Goal: Information Seeking & Learning: Learn about a topic

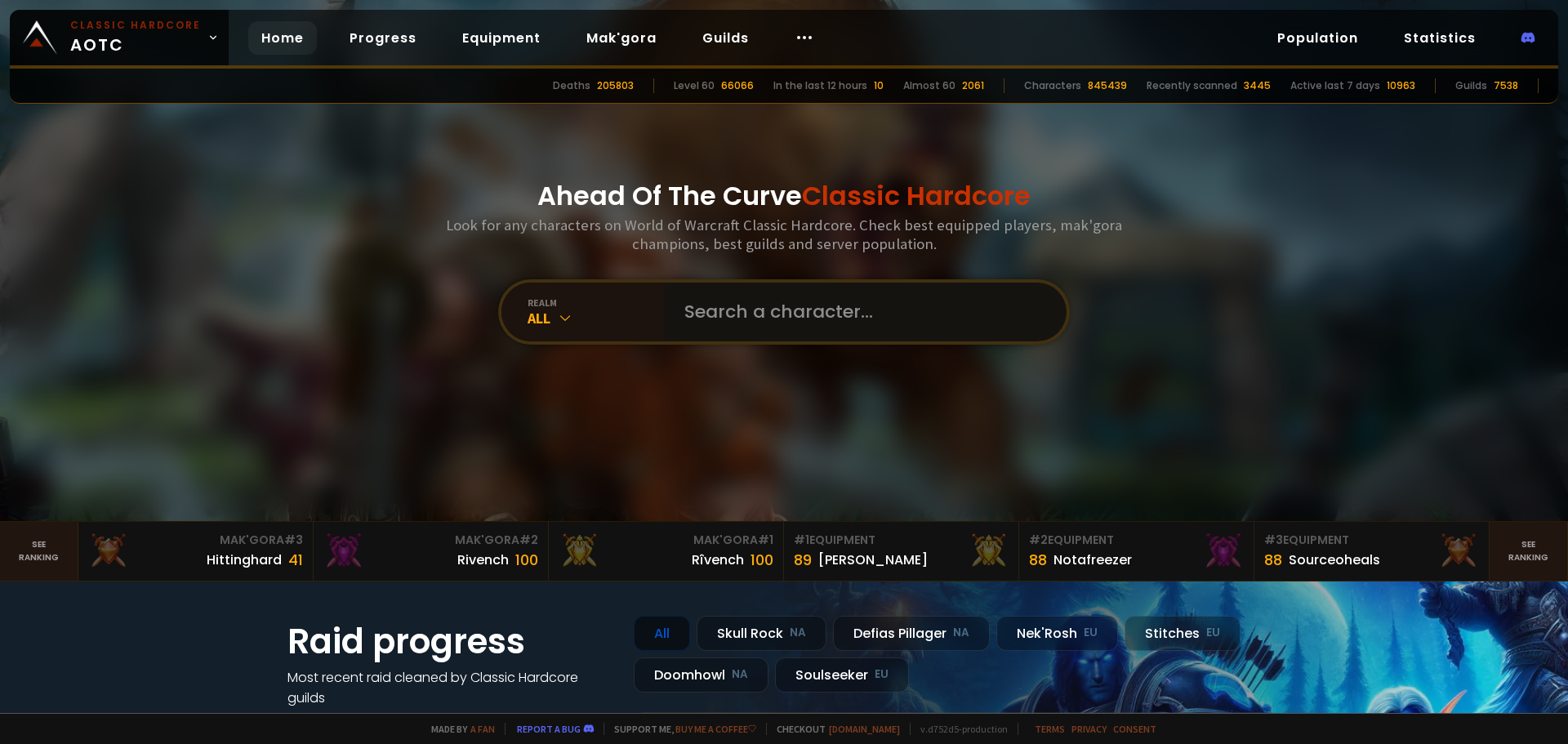
click at [736, 305] on input "text" at bounding box center [860, 312] width 372 height 59
click at [561, 313] on icon at bounding box center [565, 317] width 16 height 16
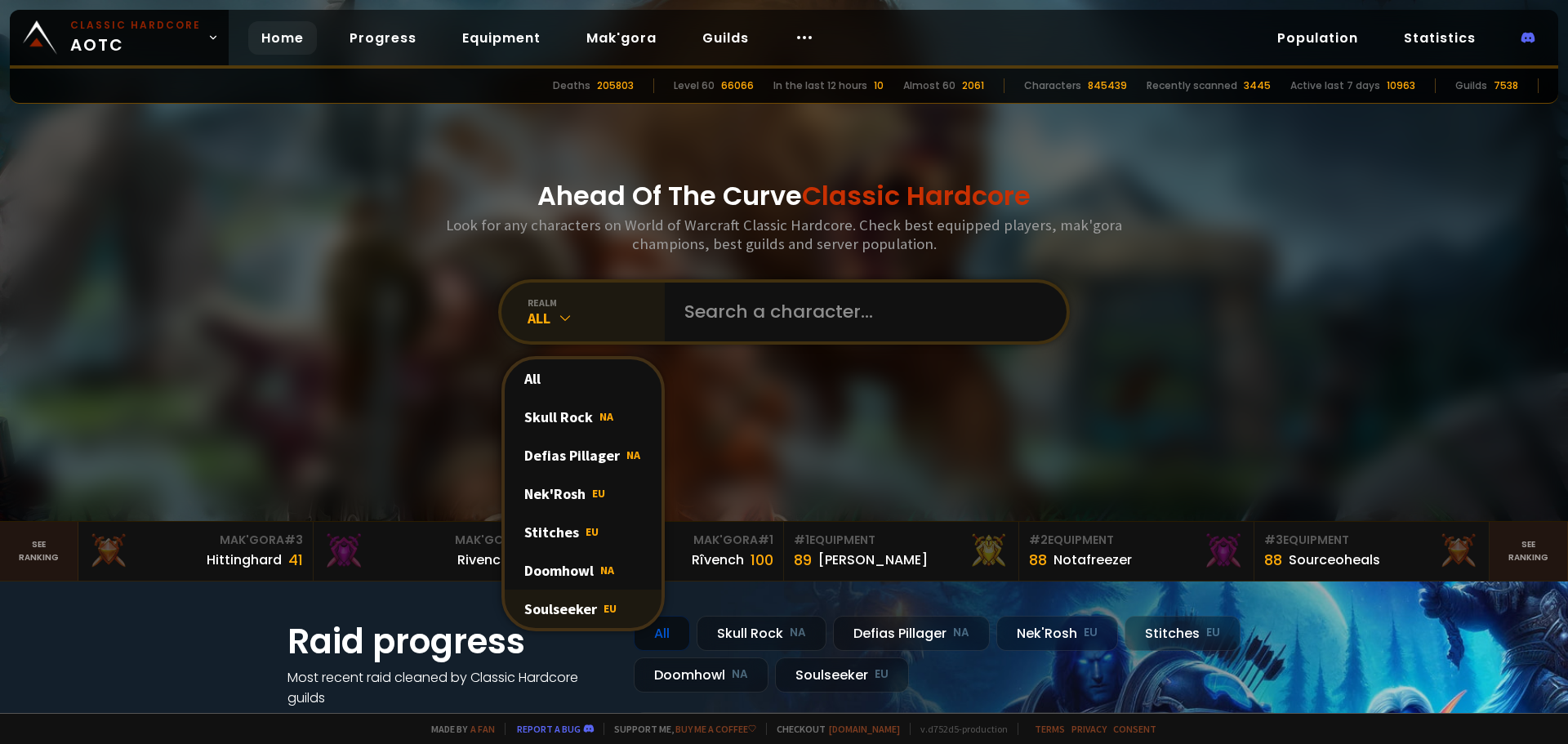
click at [566, 610] on div "Soulseeker EU" at bounding box center [583, 608] width 157 height 39
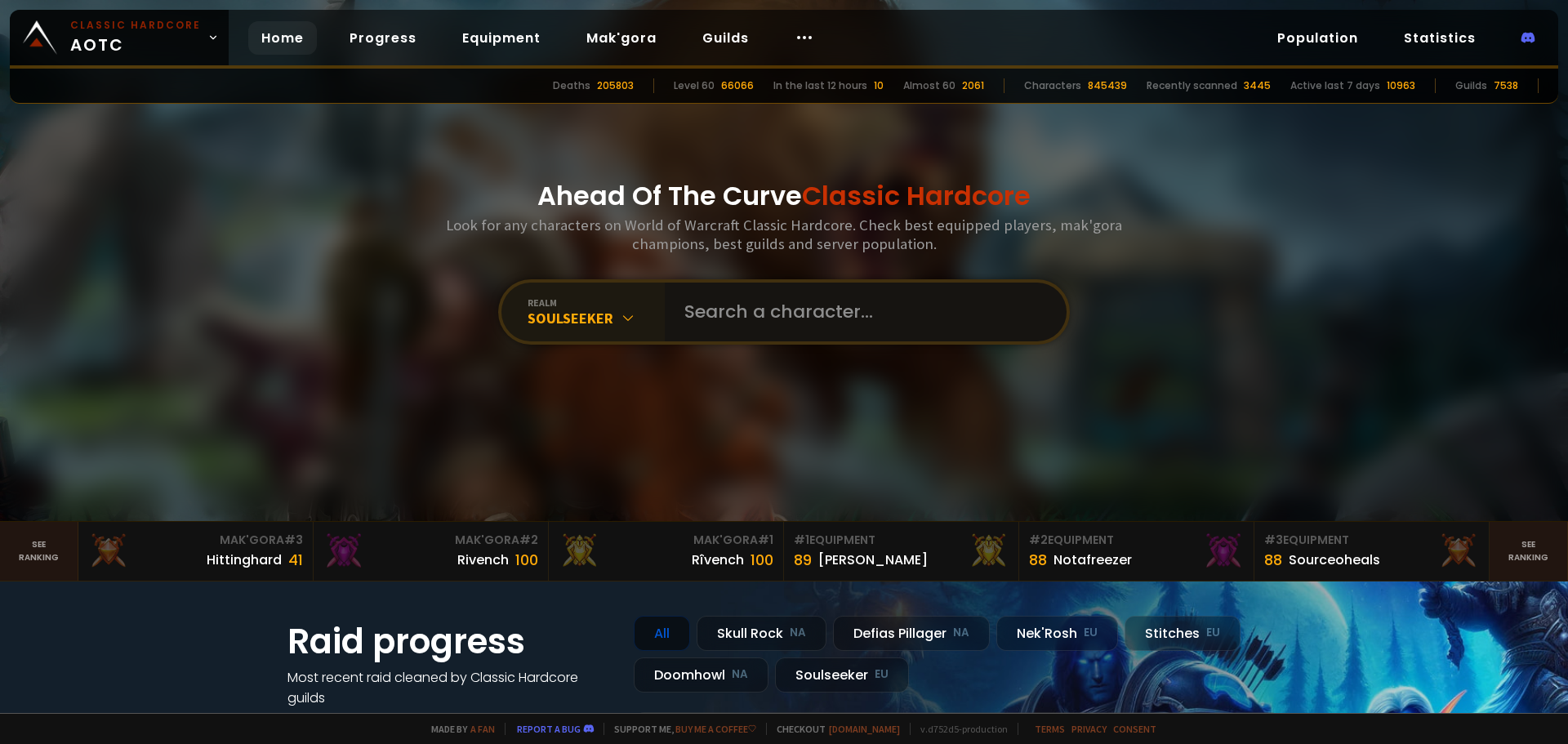
click at [787, 313] on input "text" at bounding box center [860, 312] width 372 height 59
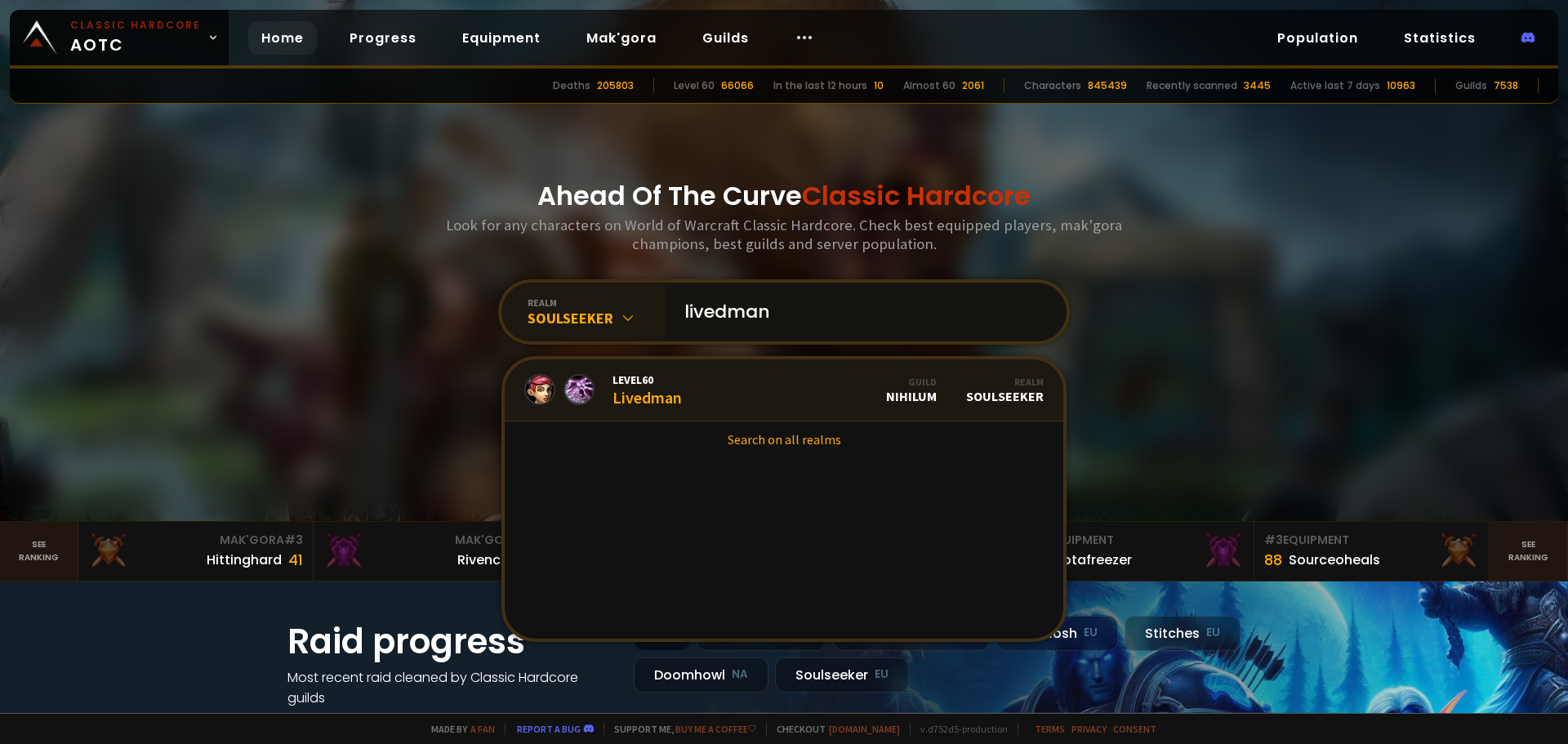
type input "livedman"
click at [668, 398] on div "Level 60 Livedman" at bounding box center [647, 390] width 69 height 35
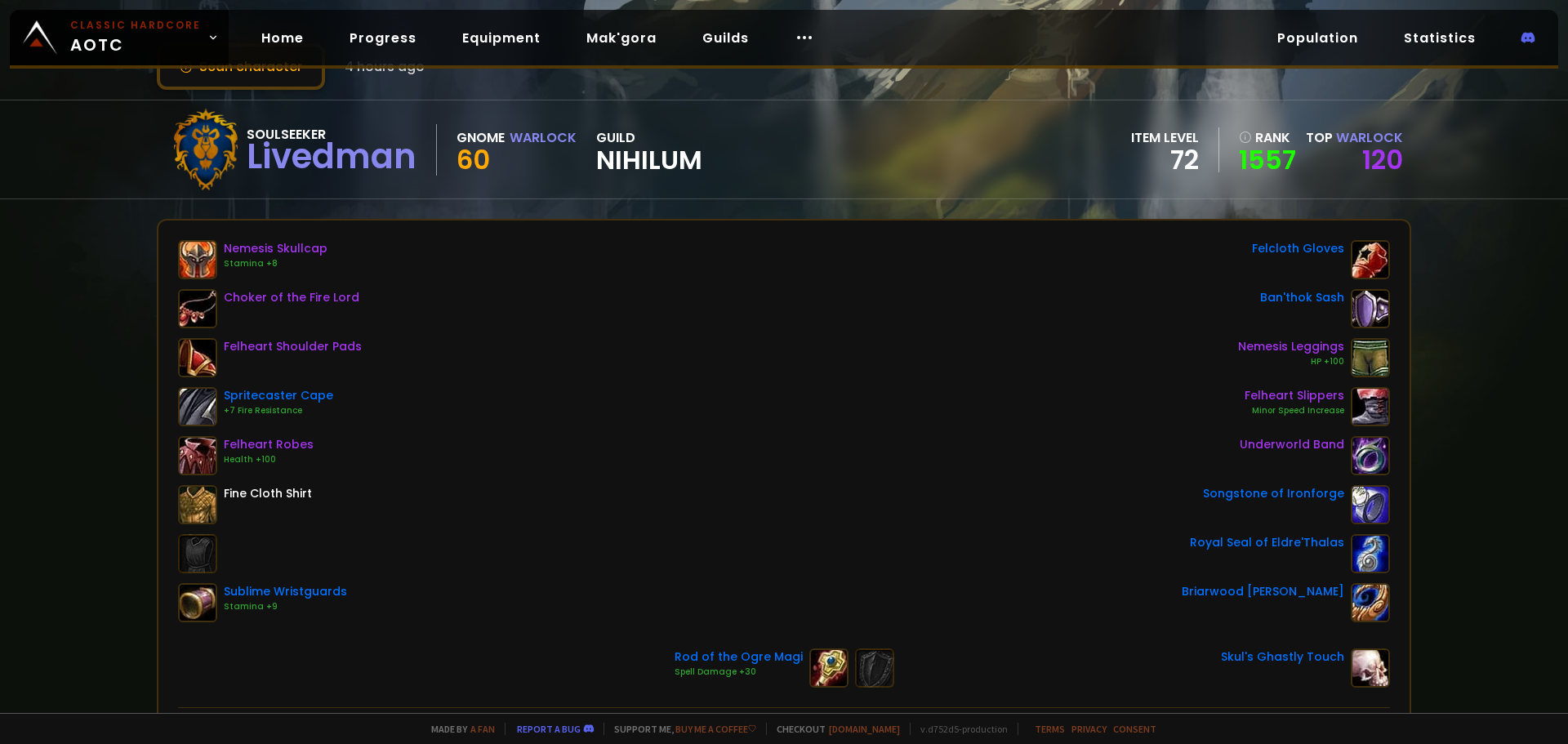
scroll to position [61, 0]
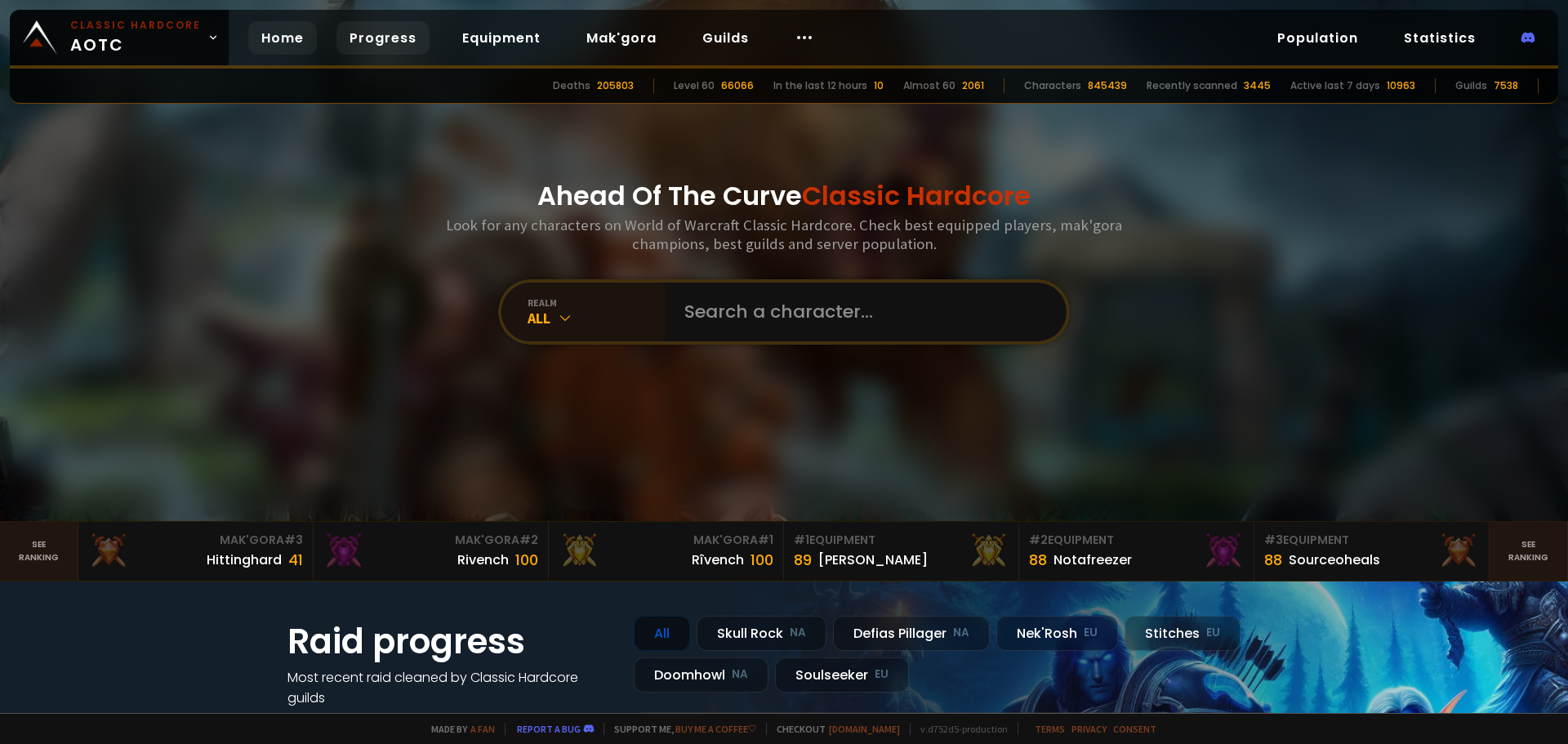
click at [361, 45] on link "Progress" at bounding box center [383, 38] width 93 height 34
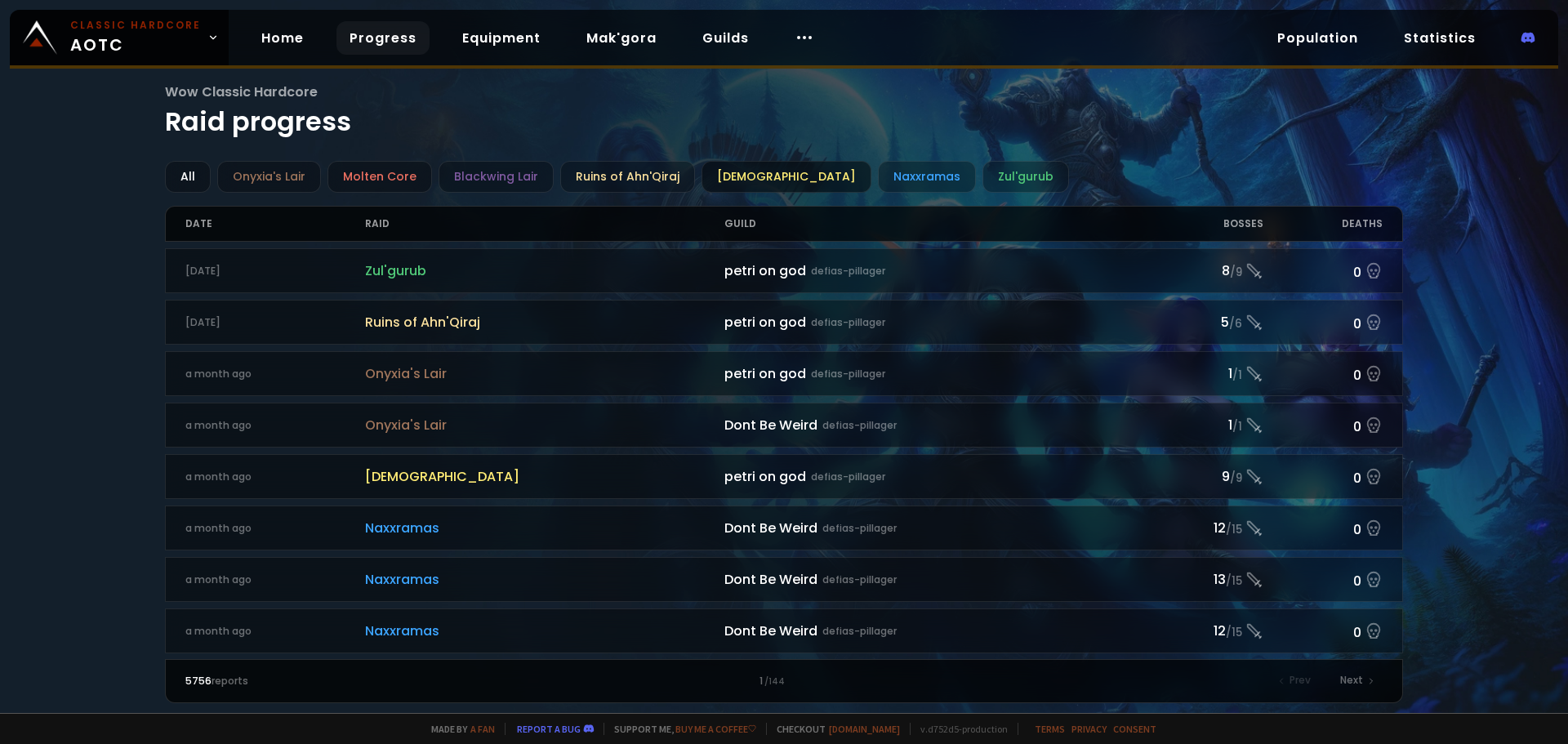
click at [744, 177] on div "[DEMOGRAPHIC_DATA]" at bounding box center [786, 177] width 170 height 32
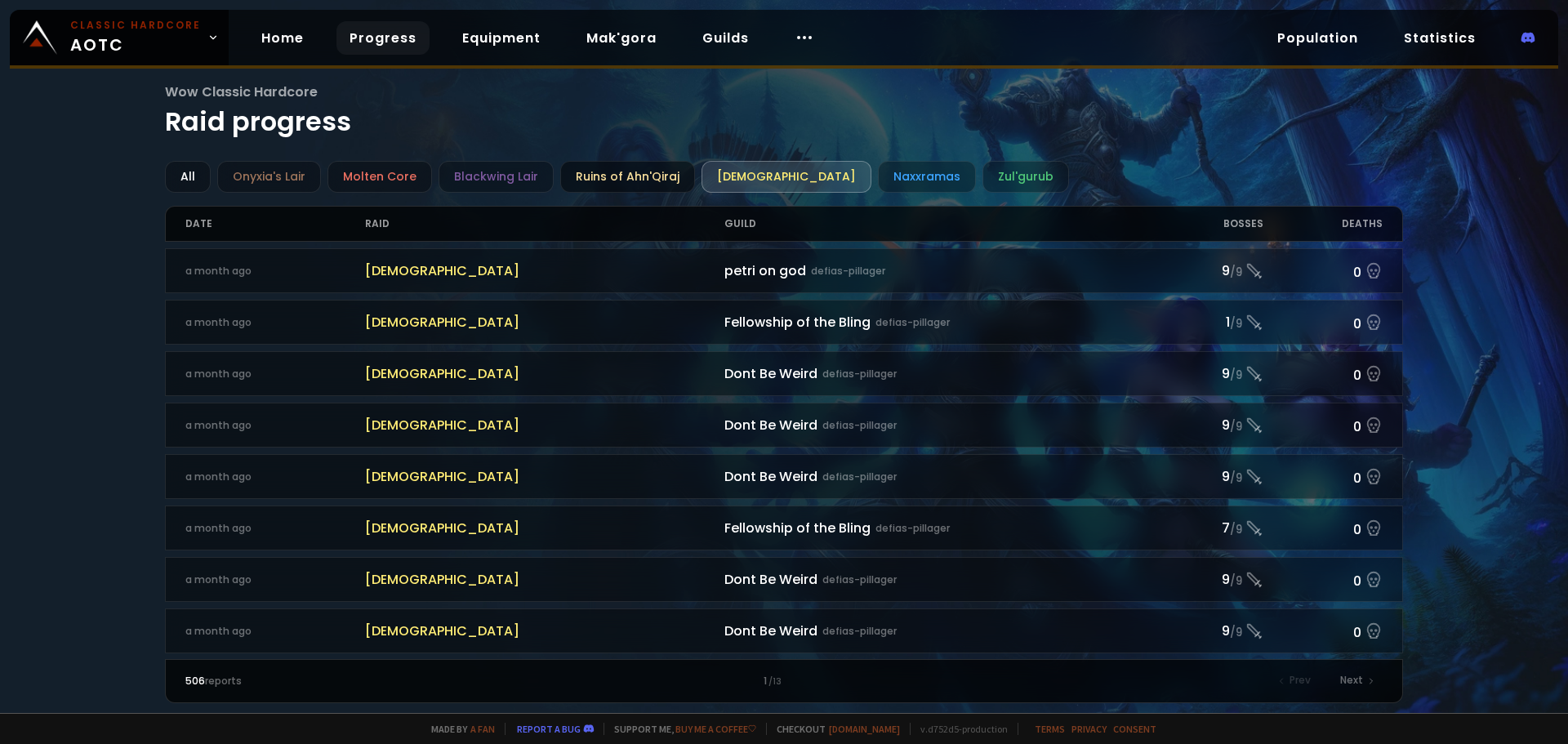
click at [610, 177] on div "Ruins of Ahn'Qiraj" at bounding box center [627, 177] width 135 height 32
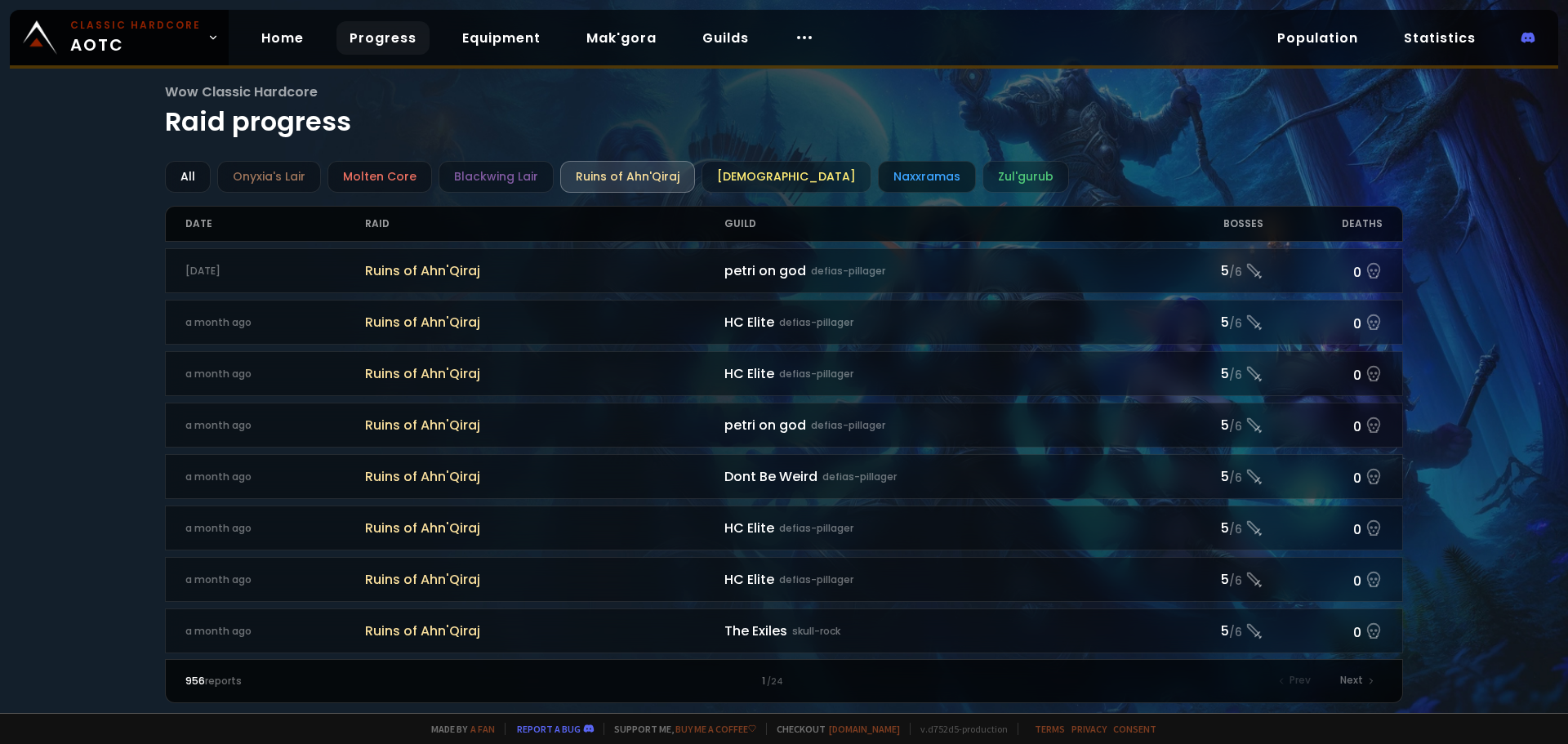
click at [878, 176] on div "Naxxramas" at bounding box center [927, 177] width 98 height 32
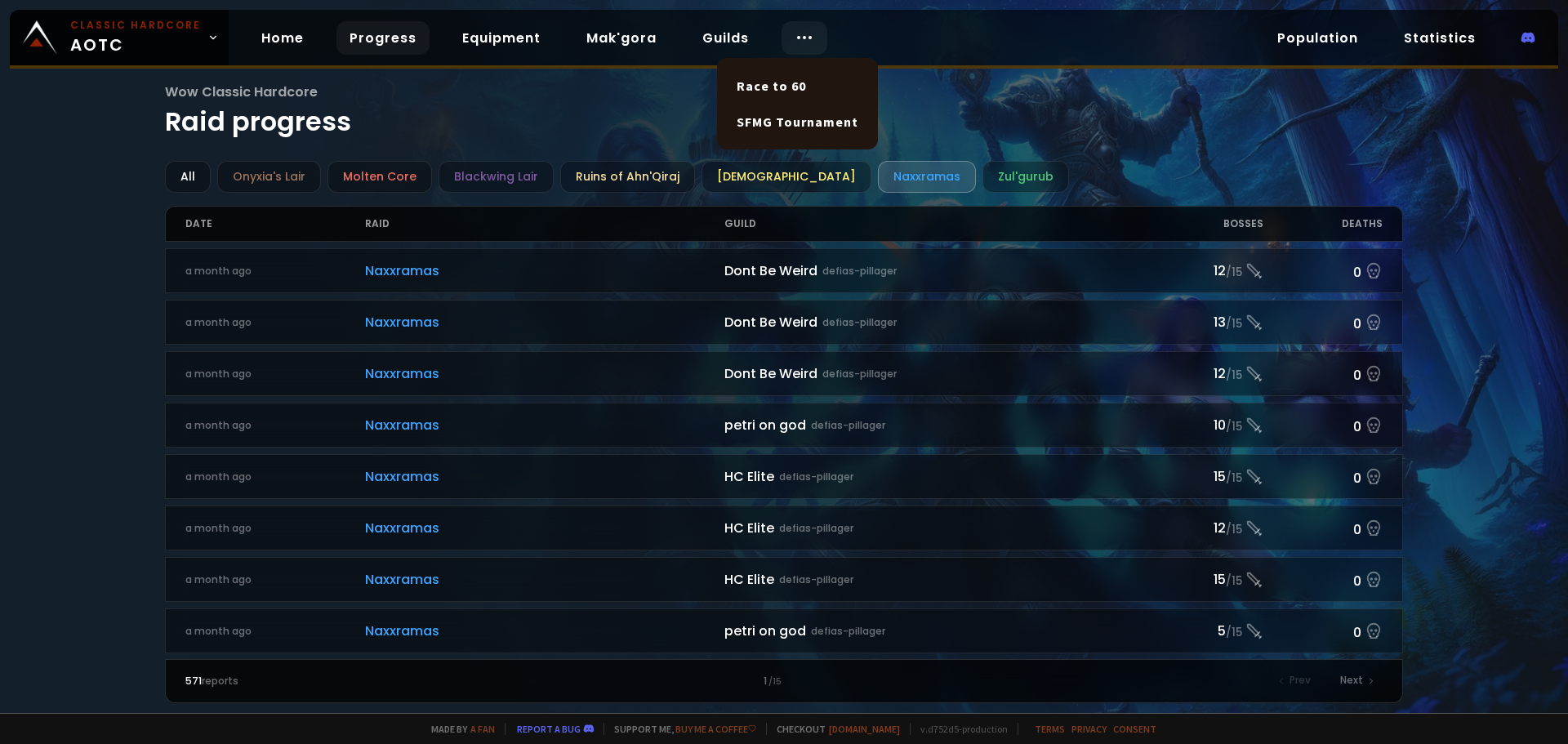
click at [805, 34] on icon at bounding box center [804, 37] width 19 height 19
click at [796, 40] on icon at bounding box center [804, 37] width 19 height 19
click at [792, 83] on link "Race to 60" at bounding box center [797, 86] width 141 height 36
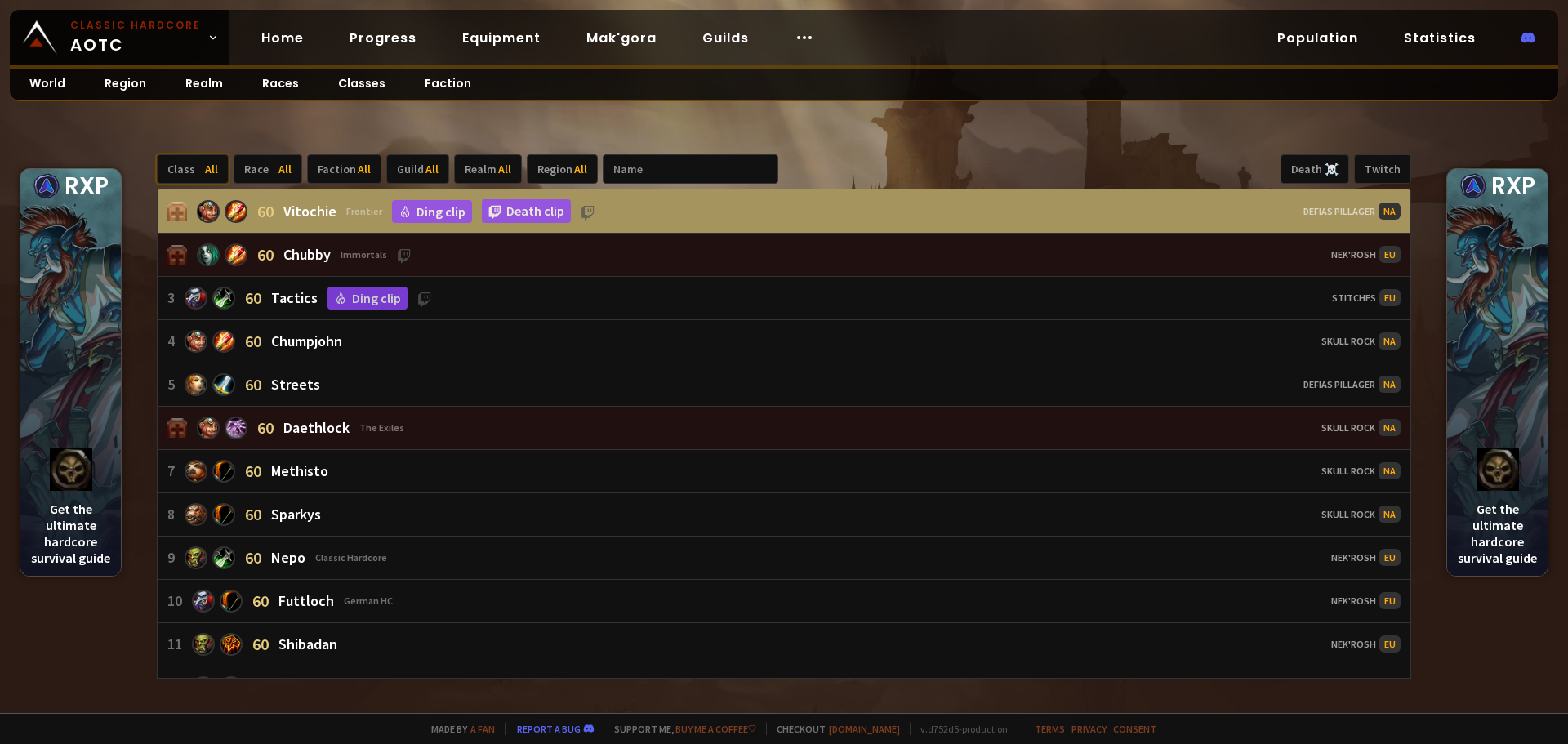
click at [199, 167] on div "Class All" at bounding box center [192, 168] width 72 height 29
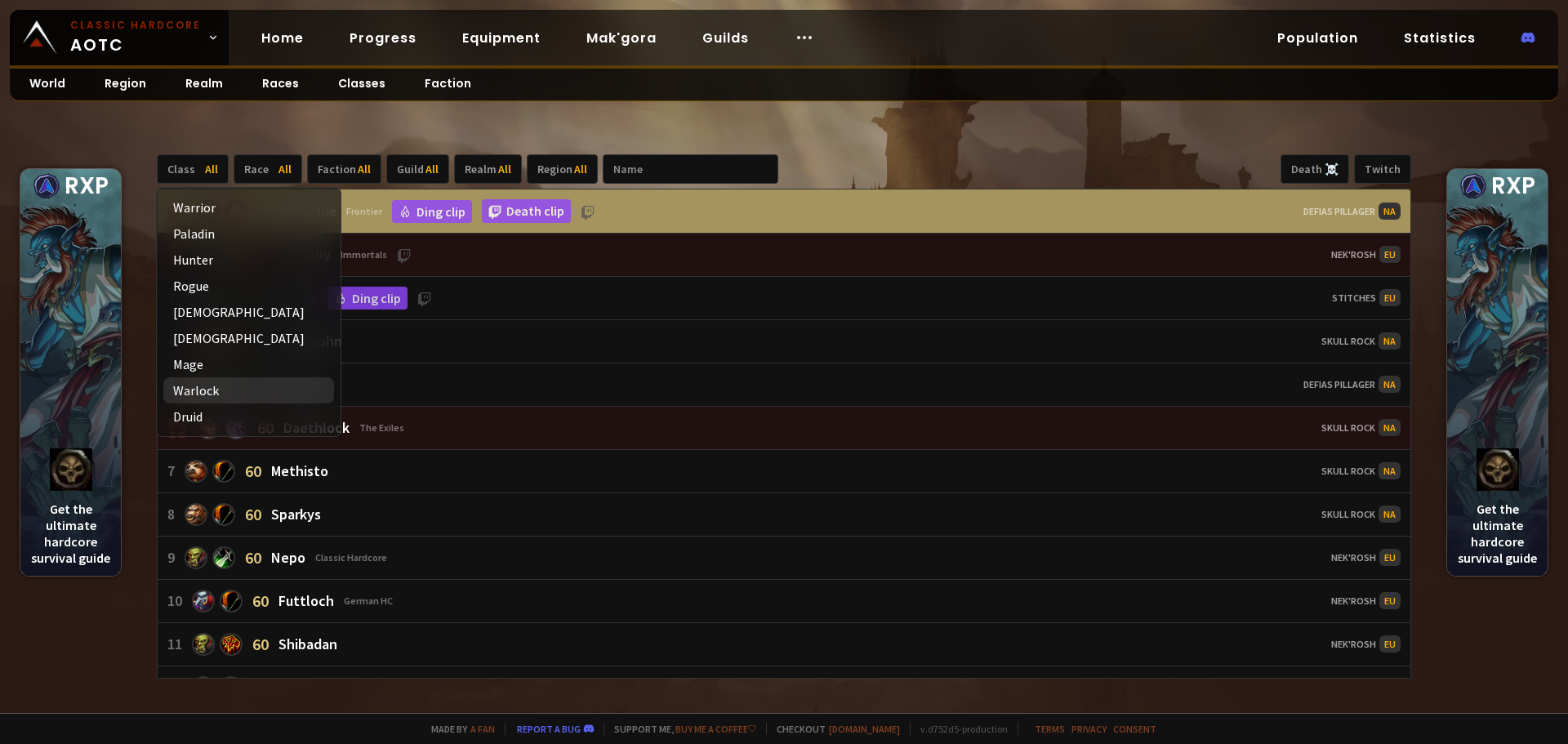
click at [206, 387] on div "Warlock" at bounding box center [248, 390] width 171 height 26
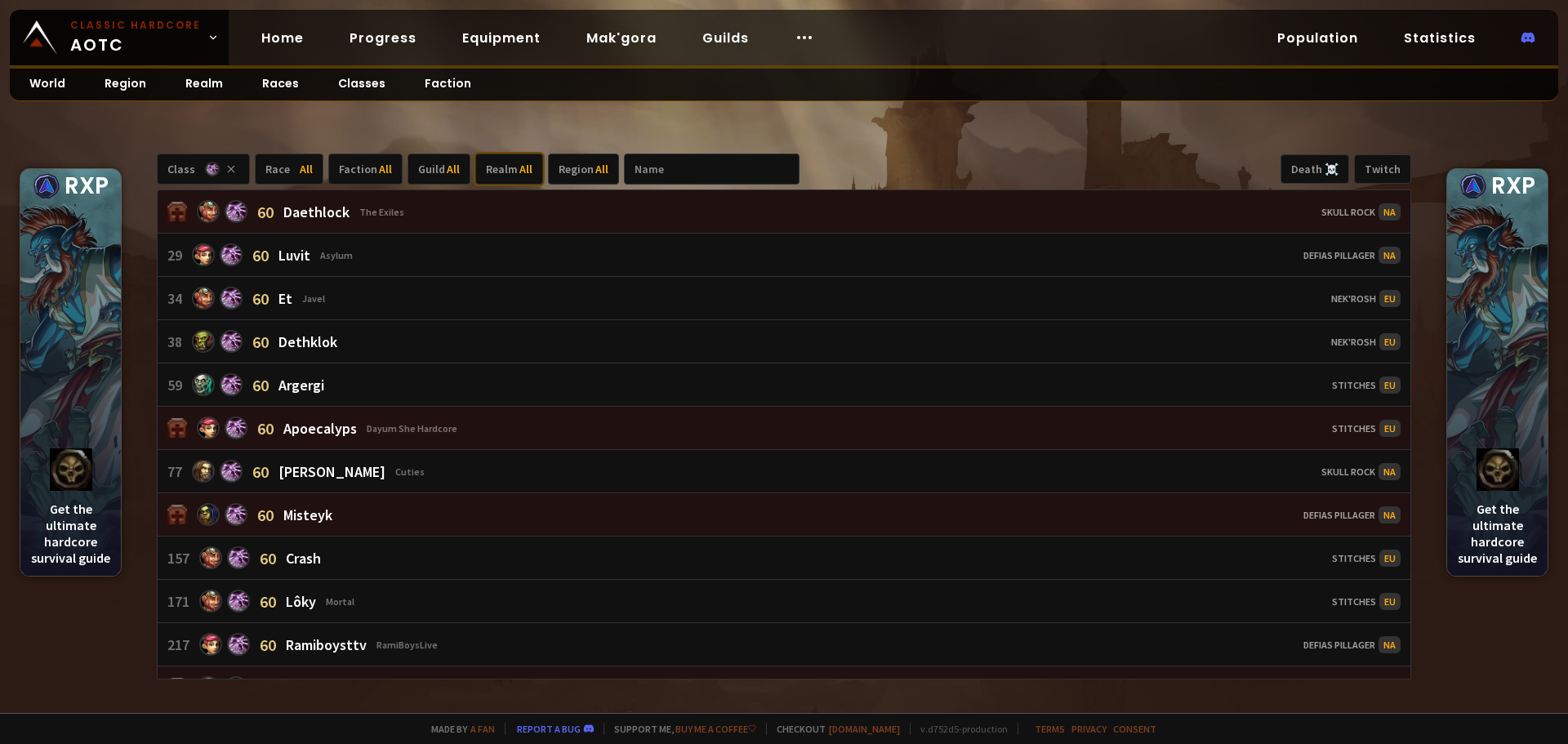
click at [494, 172] on div "Realm All" at bounding box center [509, 168] width 68 height 31
click at [546, 341] on div "Soulseeker" at bounding box center [534, 338] width 122 height 26
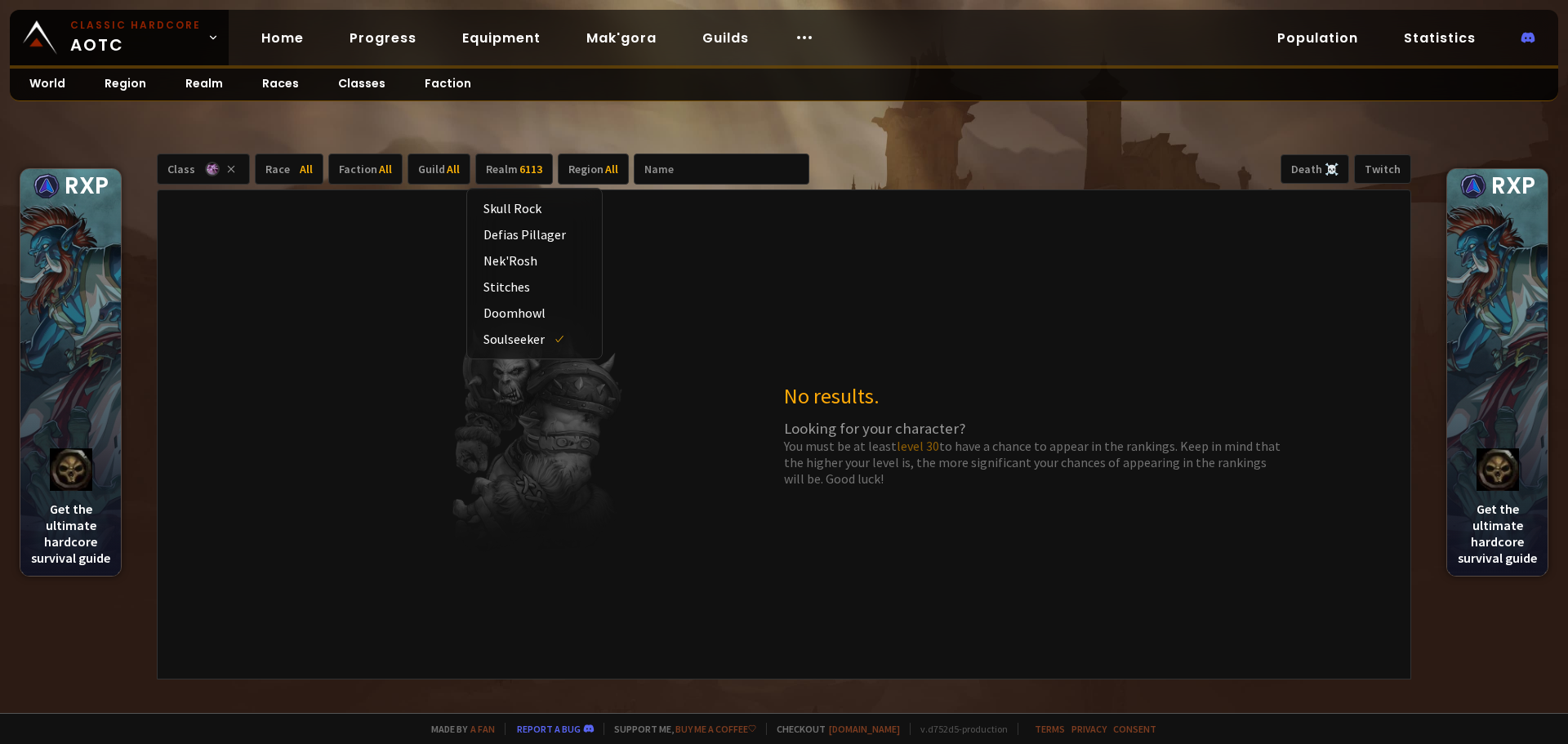
click at [615, 114] on main "RXP Get the ultimate hardcore survival guide RXP Get the ultimate hardcore surv…" at bounding box center [784, 356] width 1568 height 713
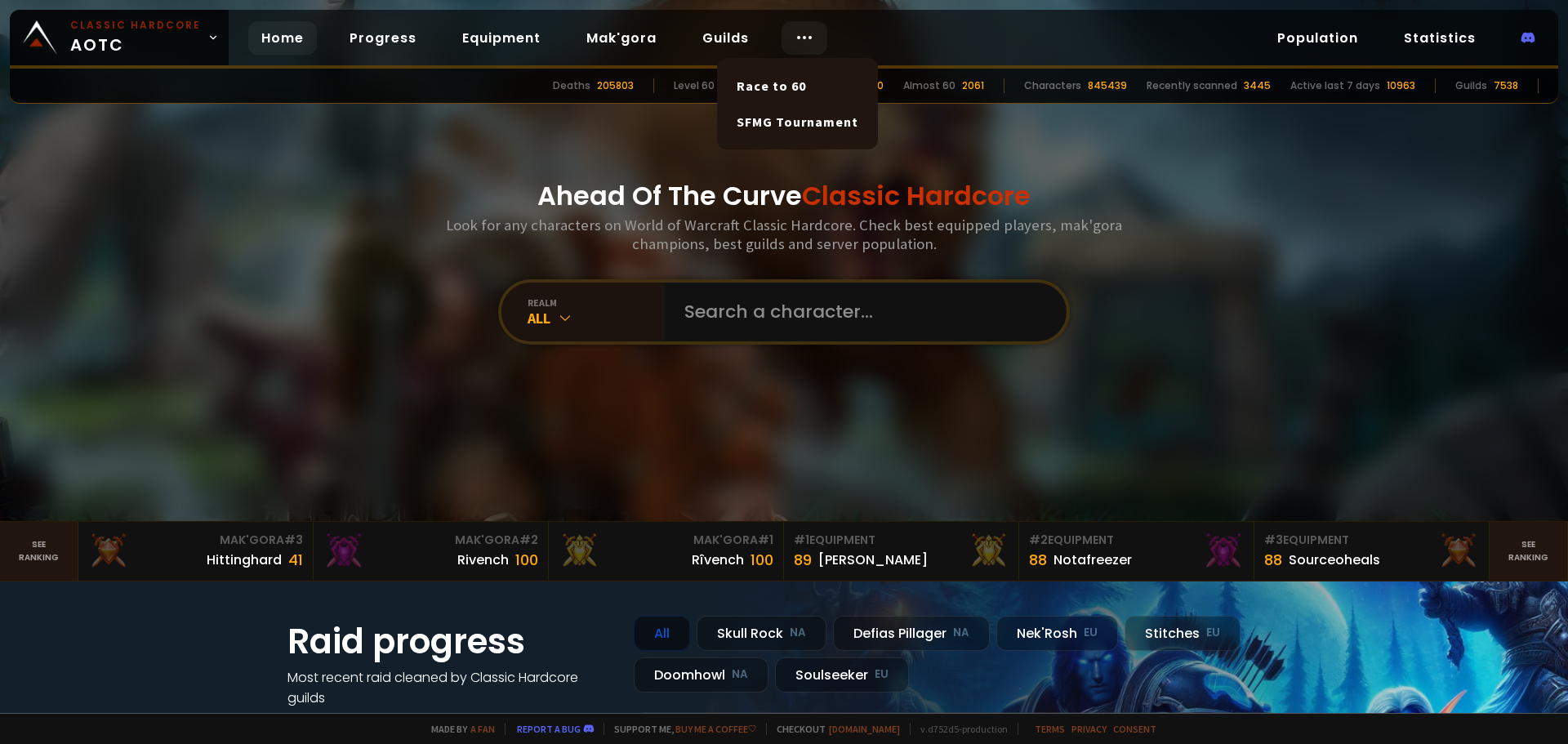
click at [795, 35] on icon at bounding box center [804, 37] width 19 height 19
click at [365, 33] on link "Progress" at bounding box center [383, 38] width 93 height 34
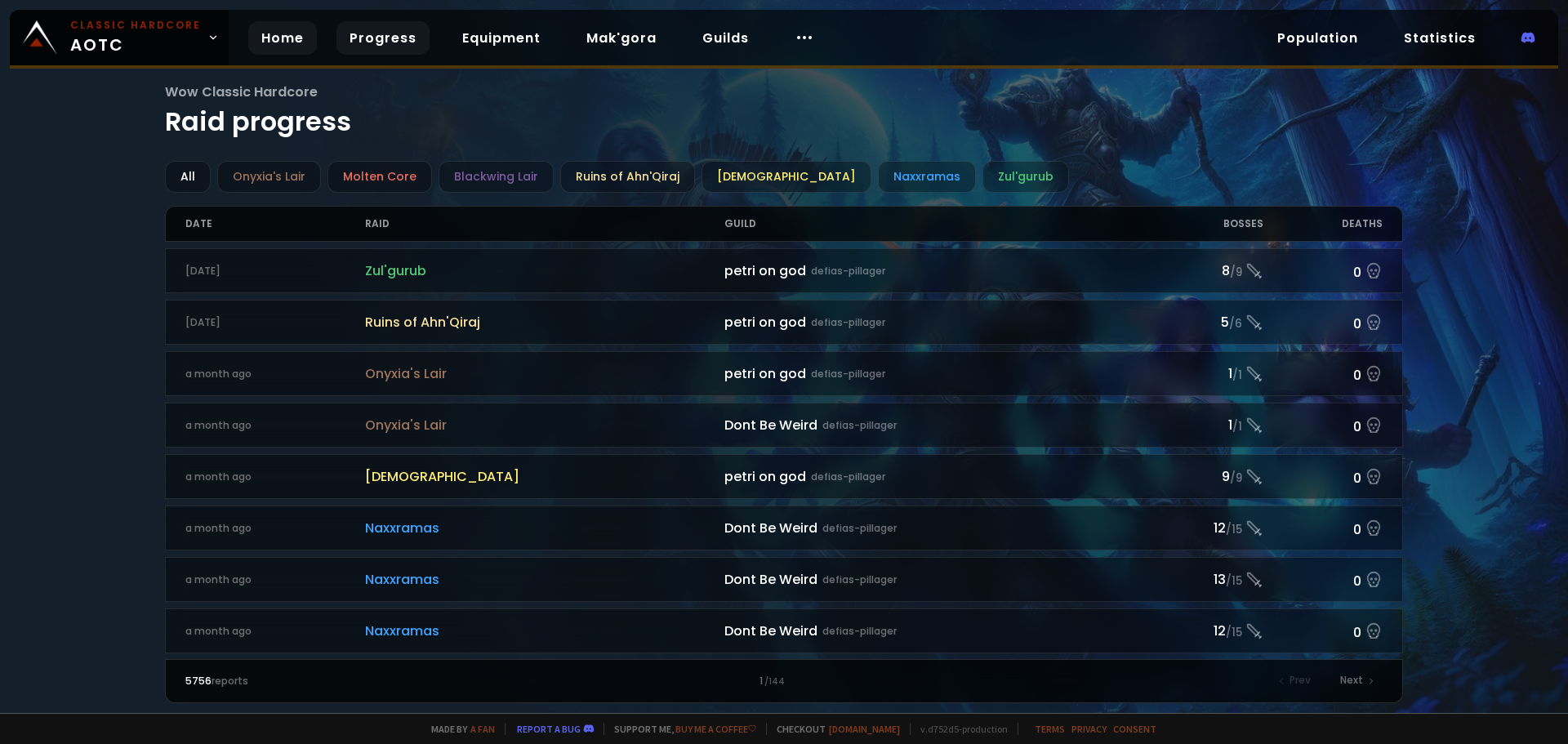
click at [290, 41] on link "Home" at bounding box center [282, 38] width 68 height 34
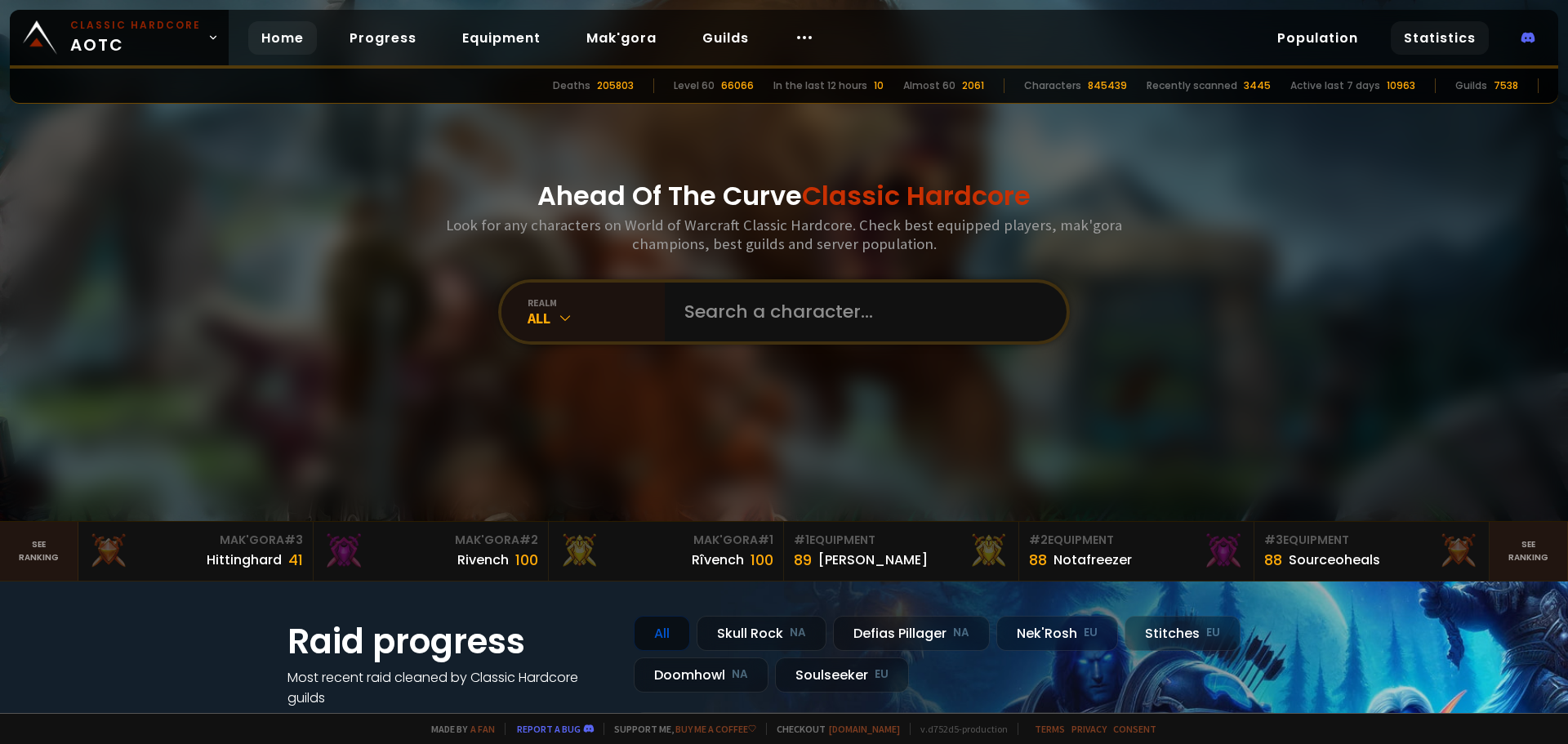
click at [1431, 40] on link "Statistics" at bounding box center [1439, 38] width 98 height 34
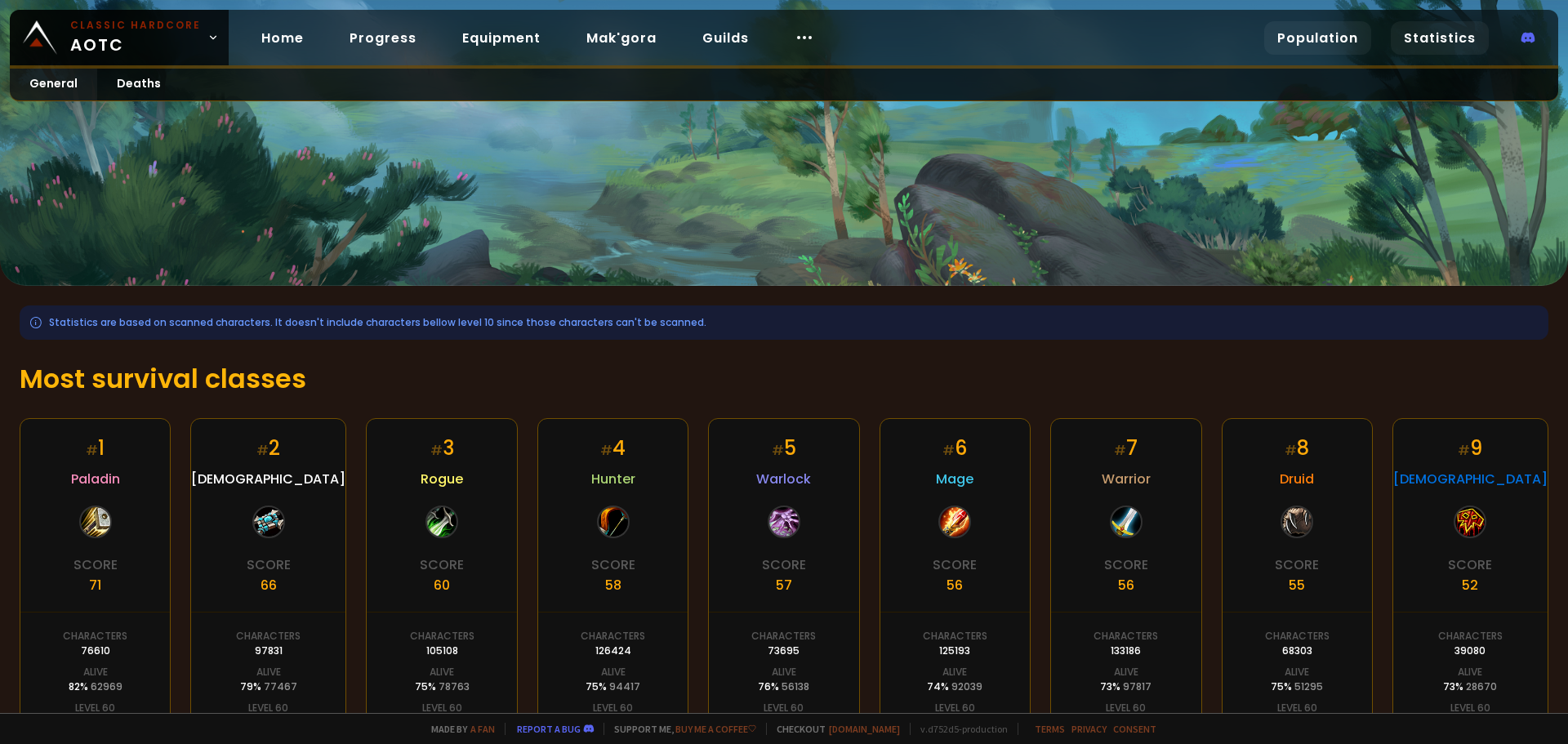
click at [1332, 37] on link "Population" at bounding box center [1317, 38] width 107 height 34
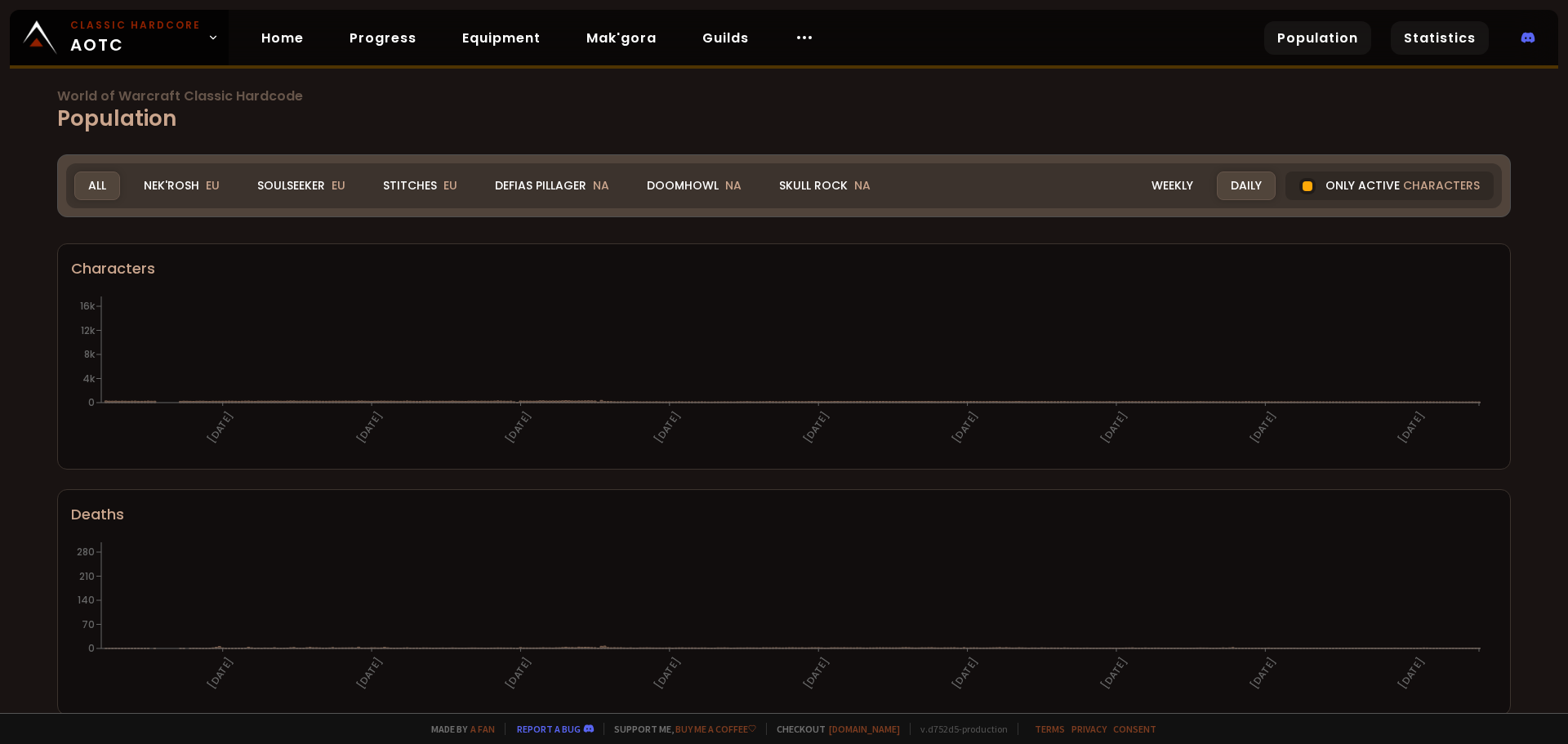
click at [1401, 34] on link "Statistics" at bounding box center [1439, 38] width 98 height 34
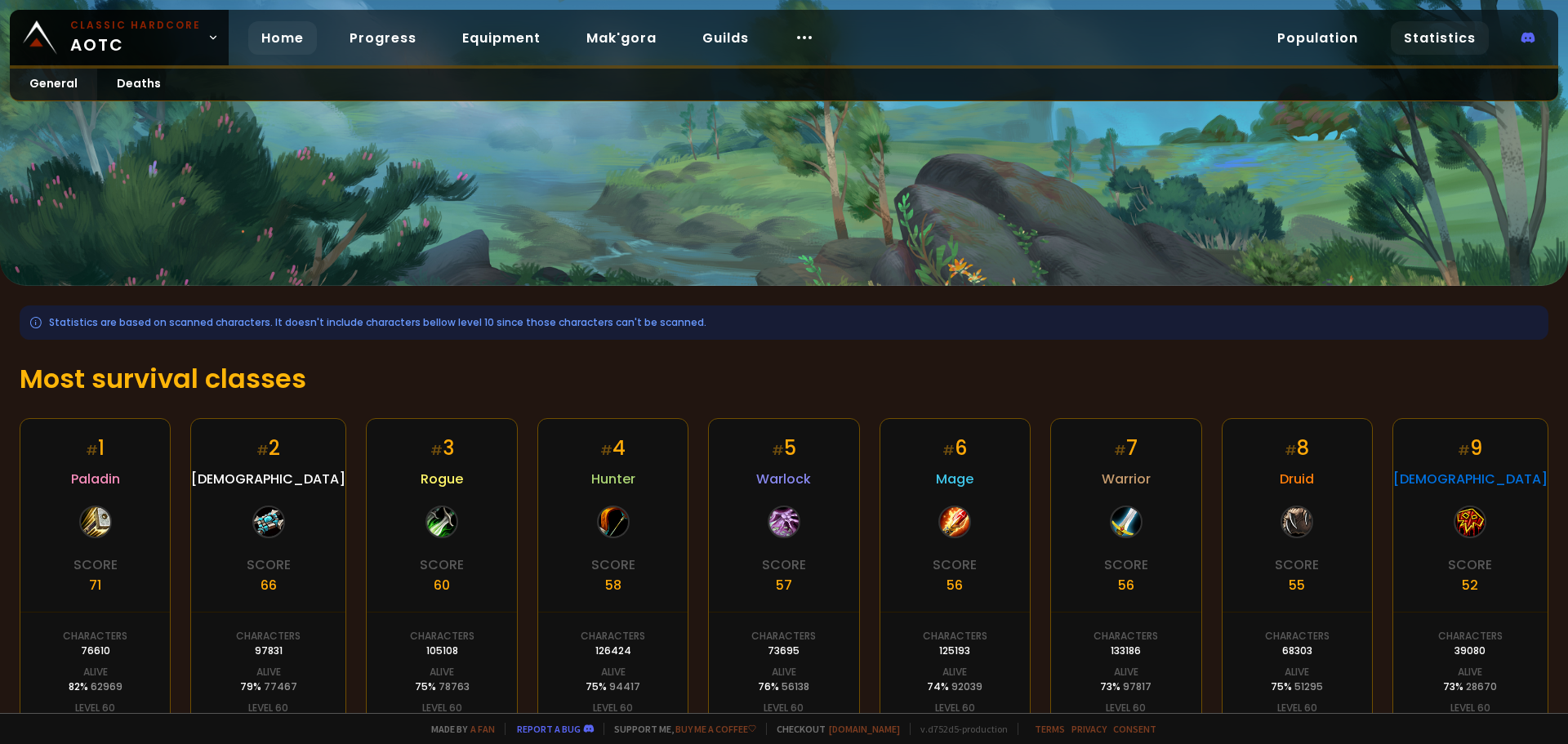
click at [286, 38] on link "Home" at bounding box center [282, 38] width 68 height 34
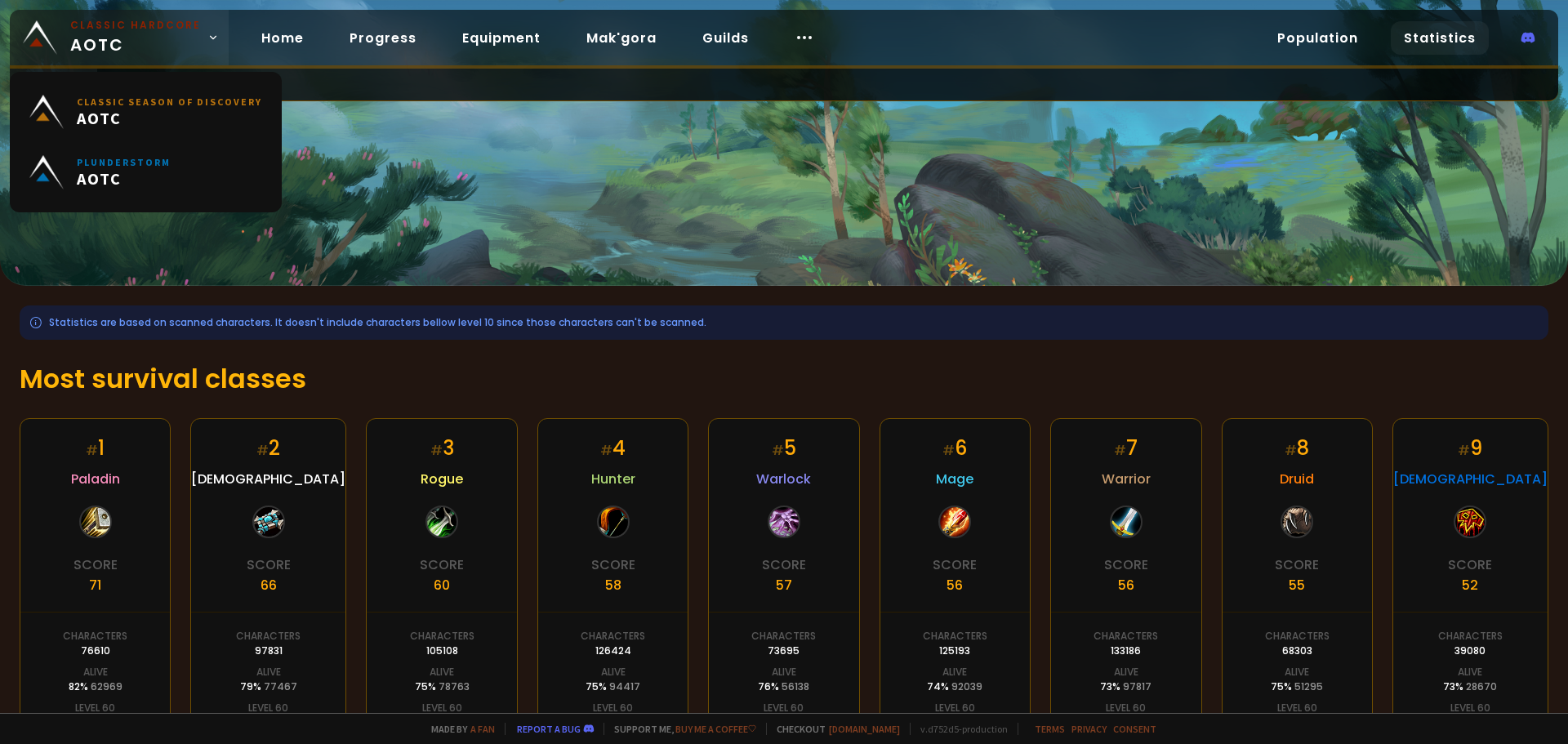
click at [131, 88] on link "Classic Season of Discovery AOTC" at bounding box center [146, 112] width 252 height 61
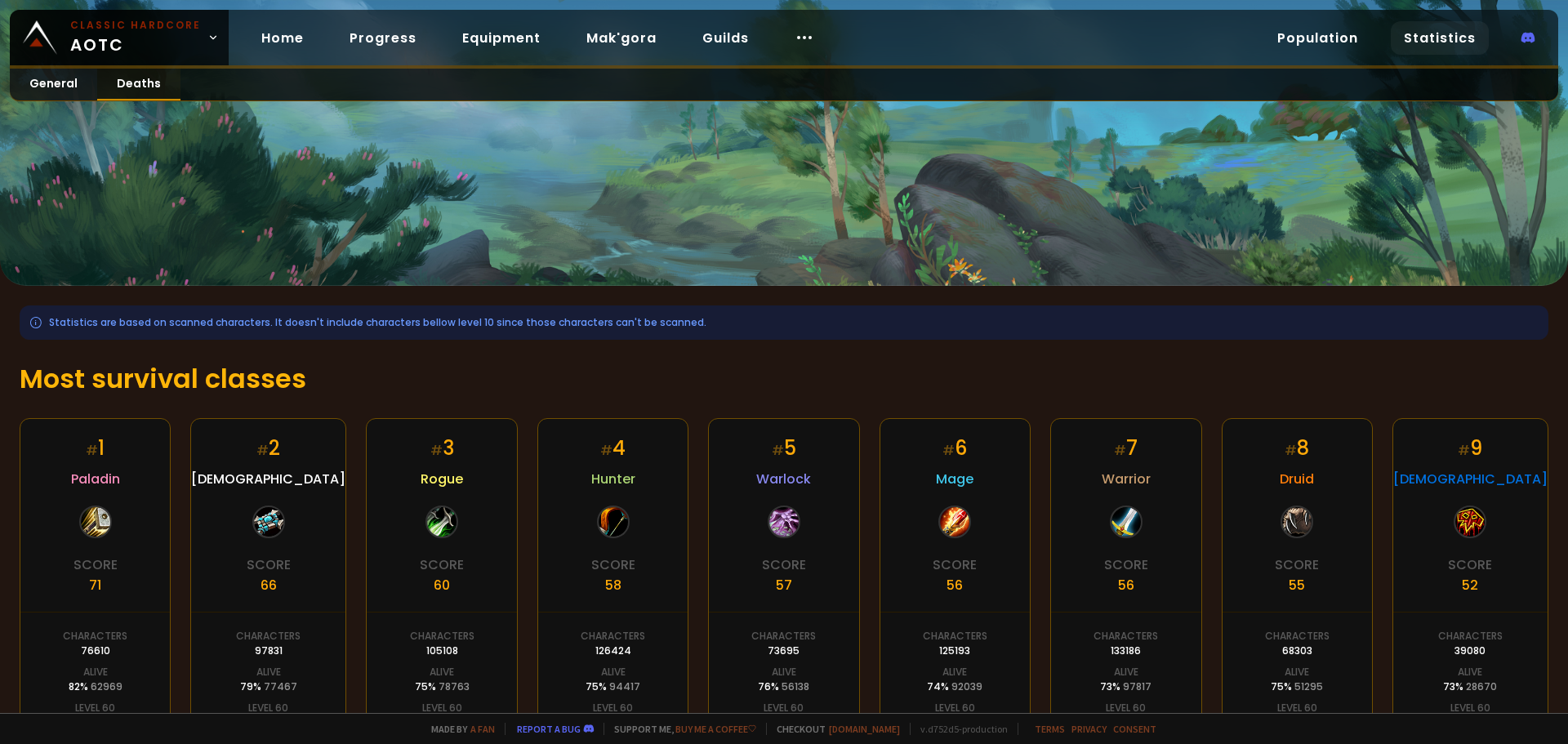
click at [157, 83] on link "Deaths" at bounding box center [138, 84] width 83 height 32
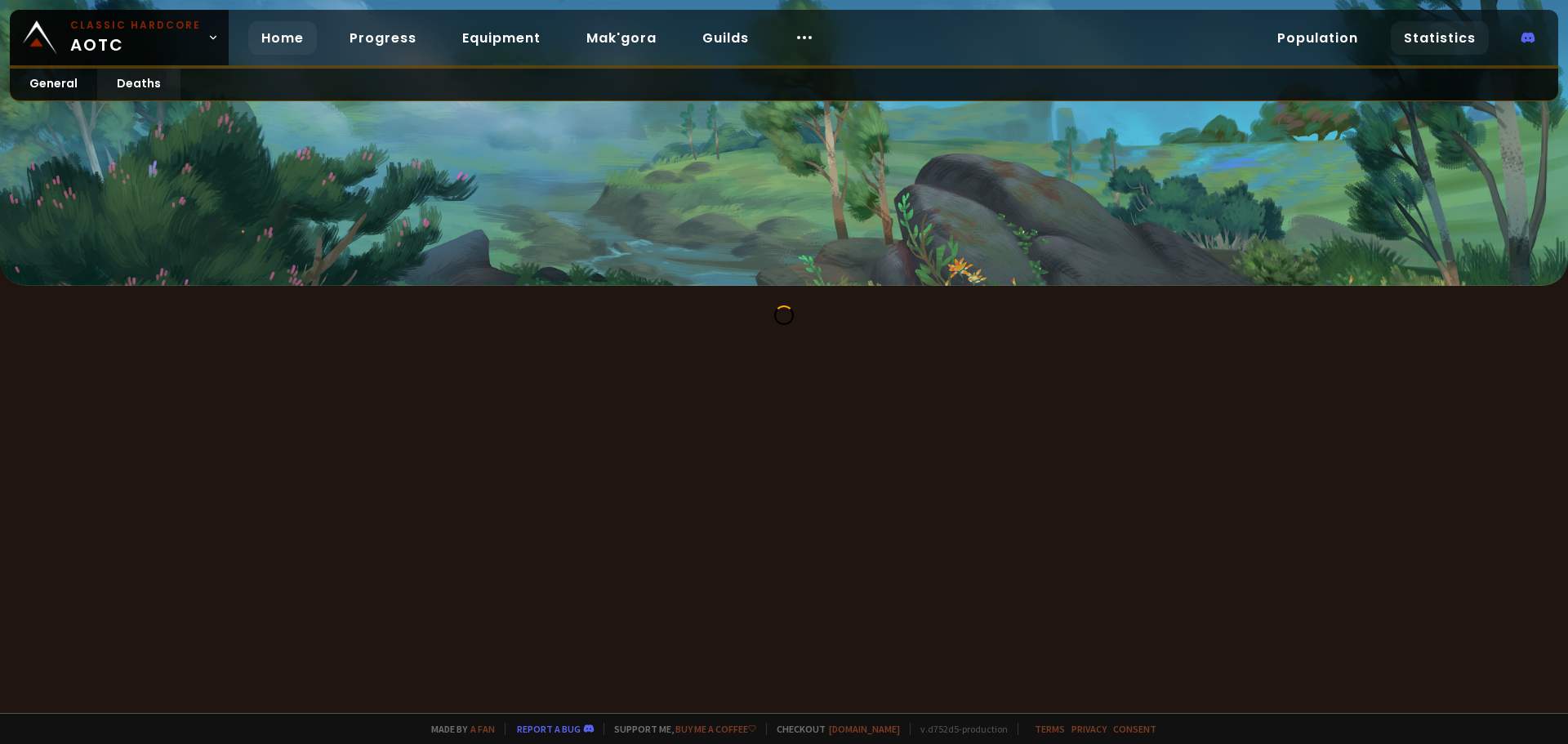
click at [268, 40] on link "Home" at bounding box center [282, 38] width 68 height 34
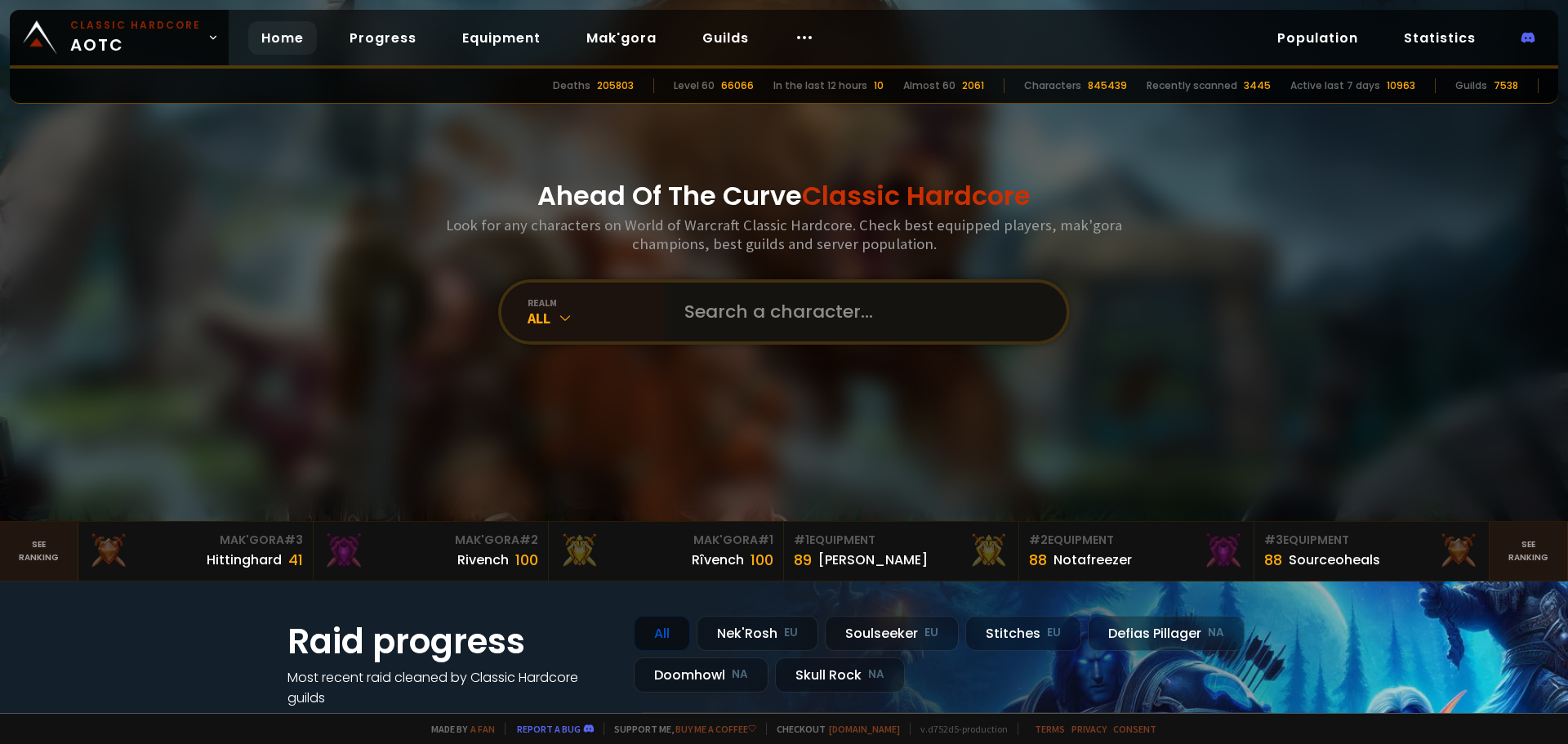
click at [684, 318] on input "text" at bounding box center [860, 312] width 372 height 59
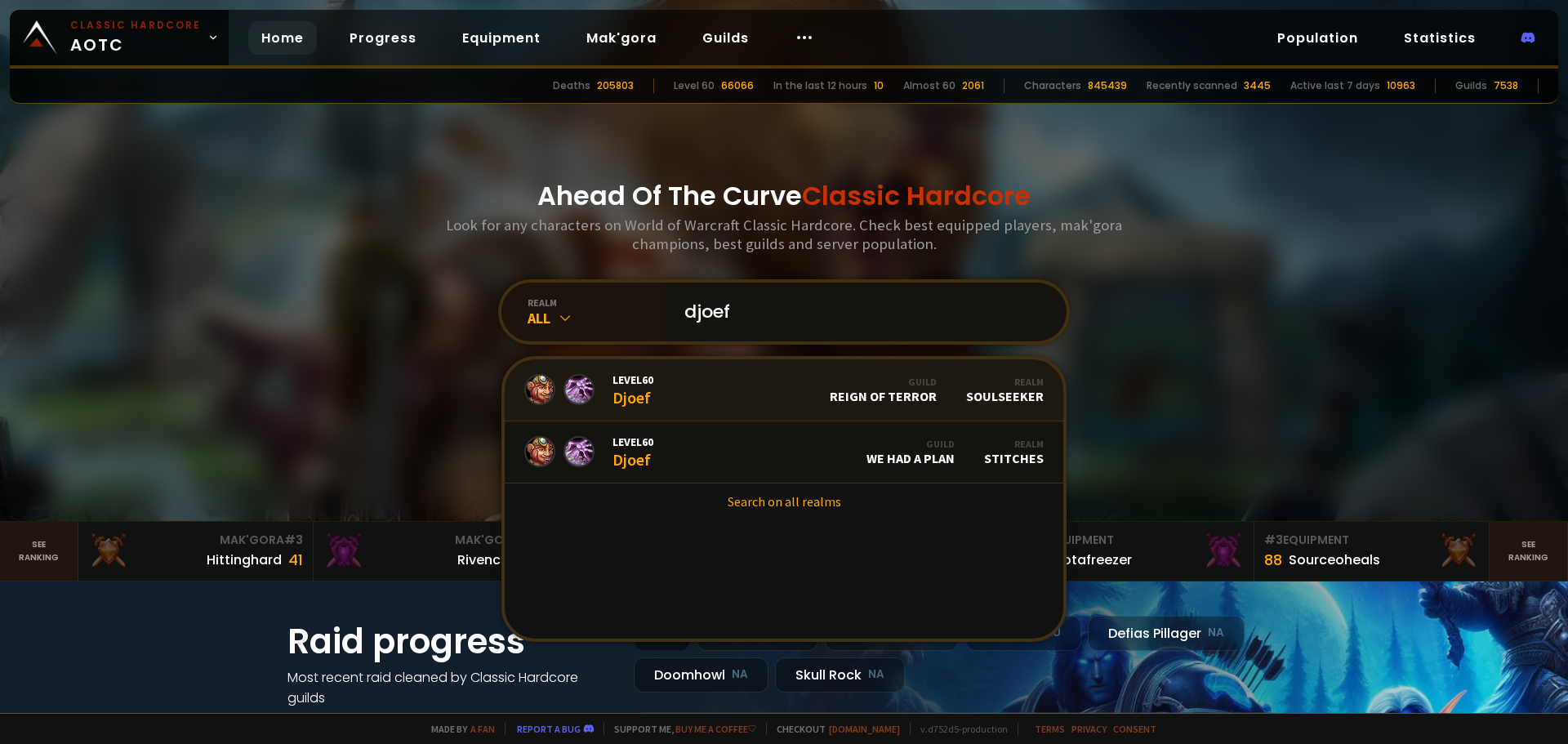
type input "djoef"
click at [736, 396] on link "Level 60 Djoef Guild Reign of Terror Realm Soulseeker" at bounding box center [784, 391] width 559 height 62
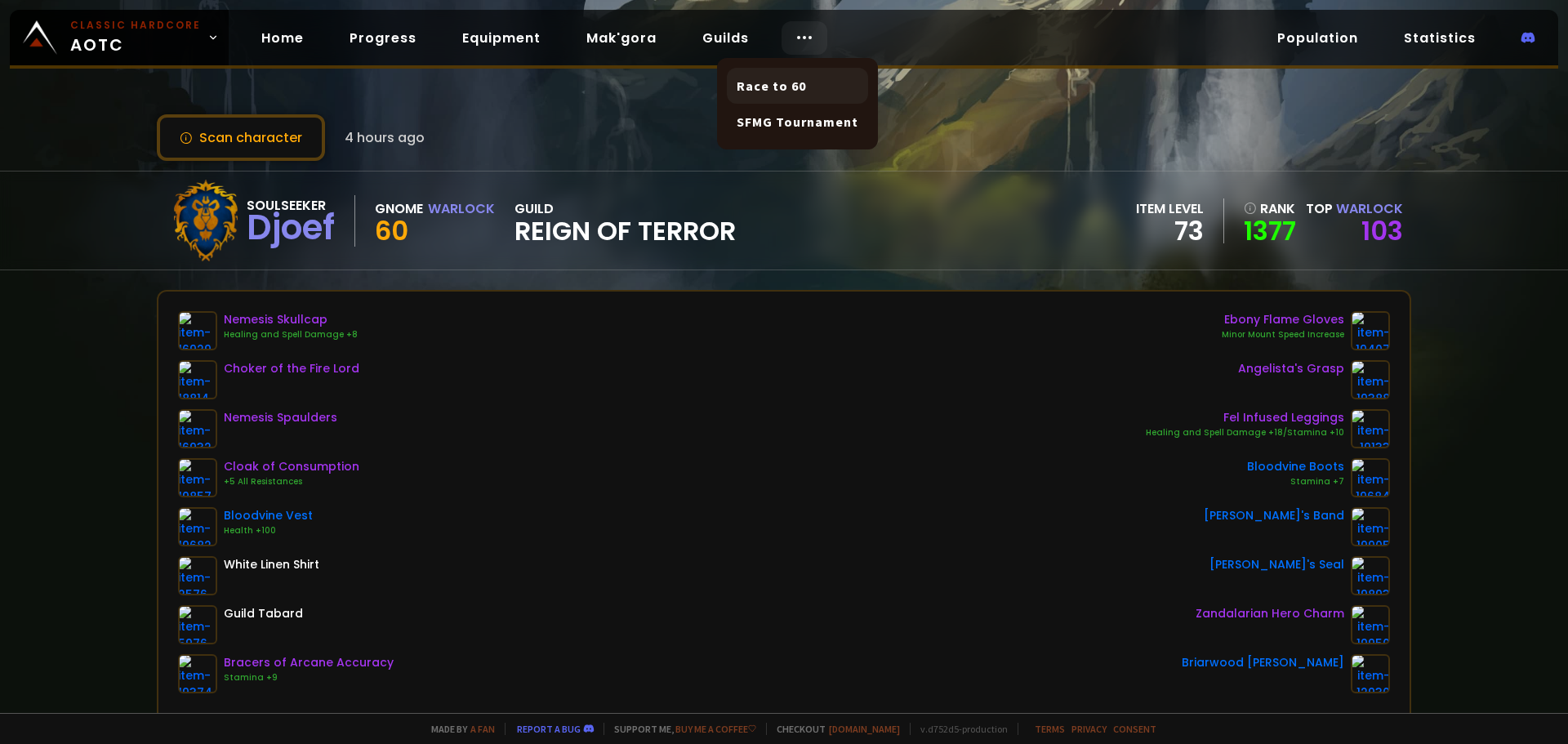
click at [782, 87] on link "Race to 60" at bounding box center [797, 86] width 141 height 36
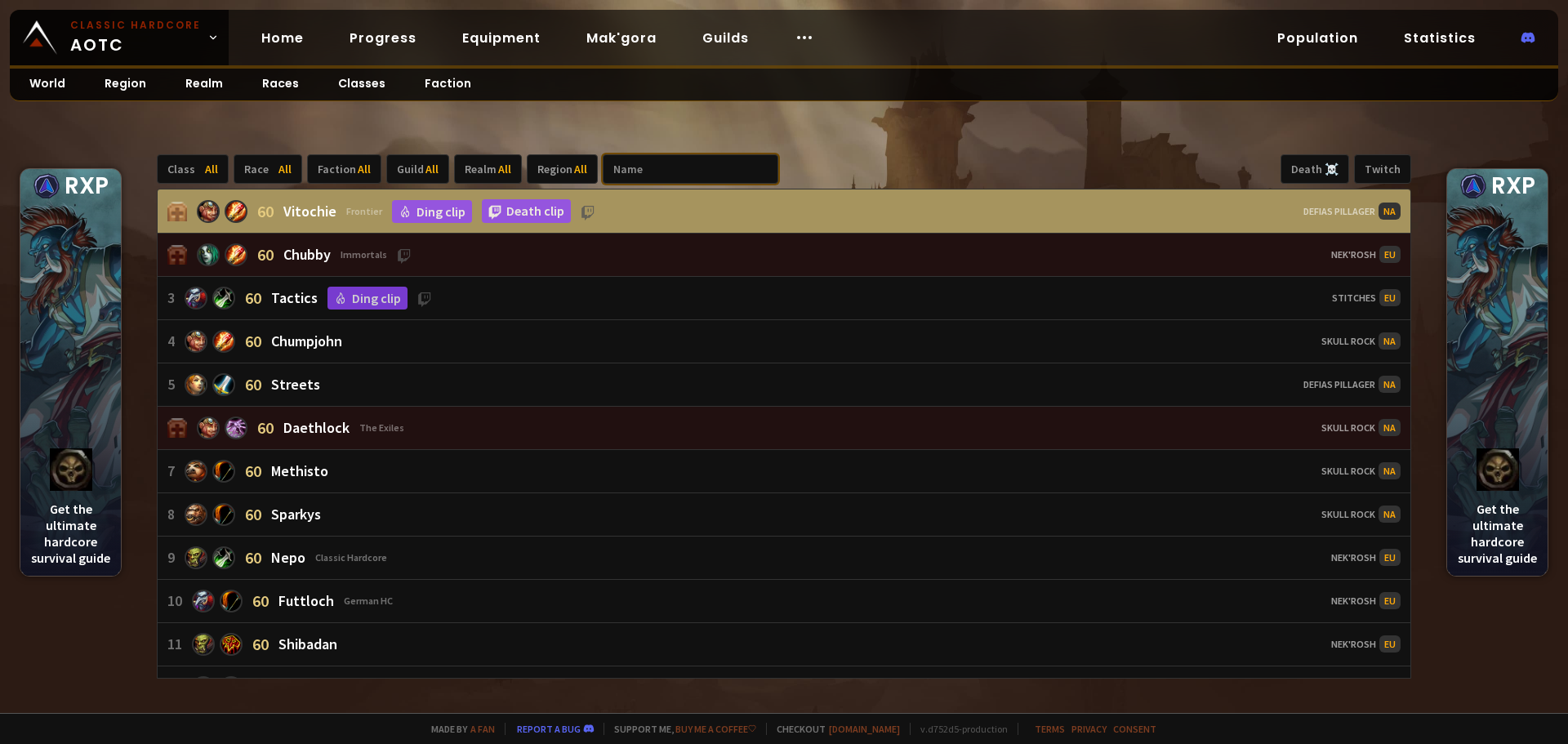
click at [643, 160] on input "text" at bounding box center [690, 168] width 176 height 29
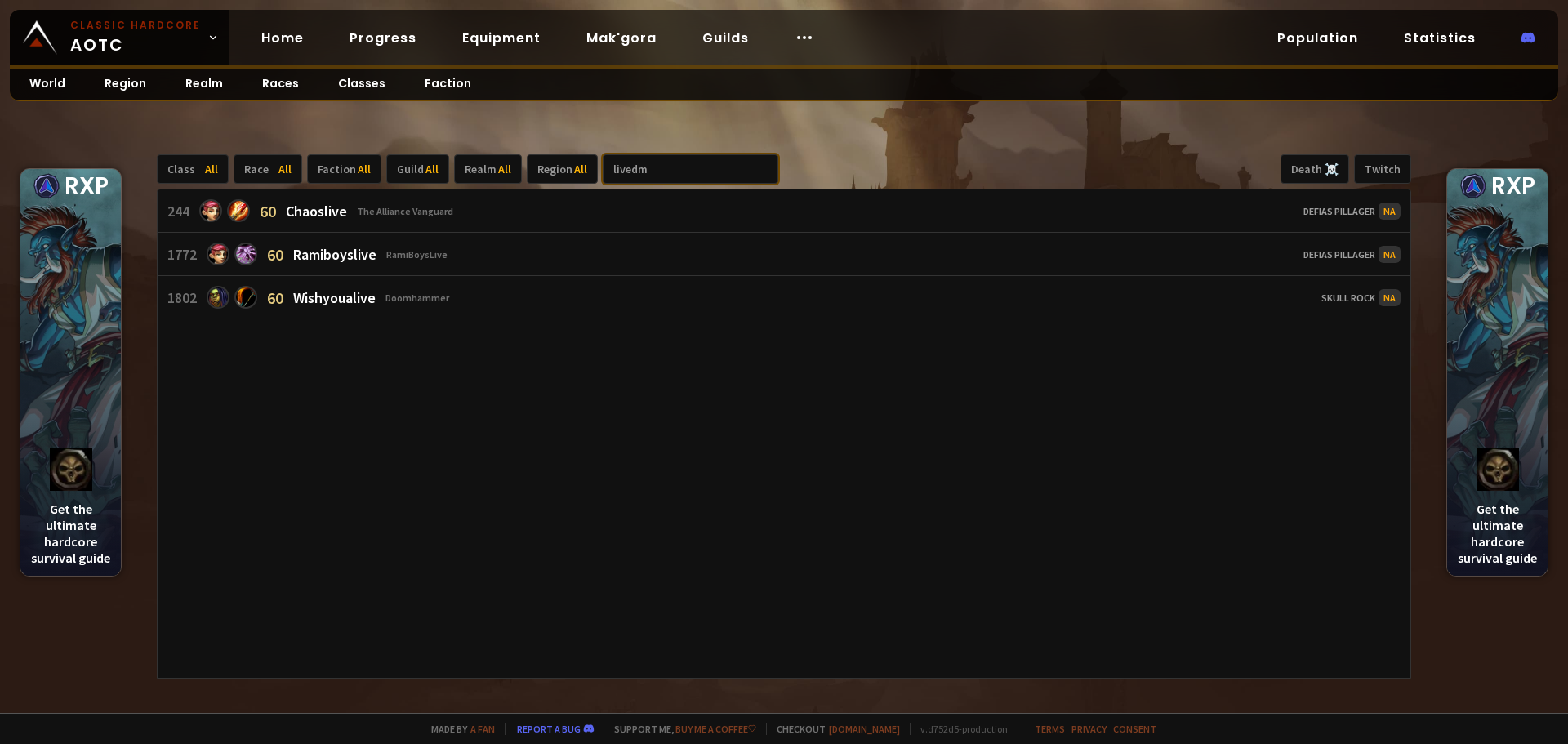
click at [644, 172] on input "livedm" at bounding box center [690, 168] width 176 height 29
click at [630, 176] on input "livedm" at bounding box center [690, 168] width 176 height 29
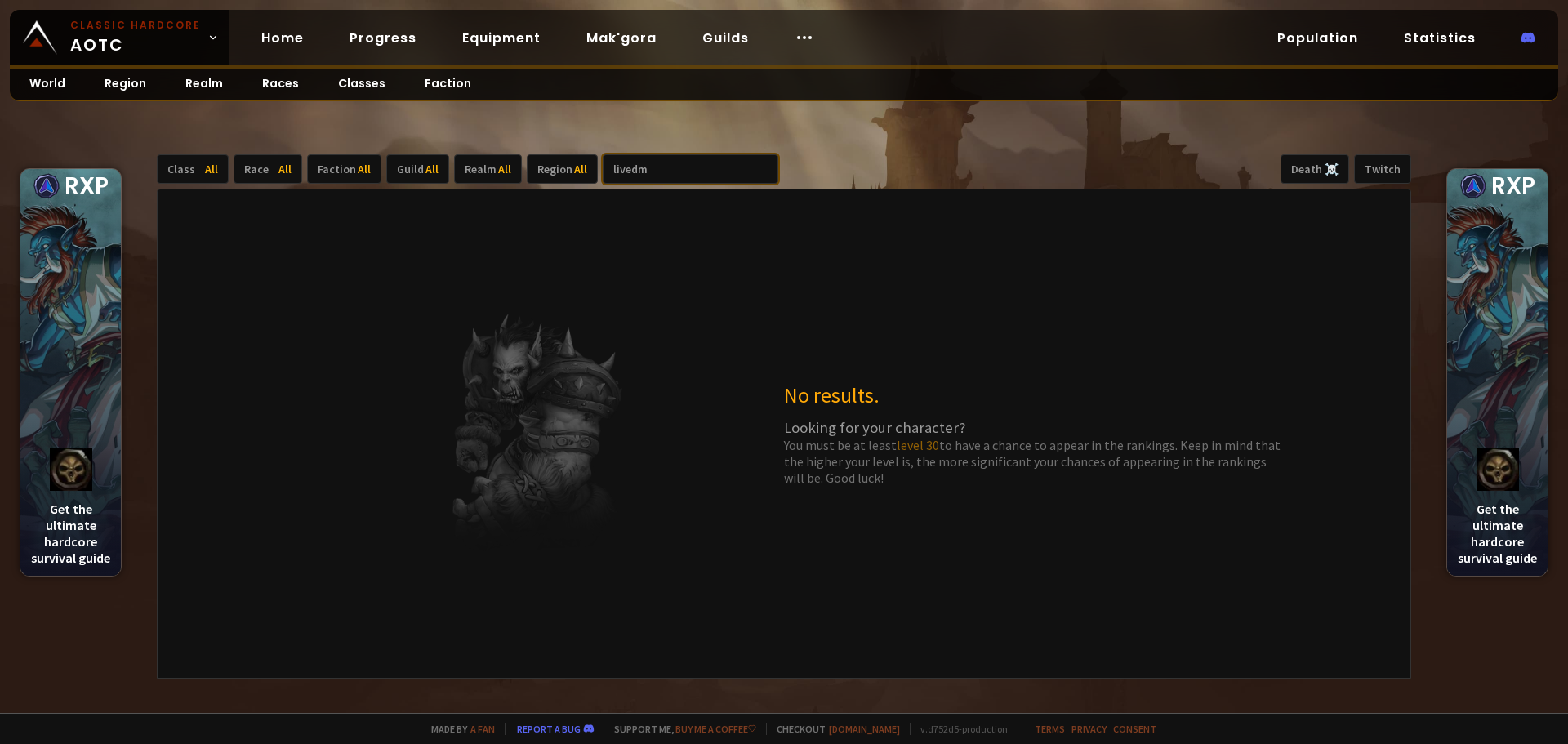
click at [654, 167] on input "livedm" at bounding box center [690, 168] width 176 height 29
type input "livedm"
click at [475, 171] on div "Realm All" at bounding box center [487, 168] width 68 height 29
click at [508, 340] on div "Soulseeker" at bounding box center [512, 337] width 122 height 26
click at [817, 164] on div "Class All Race All Faction All Guild All Realm 6113 Region All livedm Death ☠️ …" at bounding box center [784, 168] width 1254 height 29
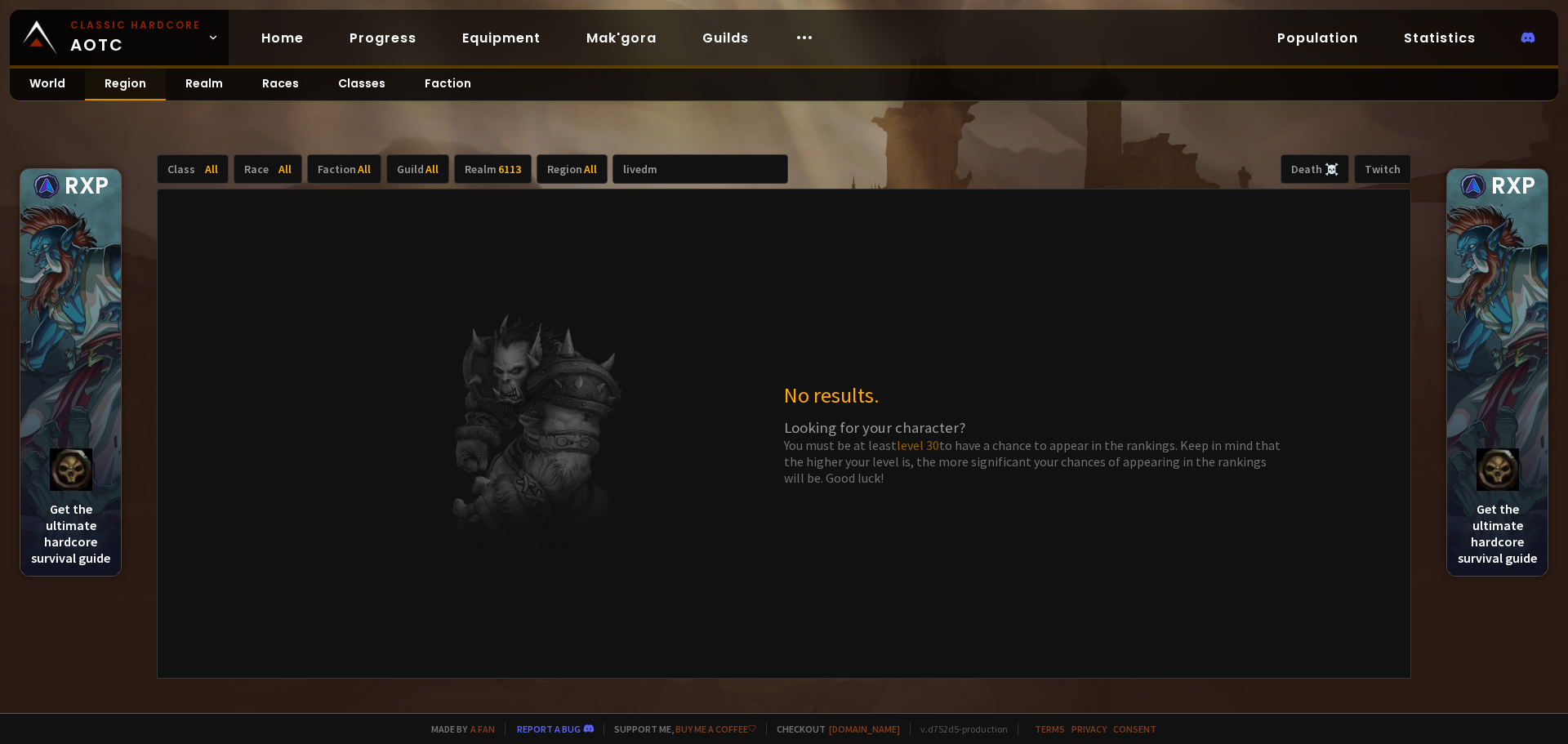
click at [129, 92] on link "Region" at bounding box center [125, 84] width 81 height 32
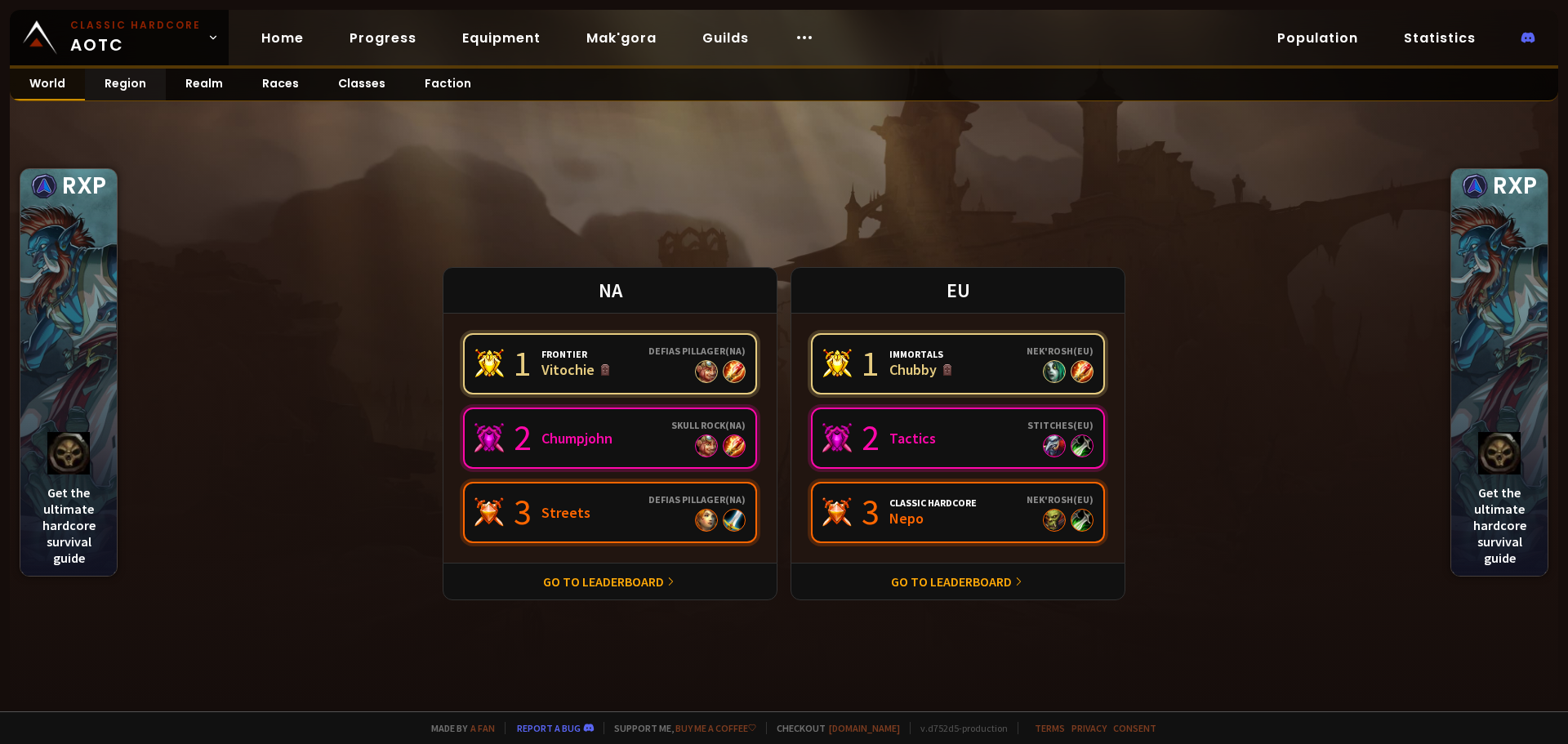
click at [62, 87] on link "World" at bounding box center [47, 84] width 75 height 32
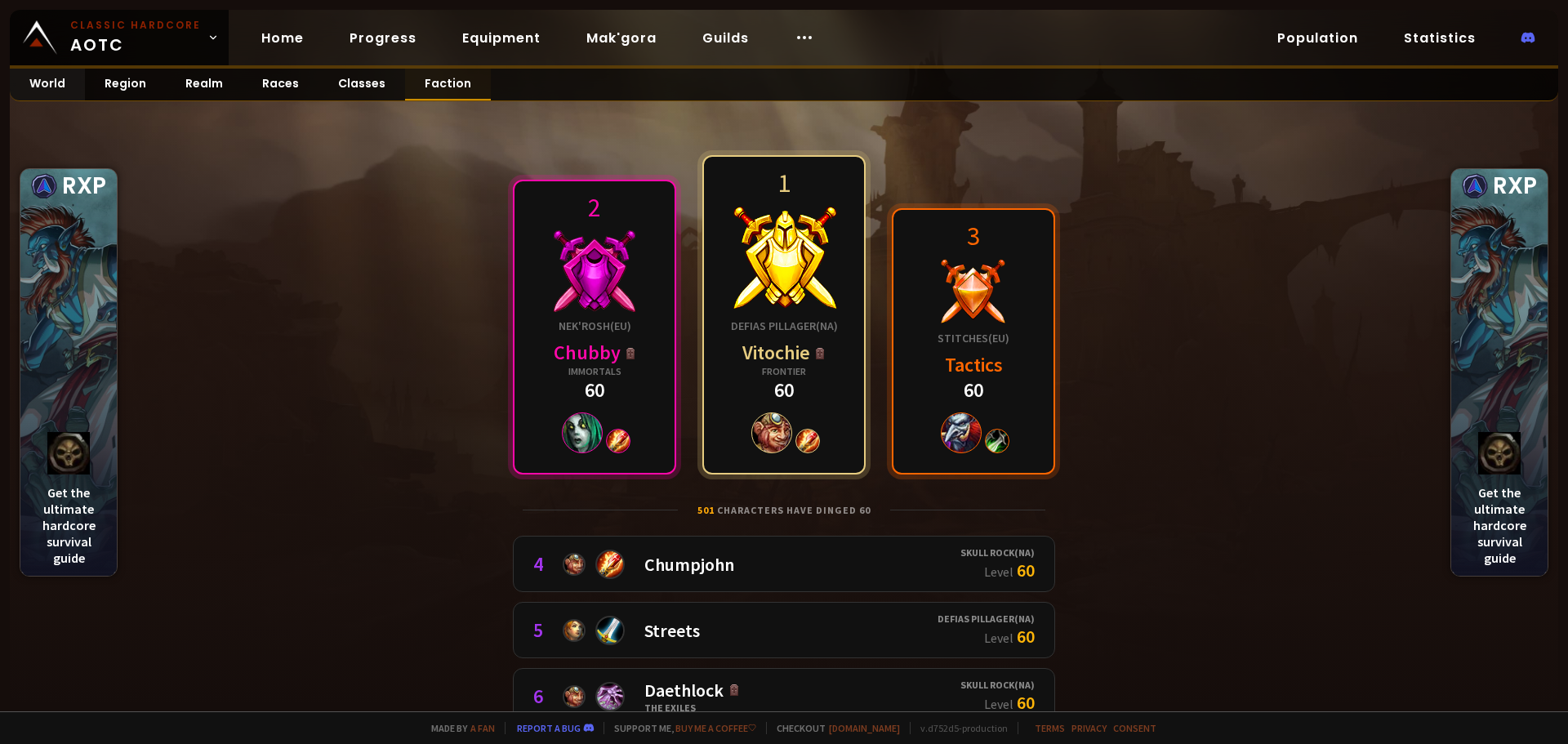
click at [425, 86] on link "Faction" at bounding box center [448, 84] width 86 height 32
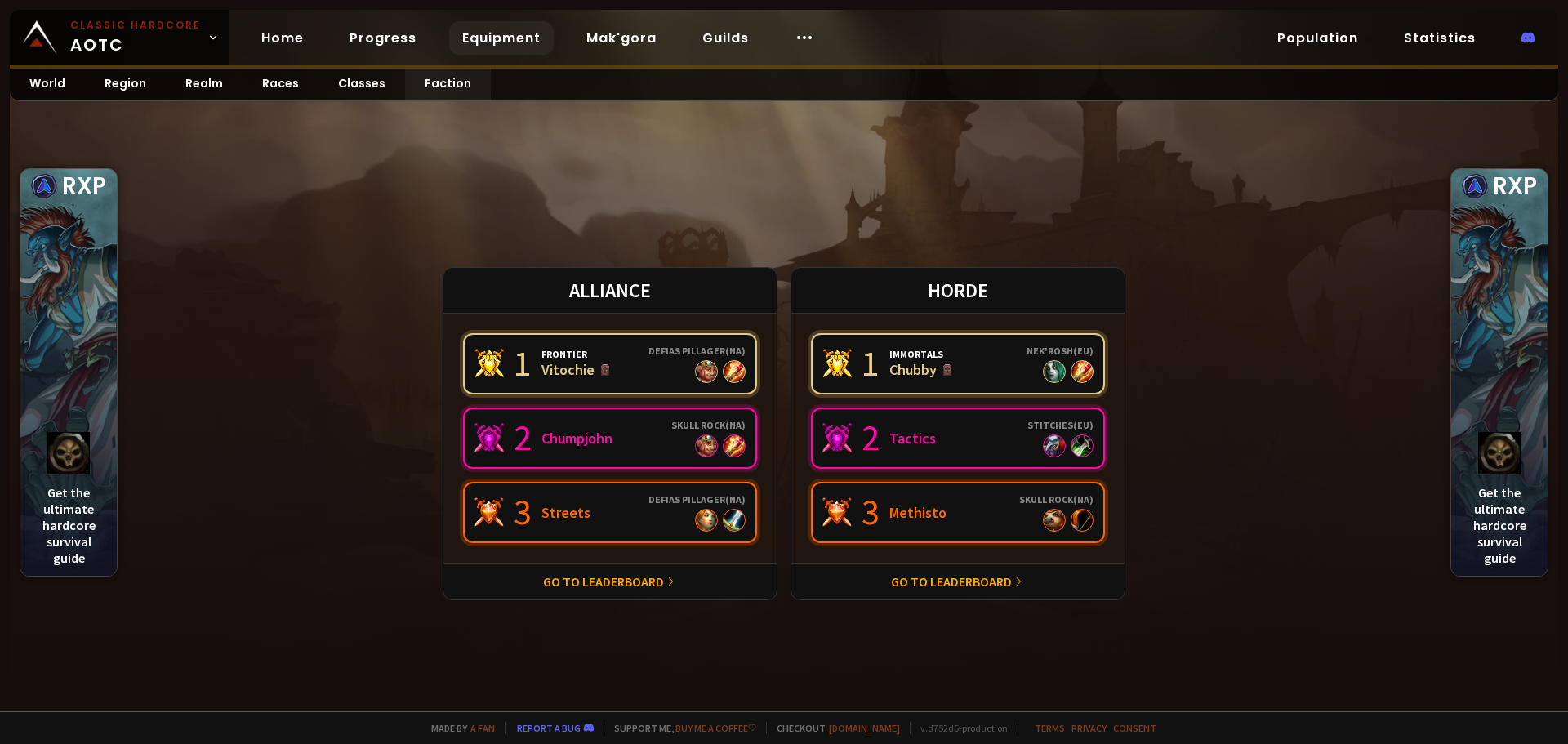
click at [519, 38] on link "Equipment" at bounding box center [502, 38] width 104 height 34
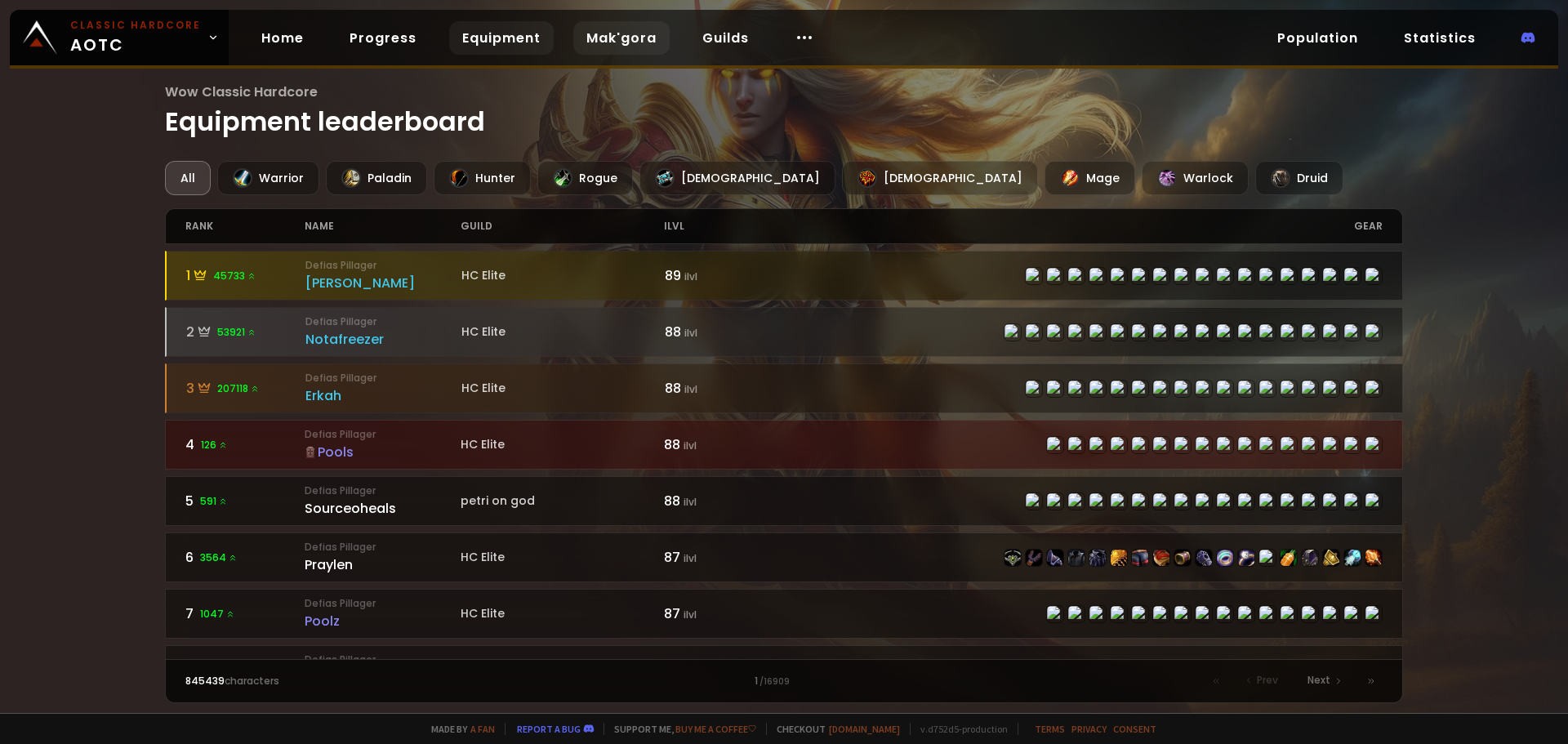
click at [637, 37] on link "Mak'gora" at bounding box center [621, 38] width 96 height 34
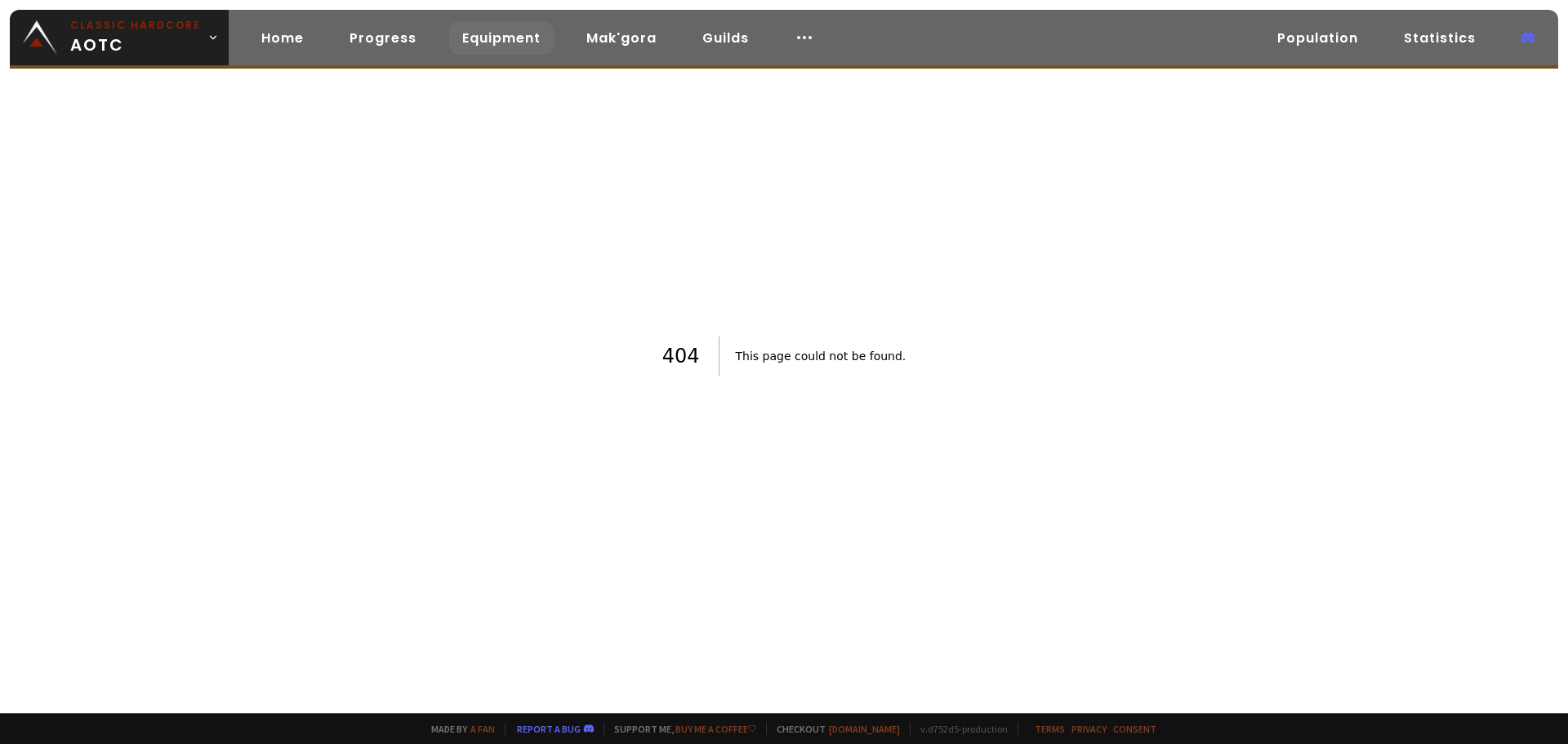
click at [503, 40] on link "Equipment" at bounding box center [502, 38] width 104 height 34
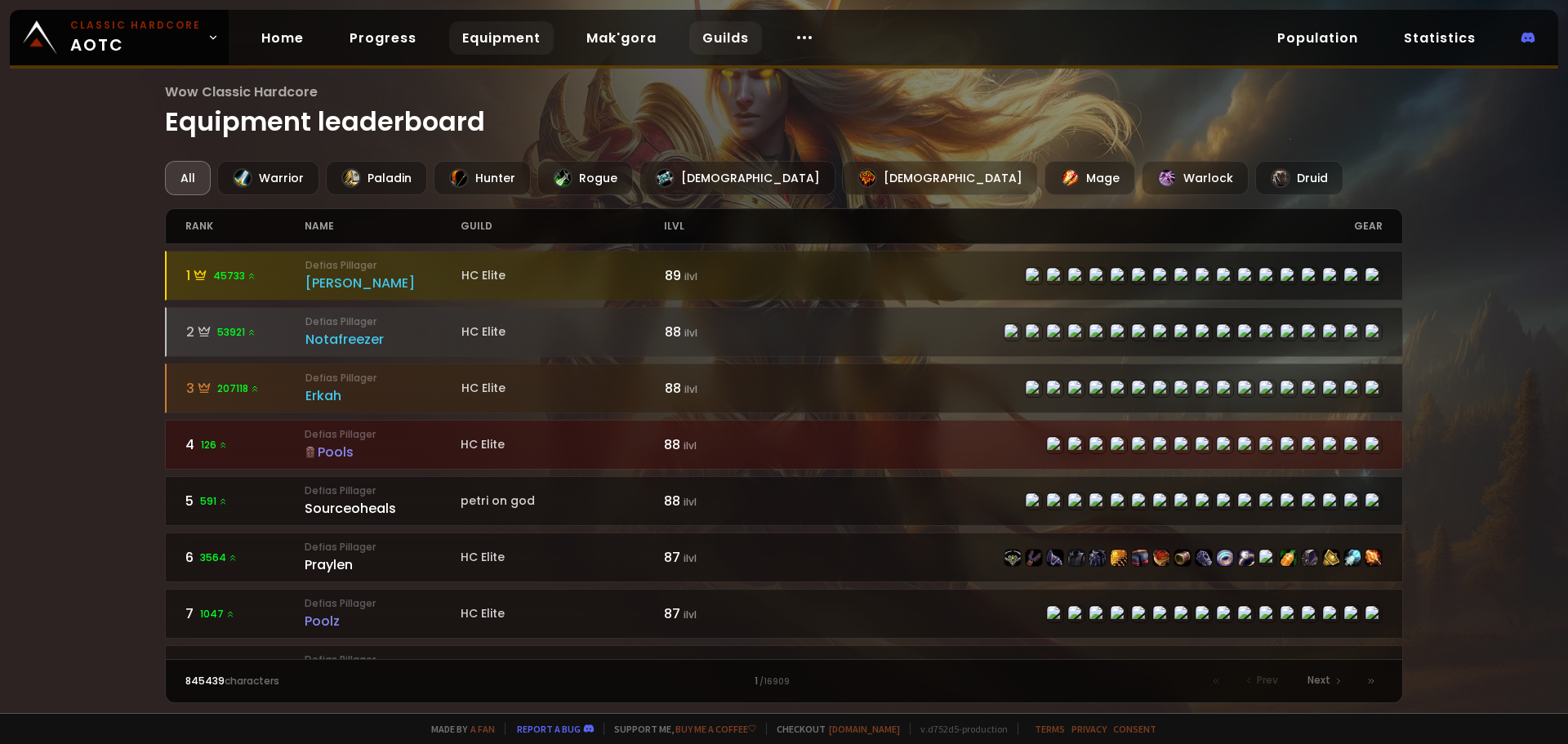
click at [733, 45] on link "Guilds" at bounding box center [726, 38] width 72 height 34
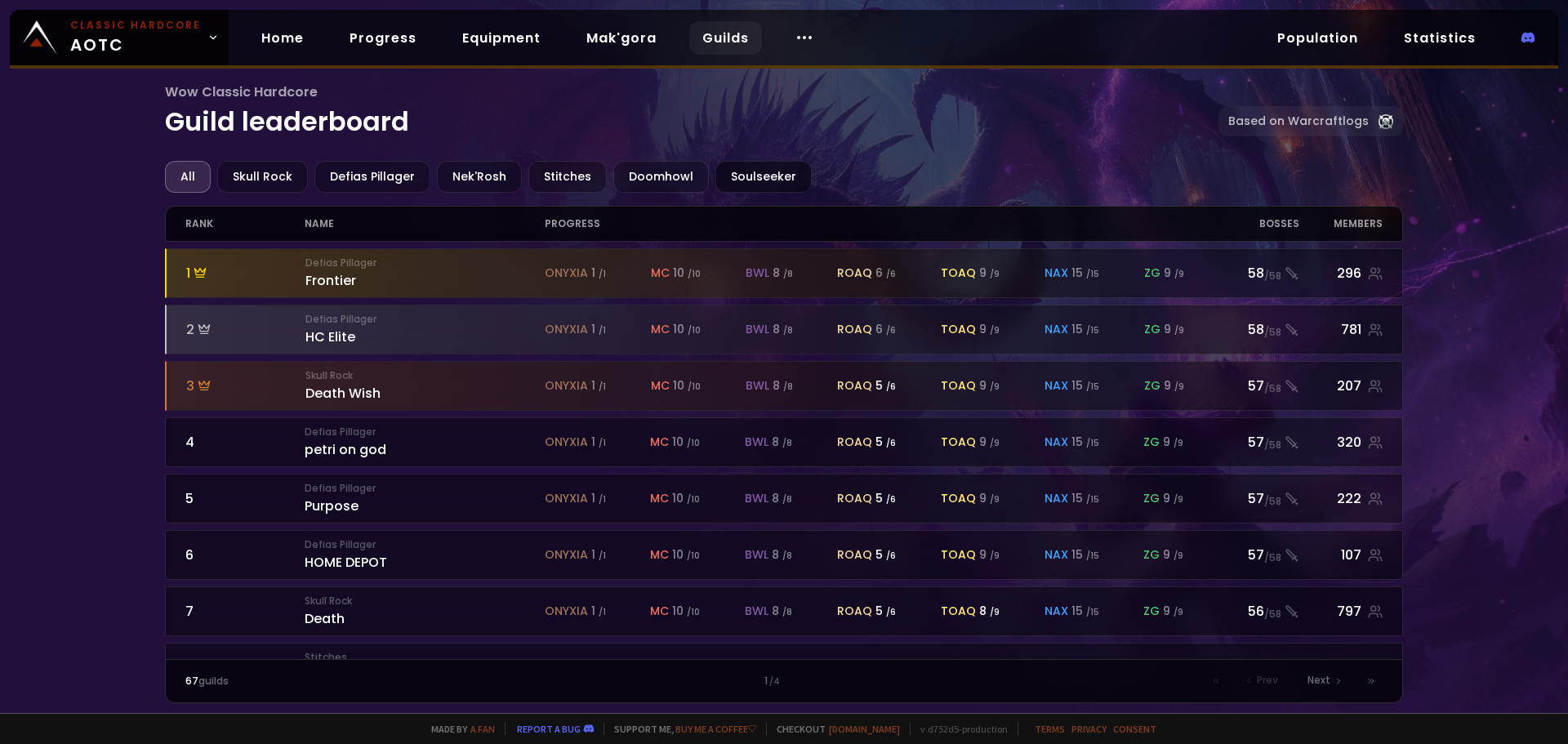
click at [766, 178] on div "Soulseeker" at bounding box center [763, 177] width 96 height 32
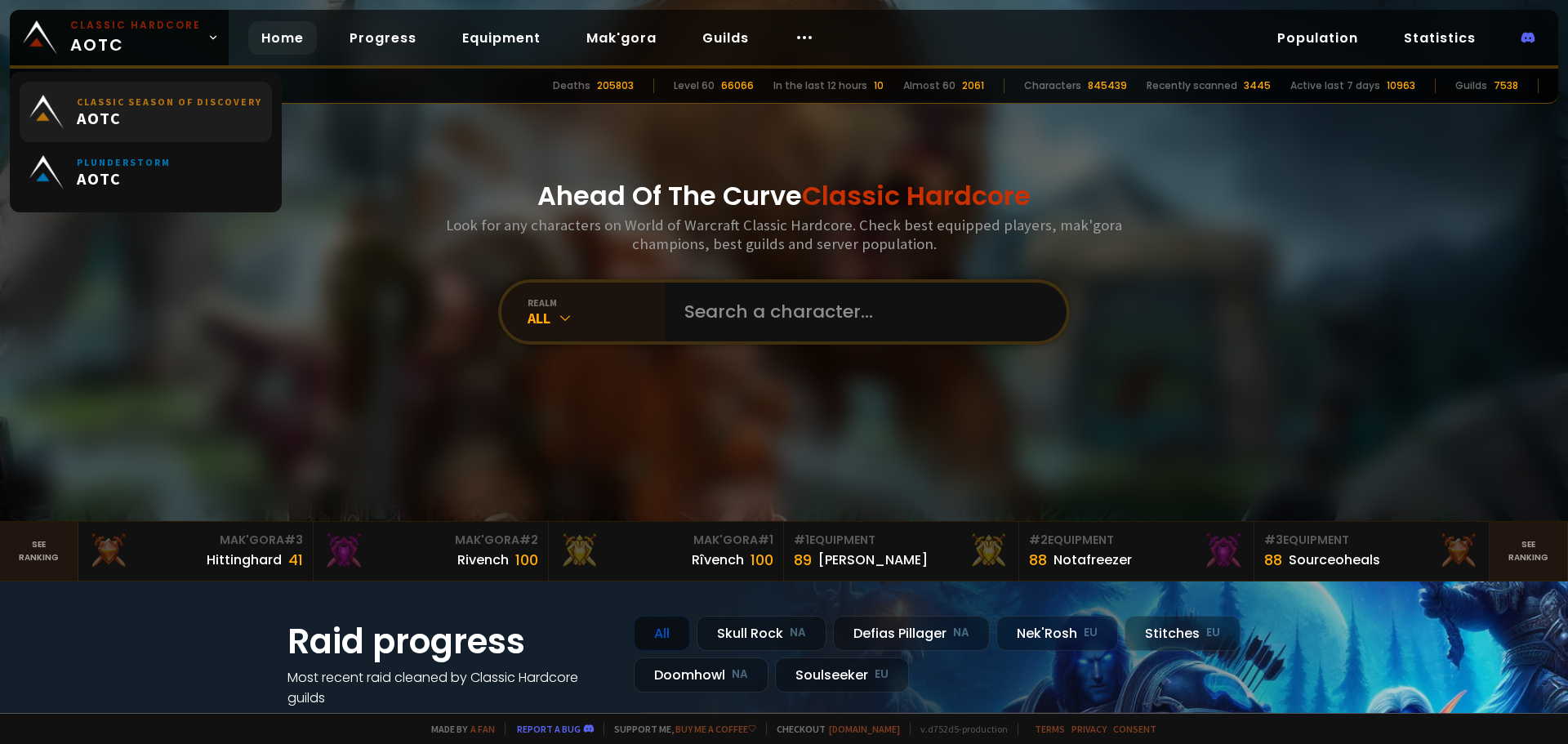
click at [194, 111] on span "AOTC" at bounding box center [169, 118] width 185 height 20
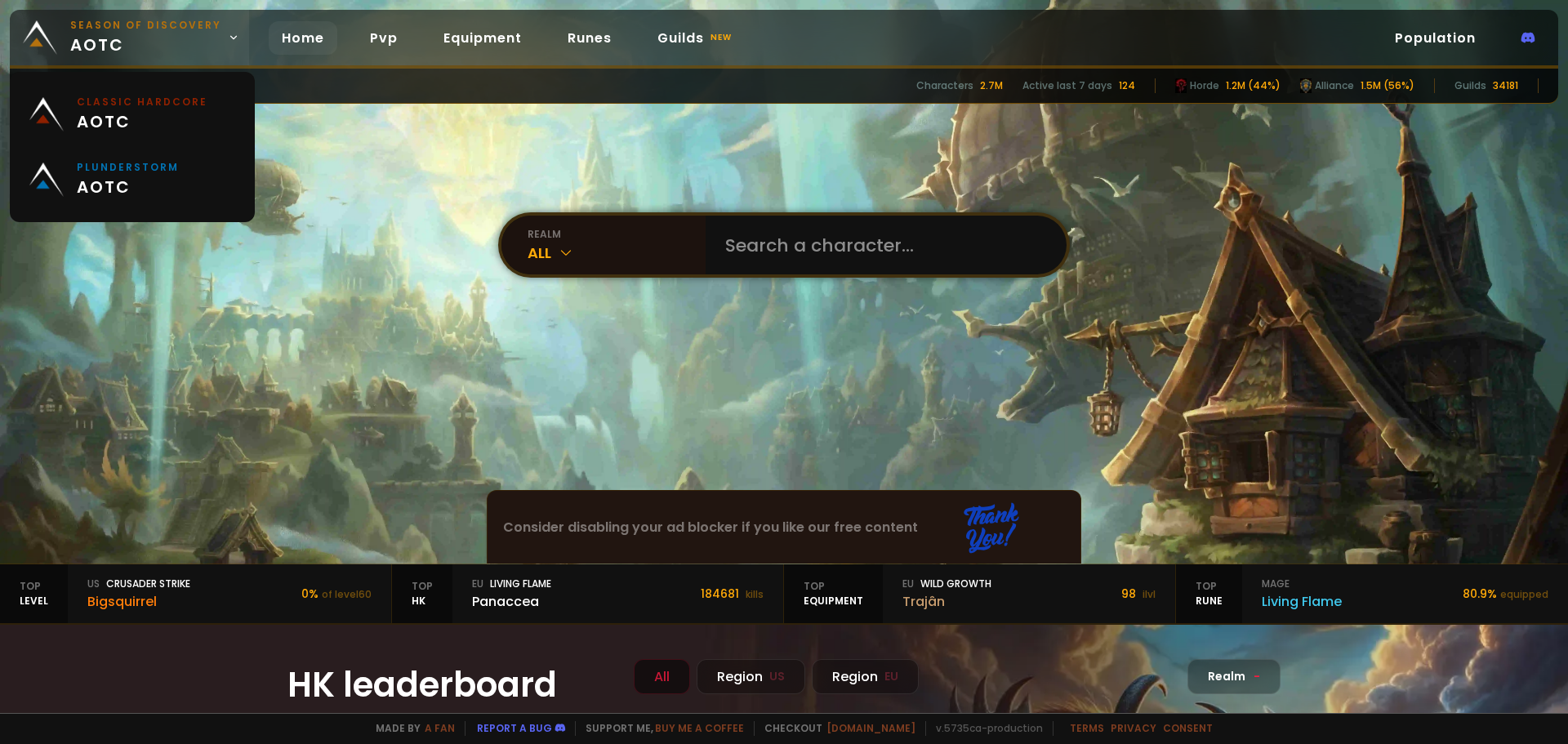
click at [155, 30] on small "Season of Discovery" at bounding box center [145, 24] width 151 height 14
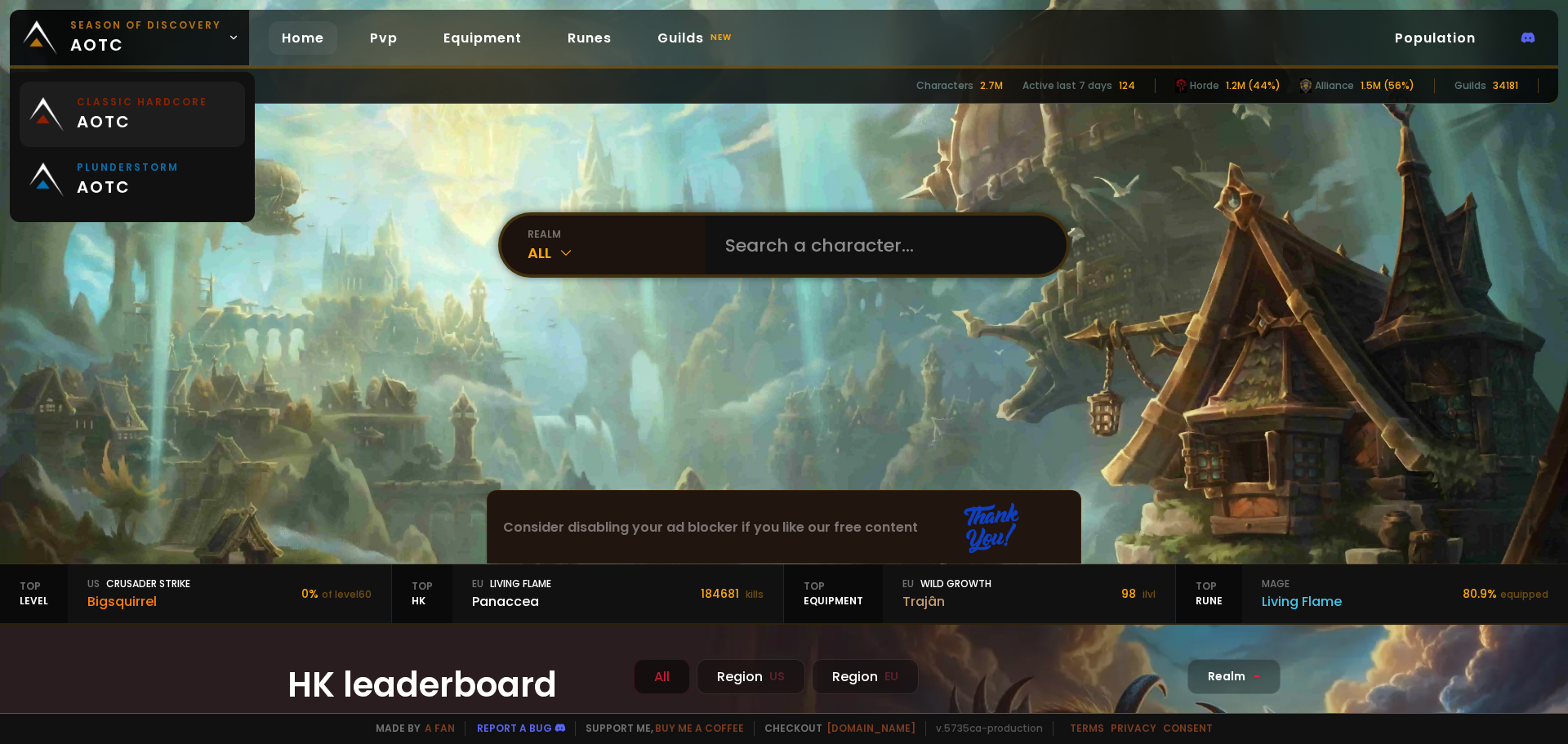
click at [139, 110] on span "aotc" at bounding box center [141, 121] width 130 height 24
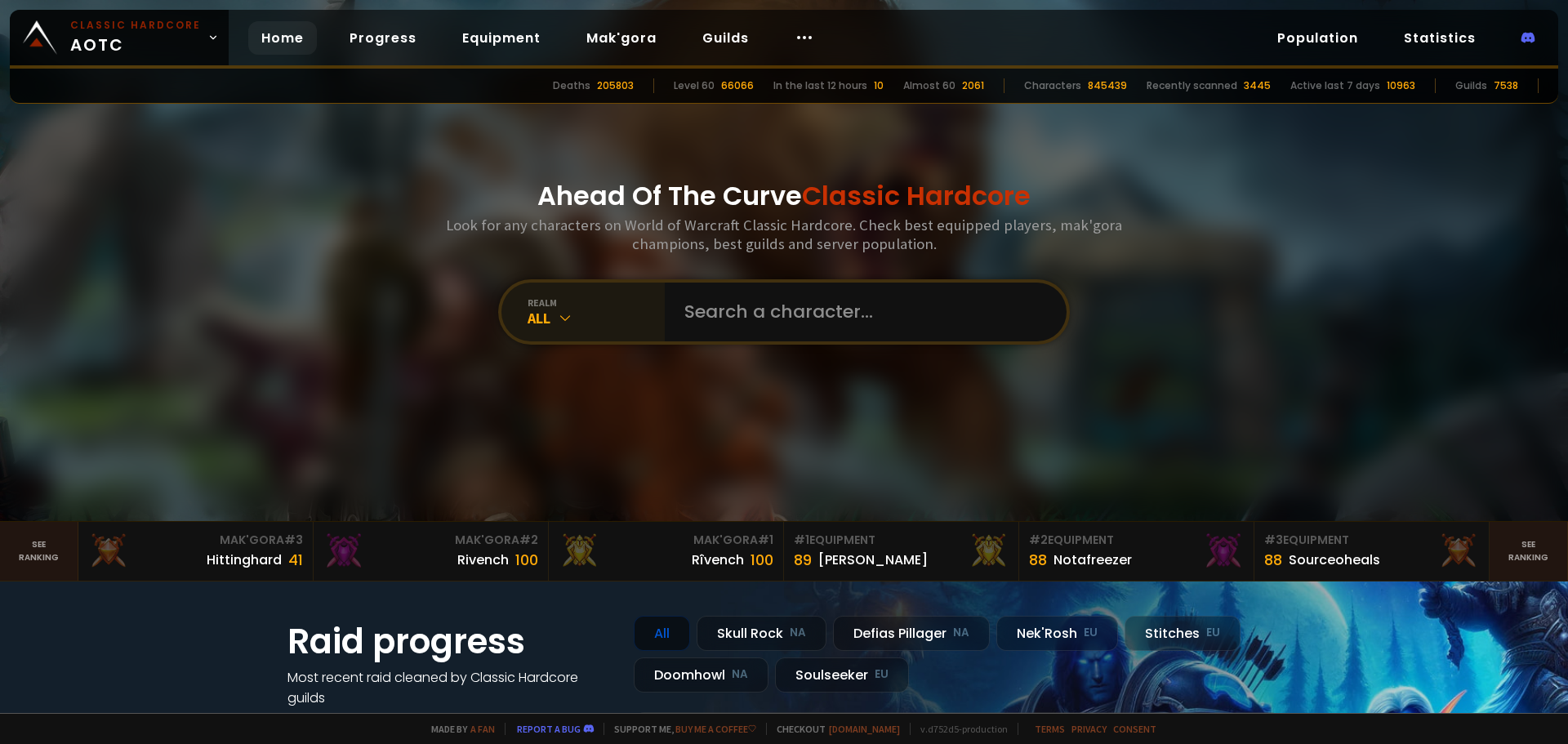
click at [561, 323] on icon at bounding box center [565, 317] width 16 height 16
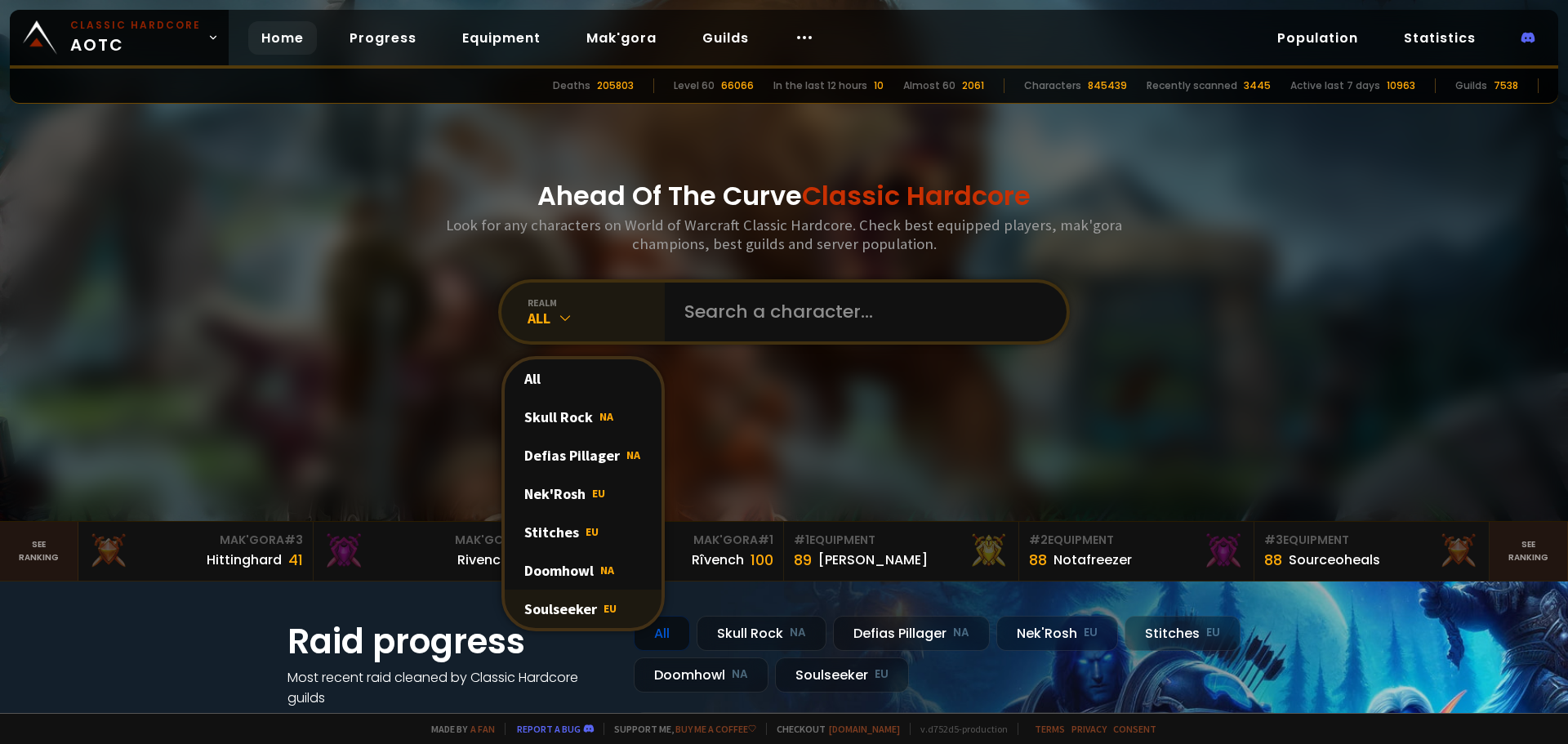
click at [566, 612] on div "Soulseeker EU" at bounding box center [583, 608] width 157 height 39
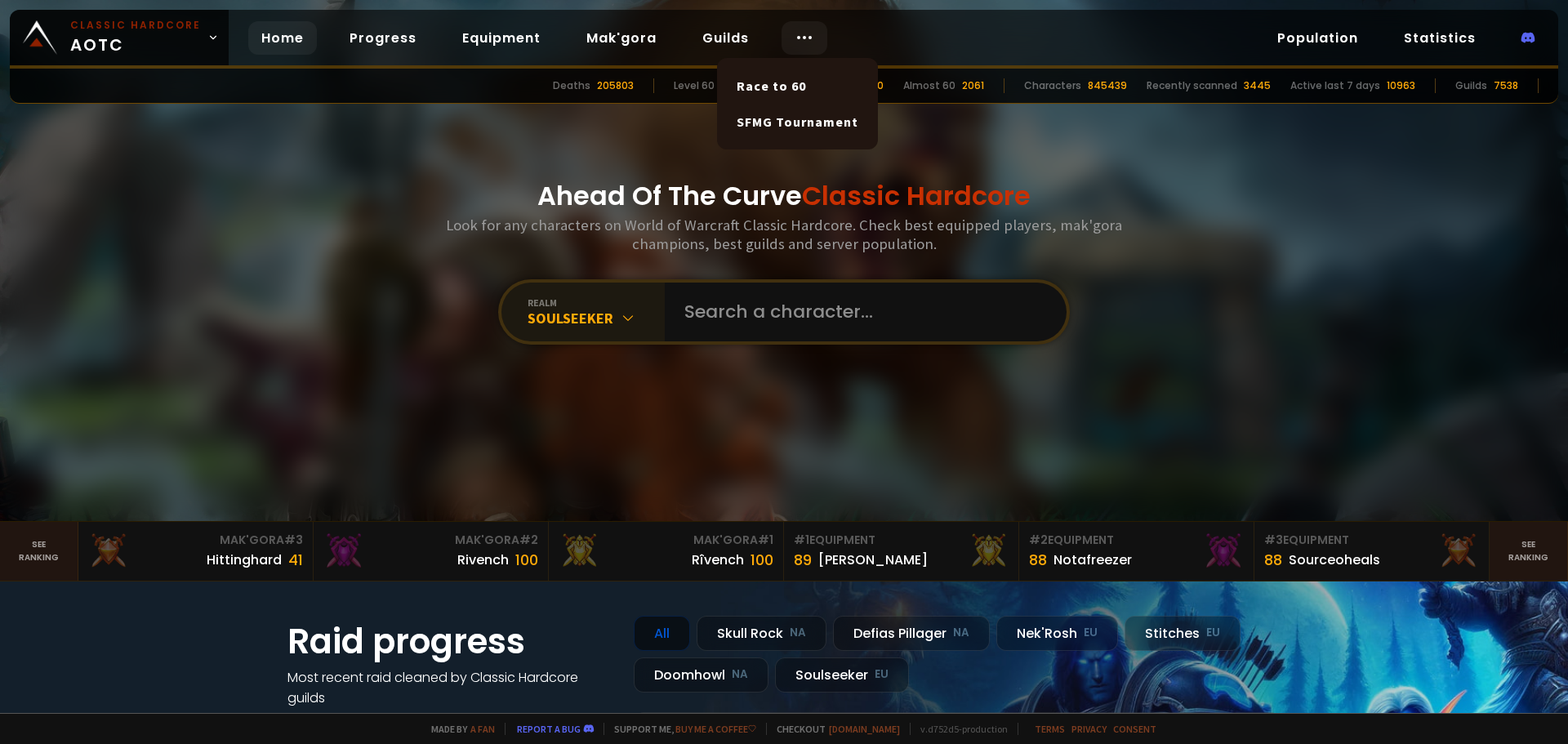
click at [795, 36] on icon at bounding box center [804, 37] width 19 height 19
click at [789, 85] on link "Race to 60" at bounding box center [797, 86] width 141 height 36
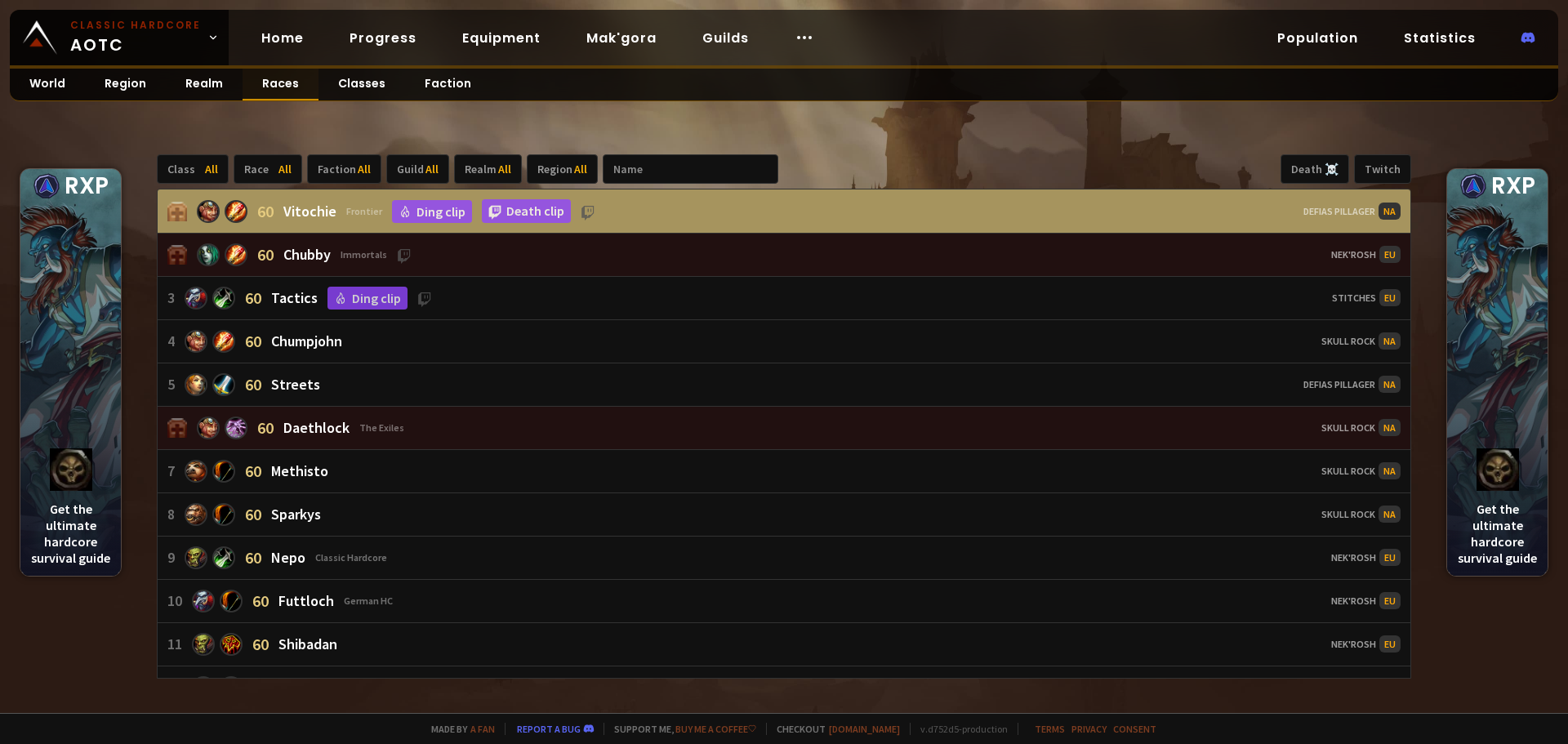
click at [267, 84] on link "Races" at bounding box center [280, 84] width 76 height 32
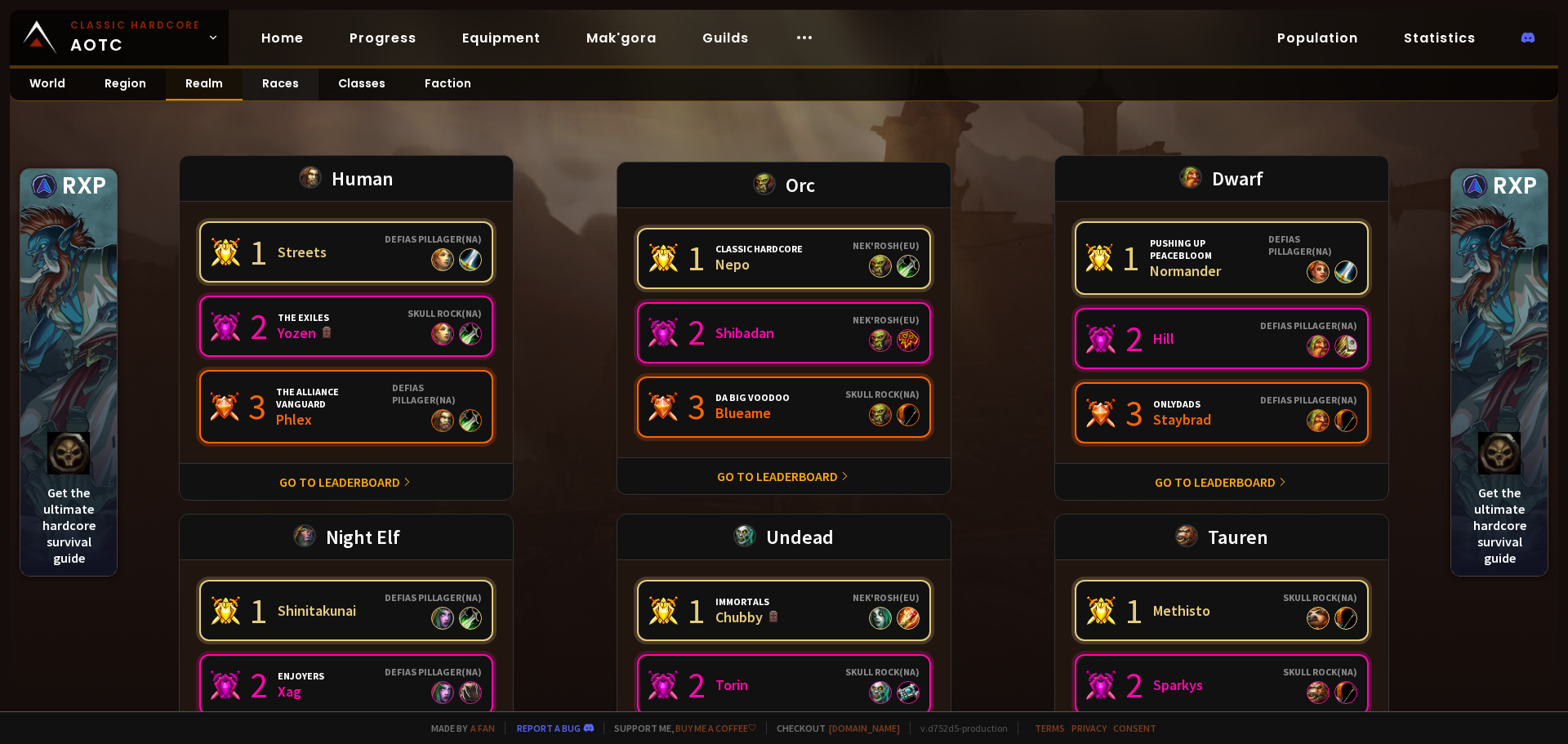
click at [189, 89] on link "Realm" at bounding box center [204, 84] width 77 height 32
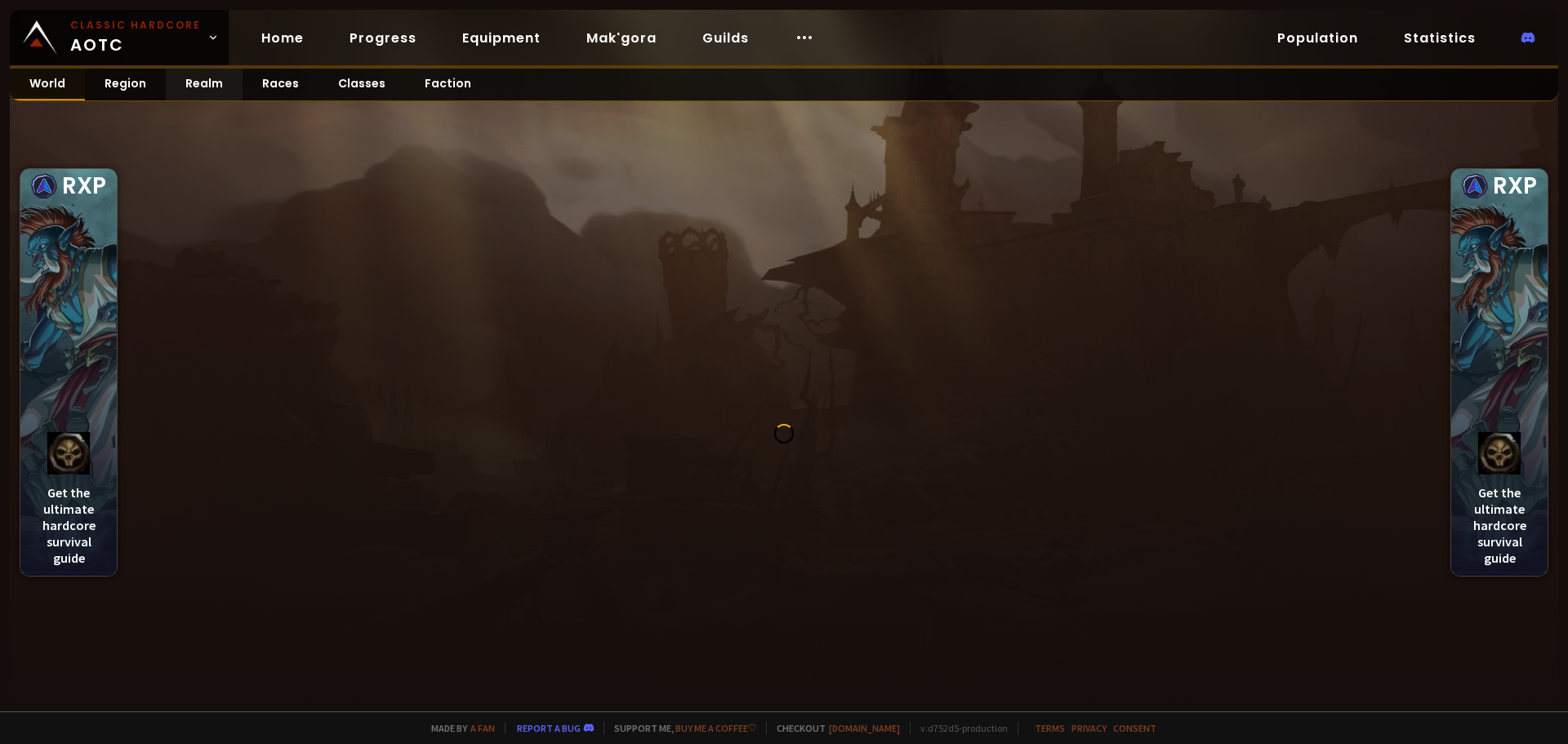
click at [44, 77] on link "World" at bounding box center [47, 84] width 75 height 32
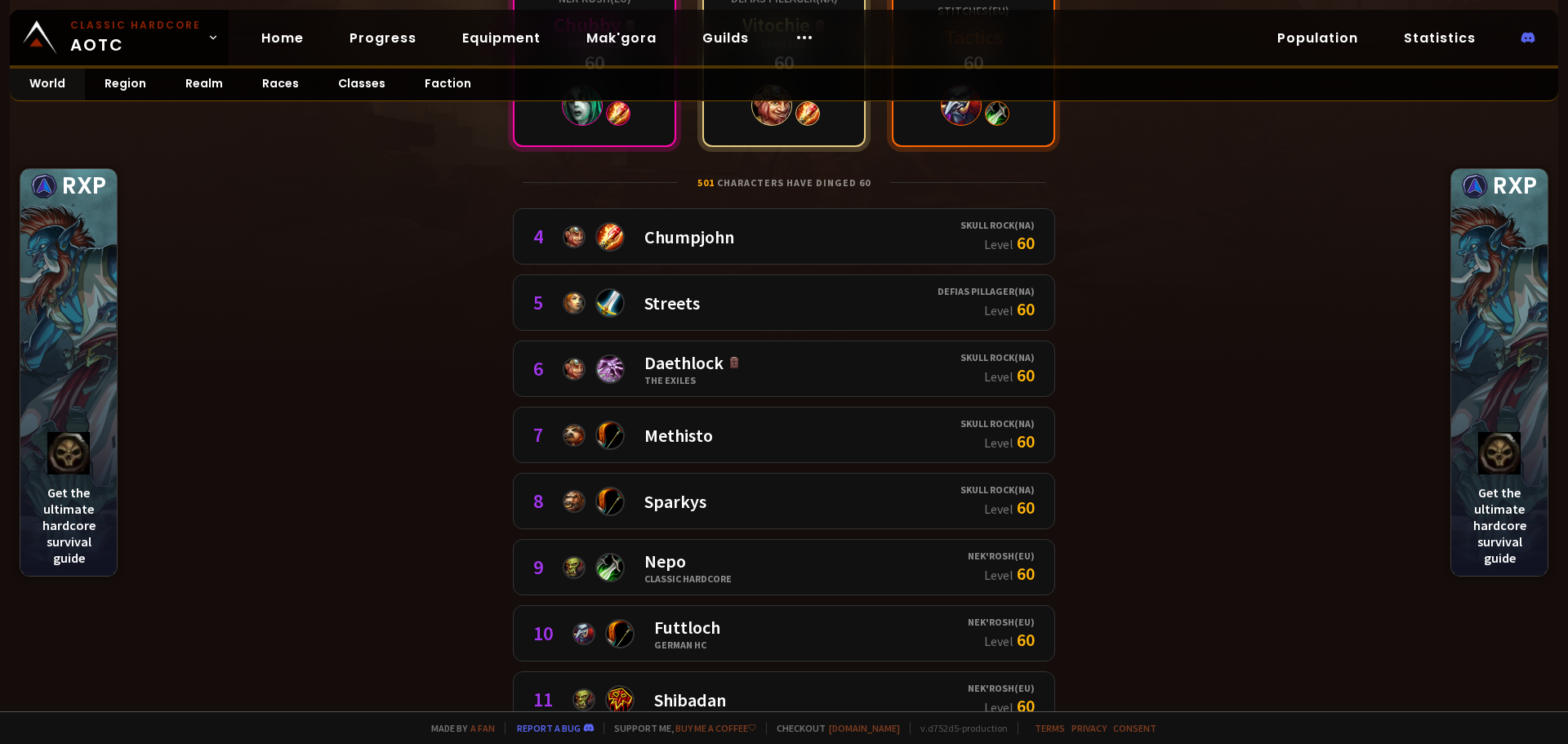
scroll to position [327, 0]
click at [130, 81] on link "Region" at bounding box center [125, 84] width 81 height 32
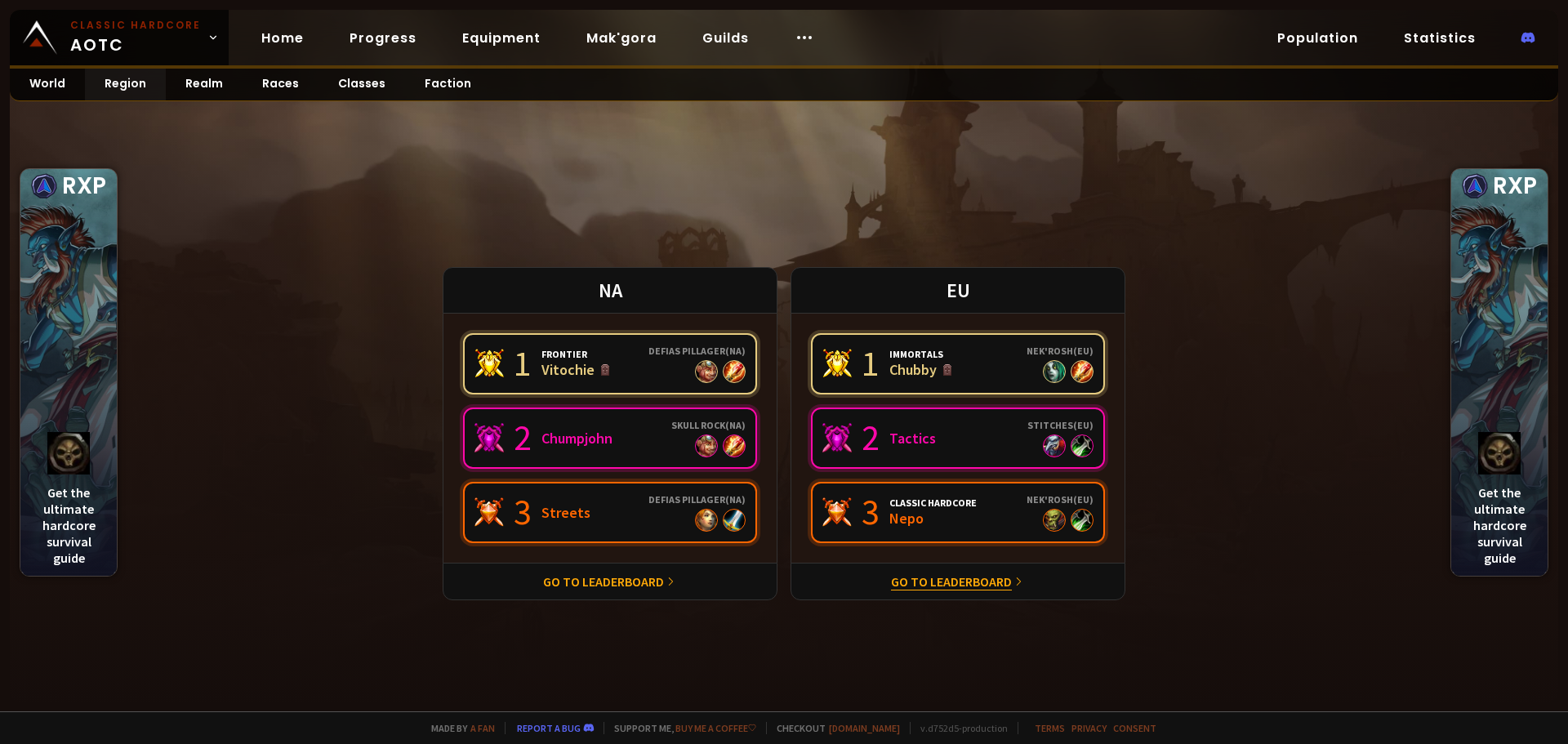
click at [960, 585] on link "Go to leaderboard" at bounding box center [951, 581] width 121 height 16
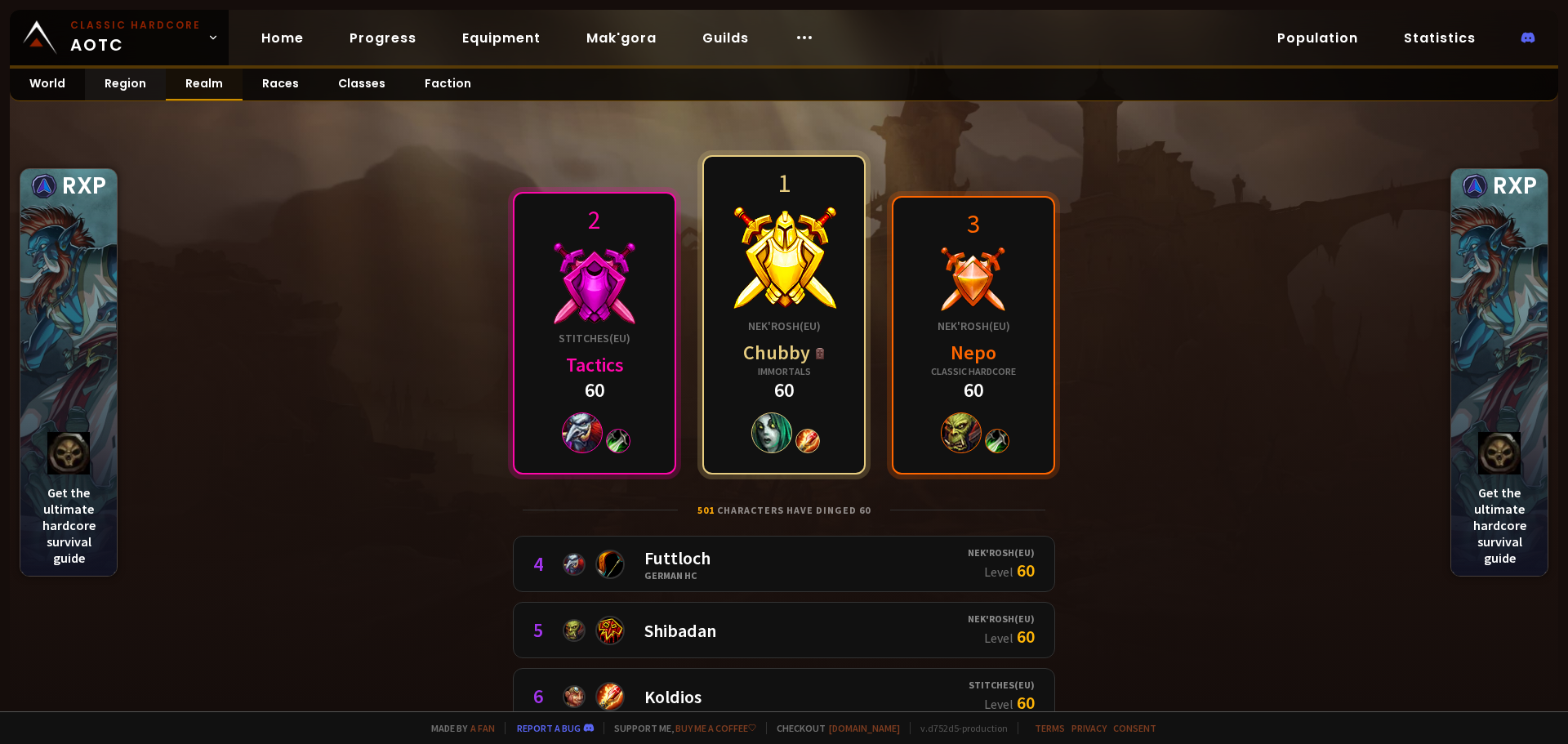
click at [206, 88] on link "Realm" at bounding box center [204, 84] width 77 height 32
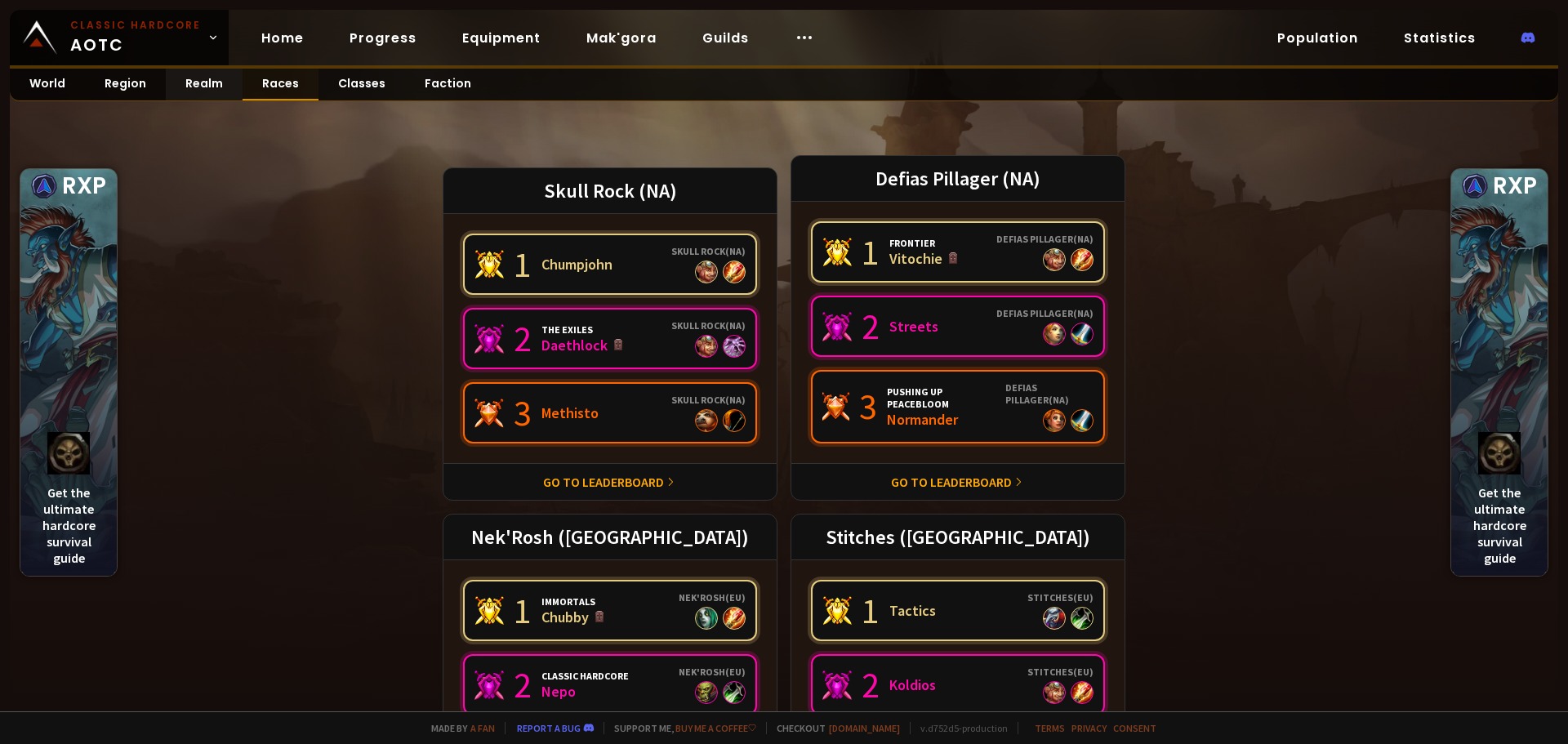
click at [284, 78] on link "Races" at bounding box center [280, 84] width 76 height 32
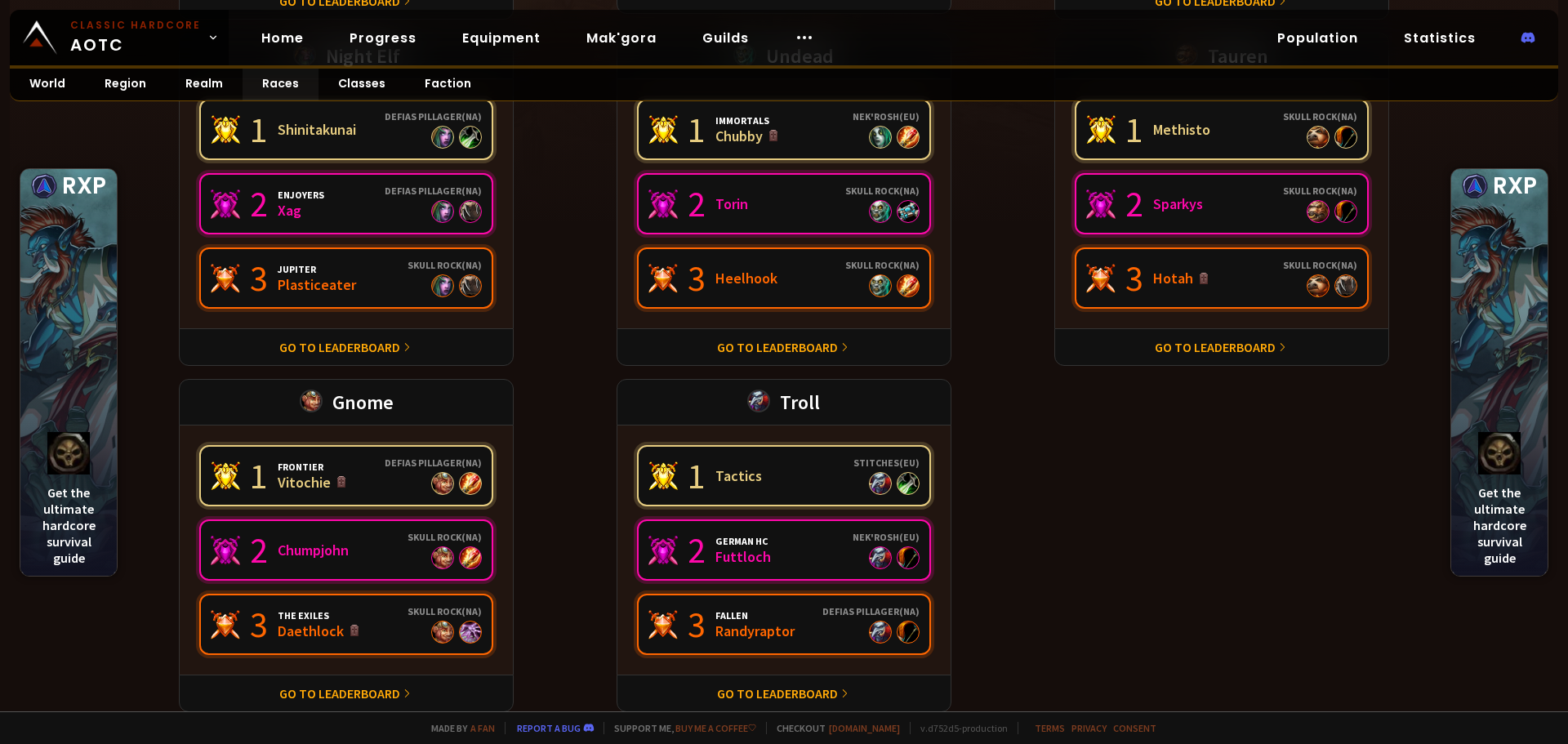
scroll to position [481, 0]
click at [341, 694] on link "Go to leaderboard" at bounding box center [340, 692] width 121 height 16
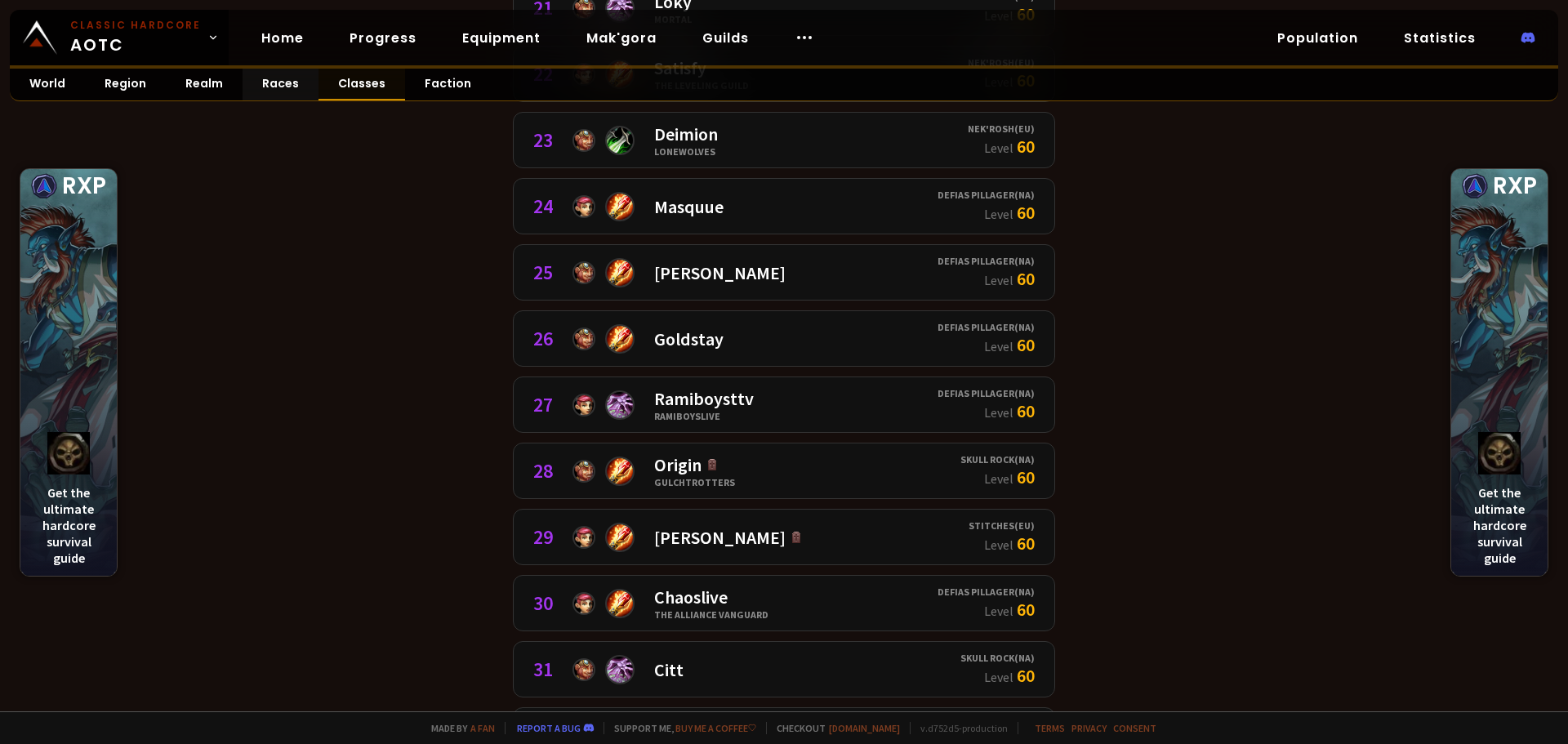
scroll to position [1633, 0]
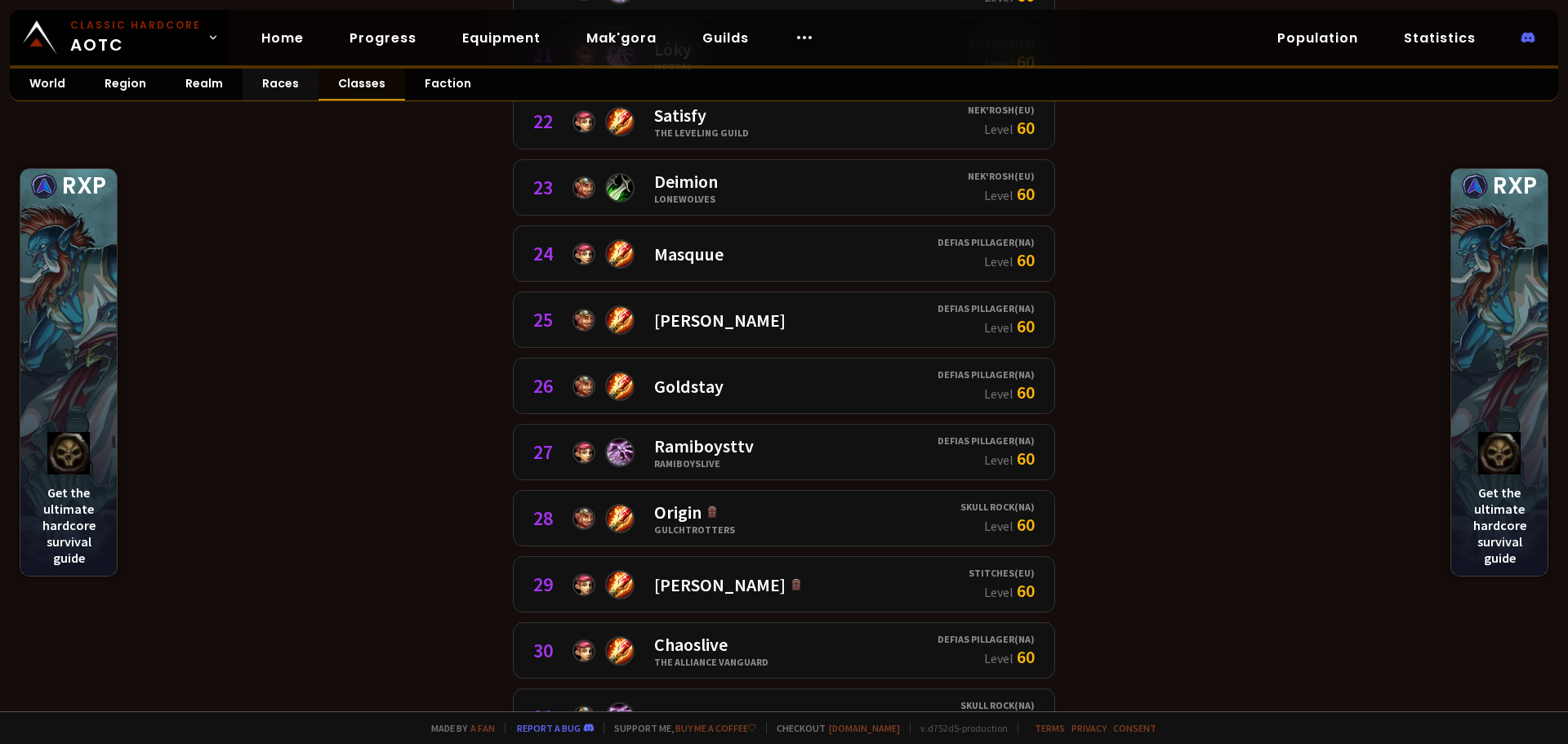
click at [343, 80] on link "Classes" at bounding box center [361, 84] width 87 height 32
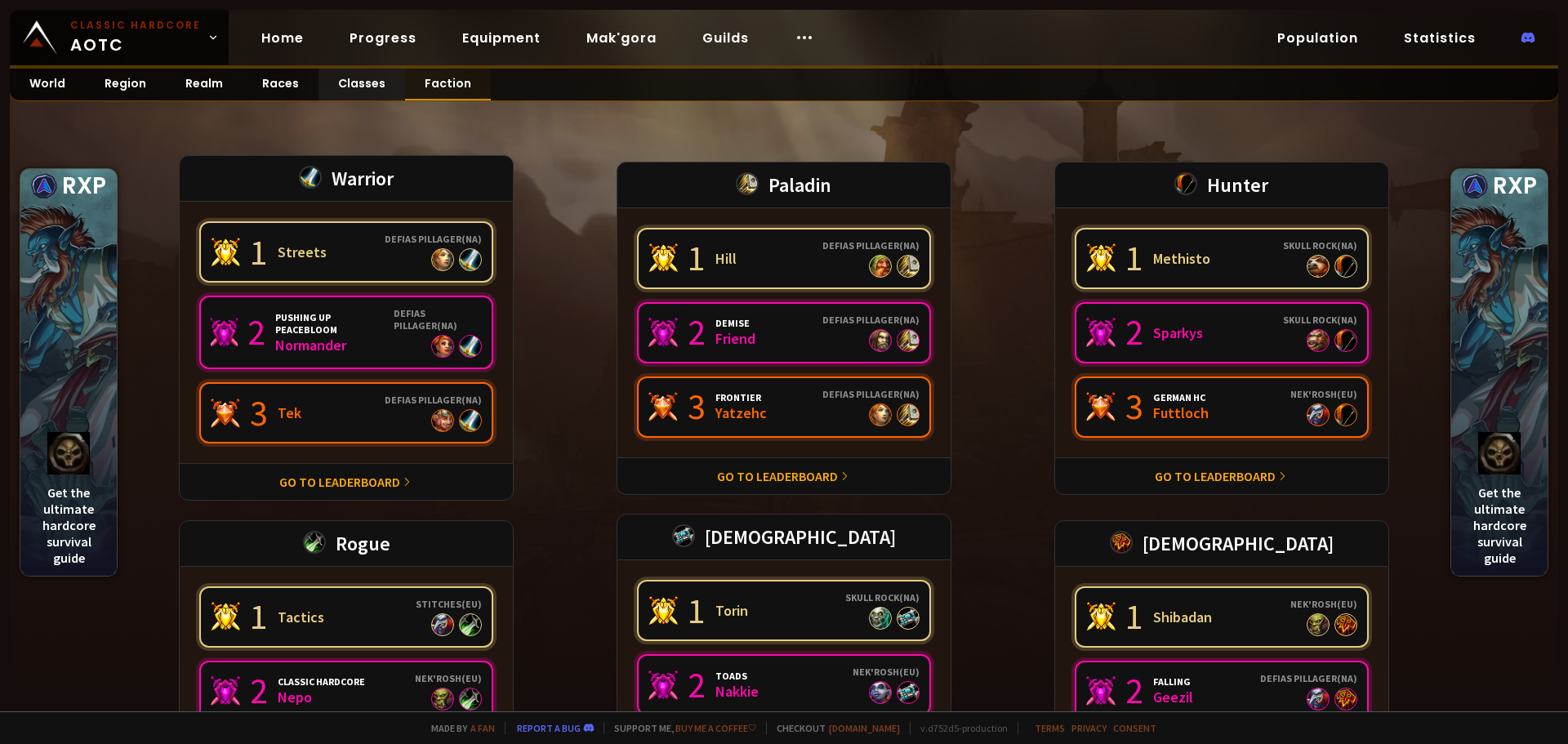
click at [446, 80] on link "Faction" at bounding box center [448, 84] width 86 height 32
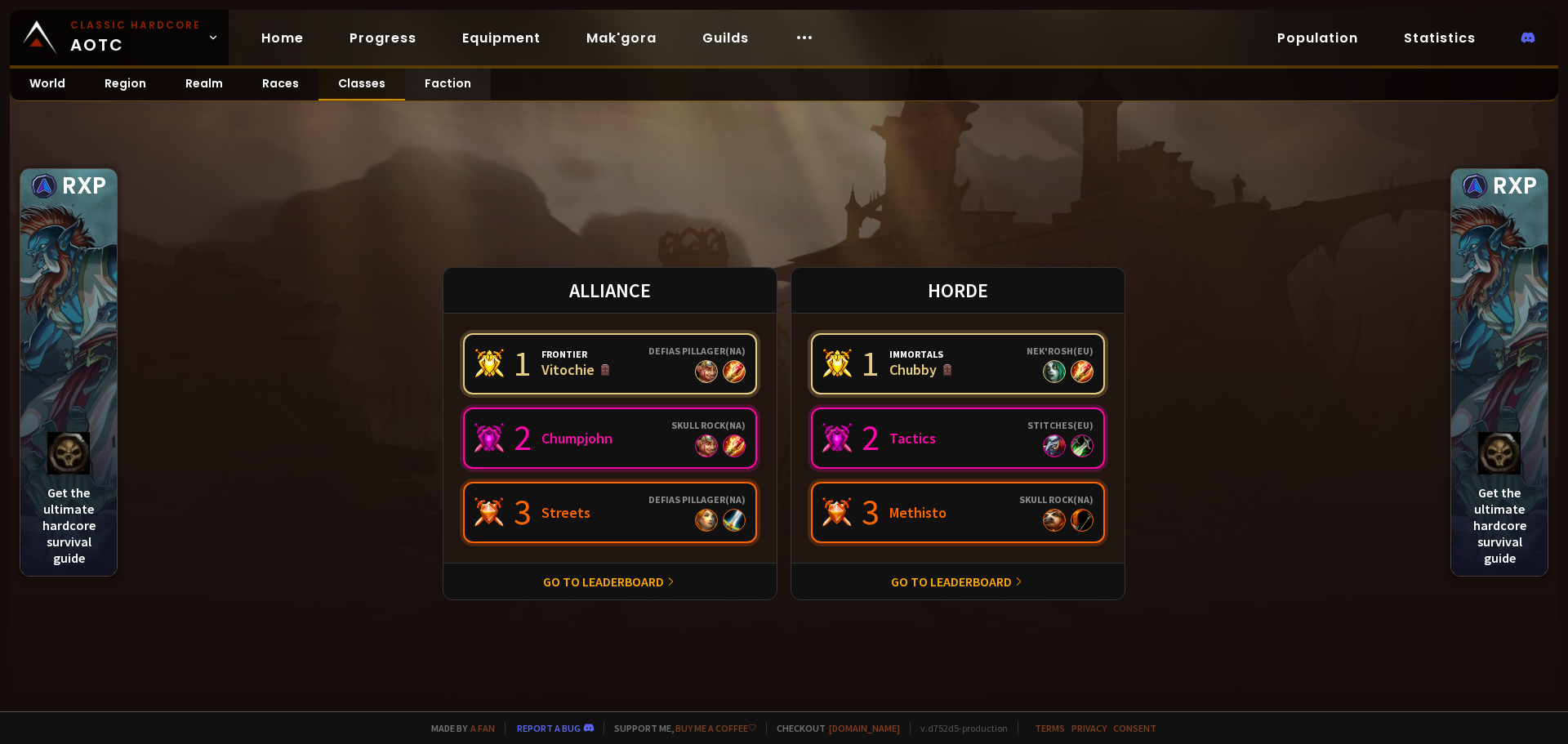
click at [370, 82] on link "Classes" at bounding box center [361, 84] width 87 height 32
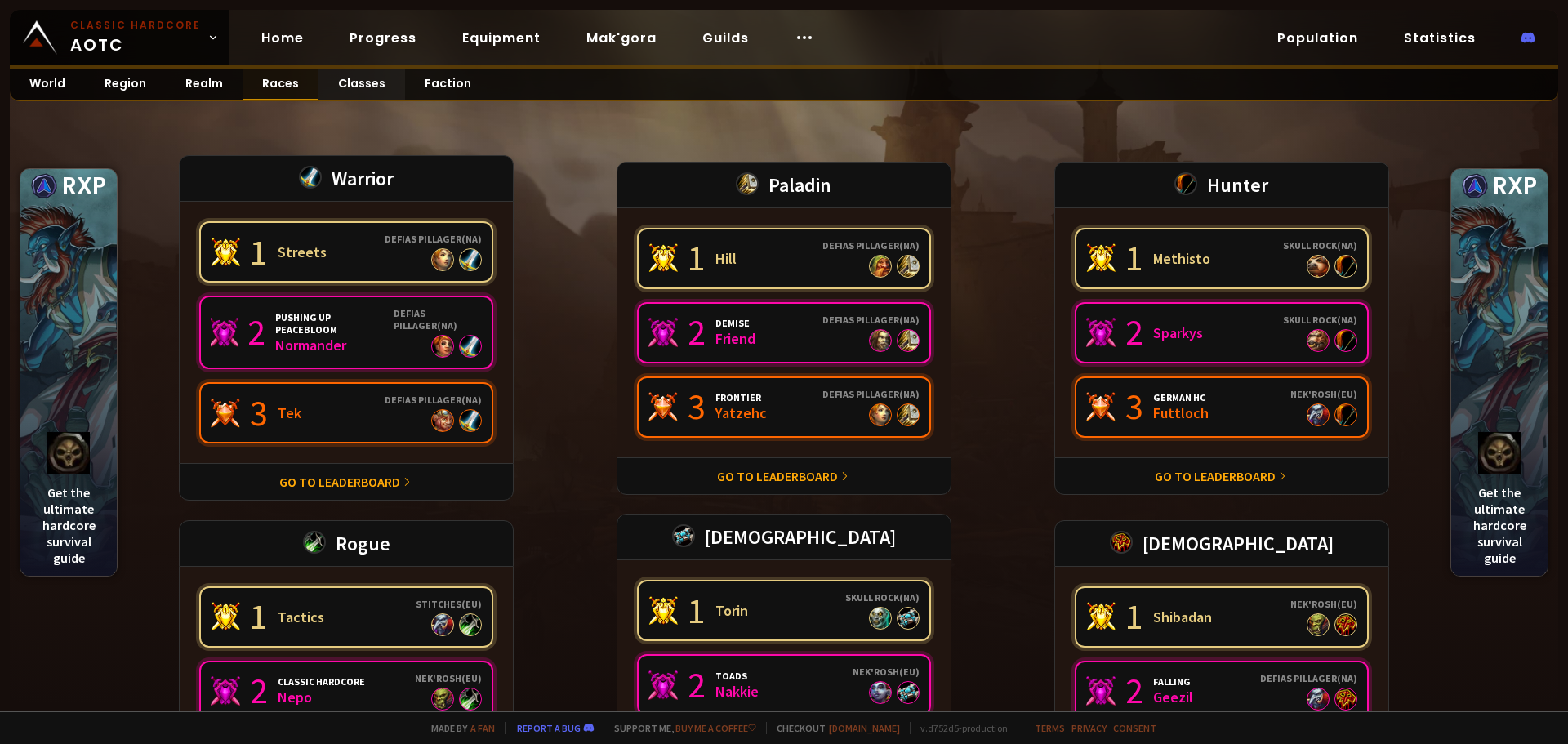
click at [274, 84] on link "Races" at bounding box center [280, 84] width 76 height 32
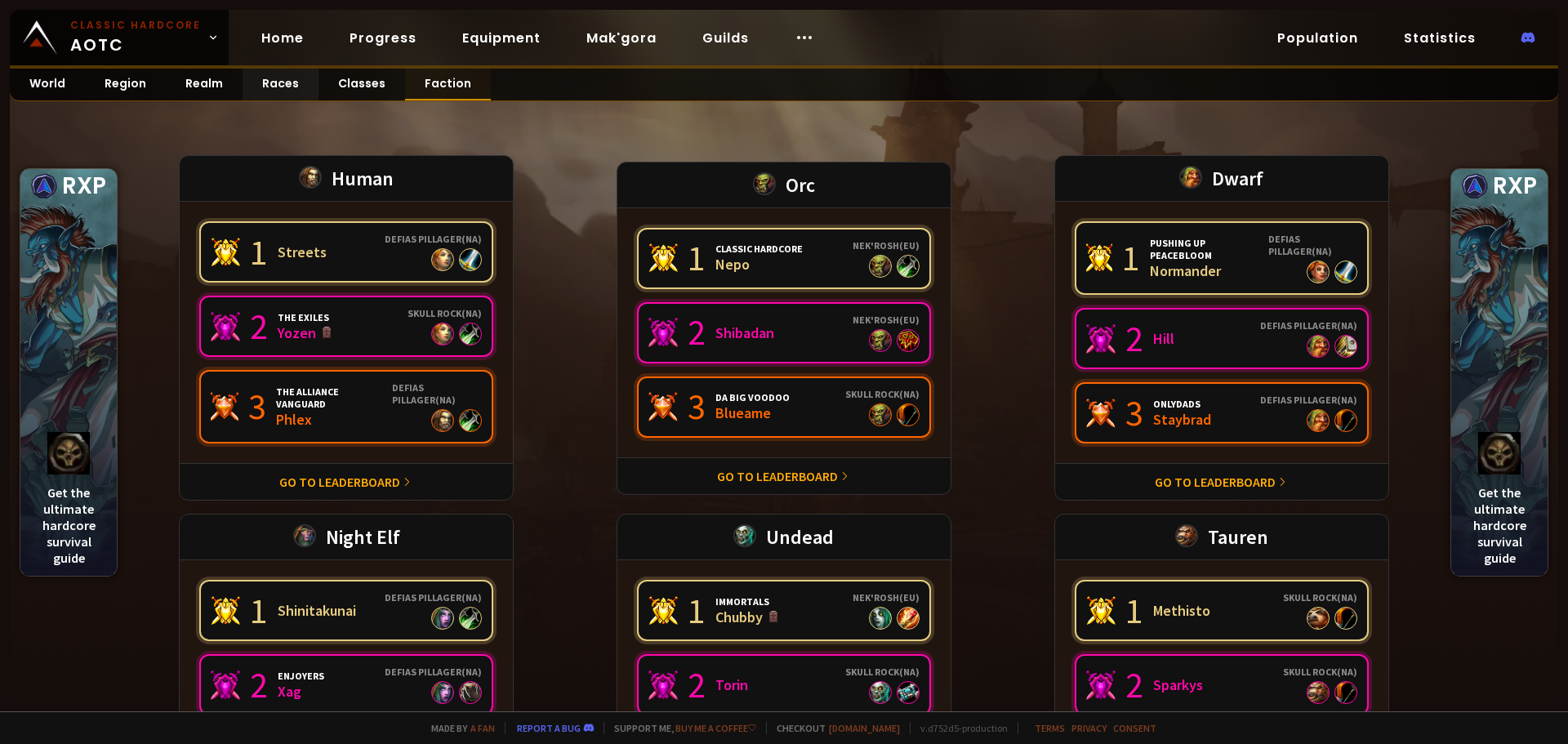
click at [443, 78] on link "Faction" at bounding box center [448, 84] width 86 height 32
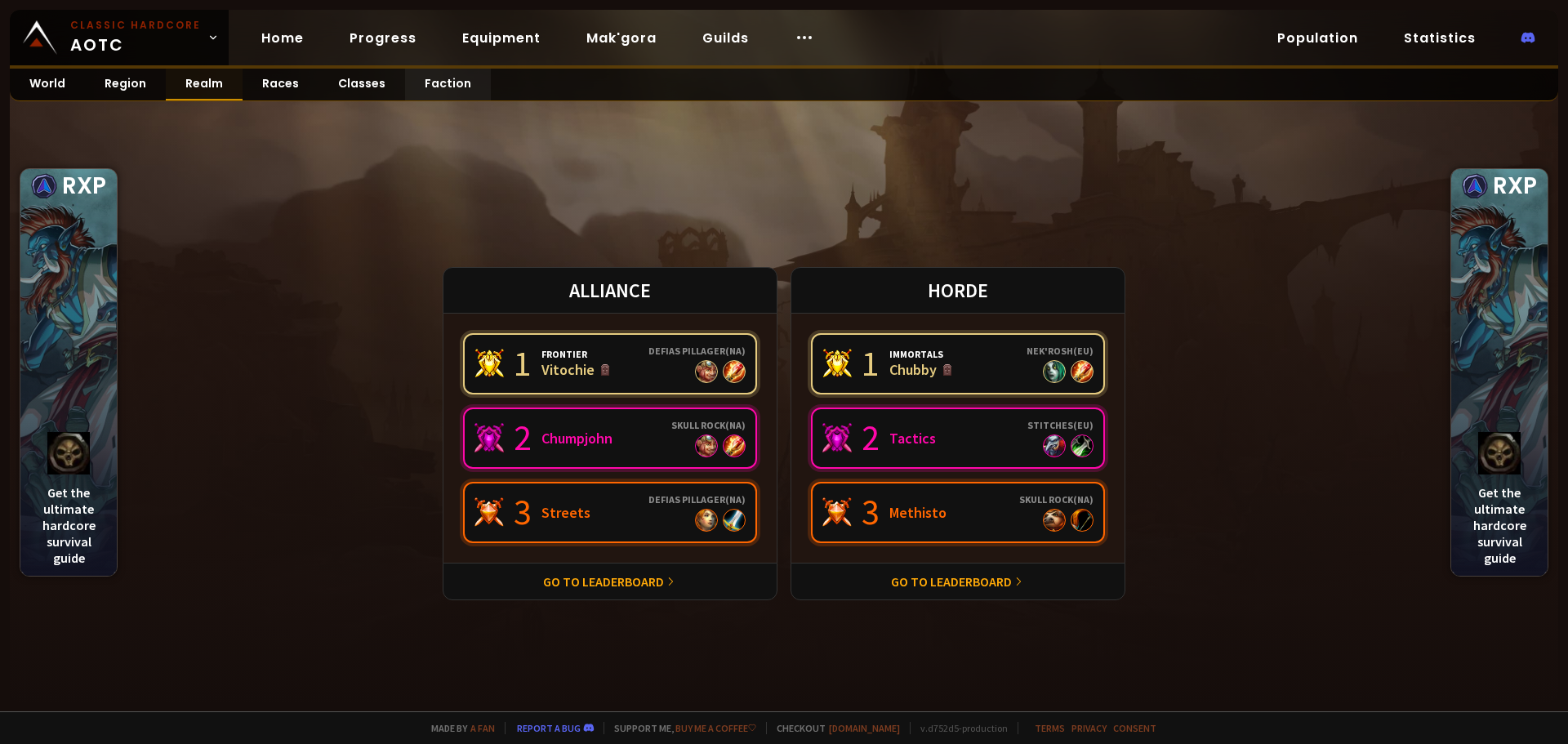
click at [204, 86] on link "Realm" at bounding box center [204, 84] width 77 height 32
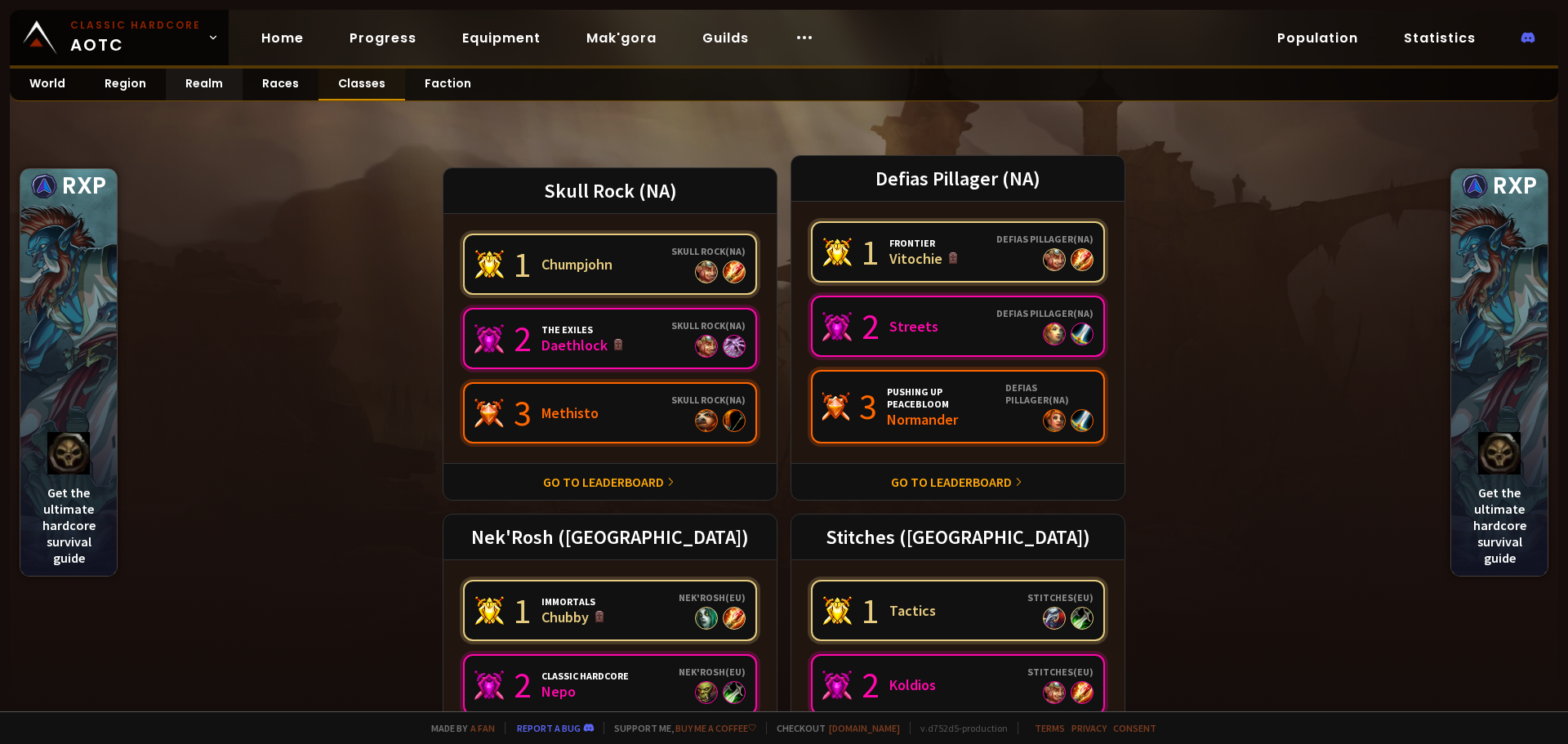
click at [342, 83] on link "Classes" at bounding box center [361, 84] width 87 height 32
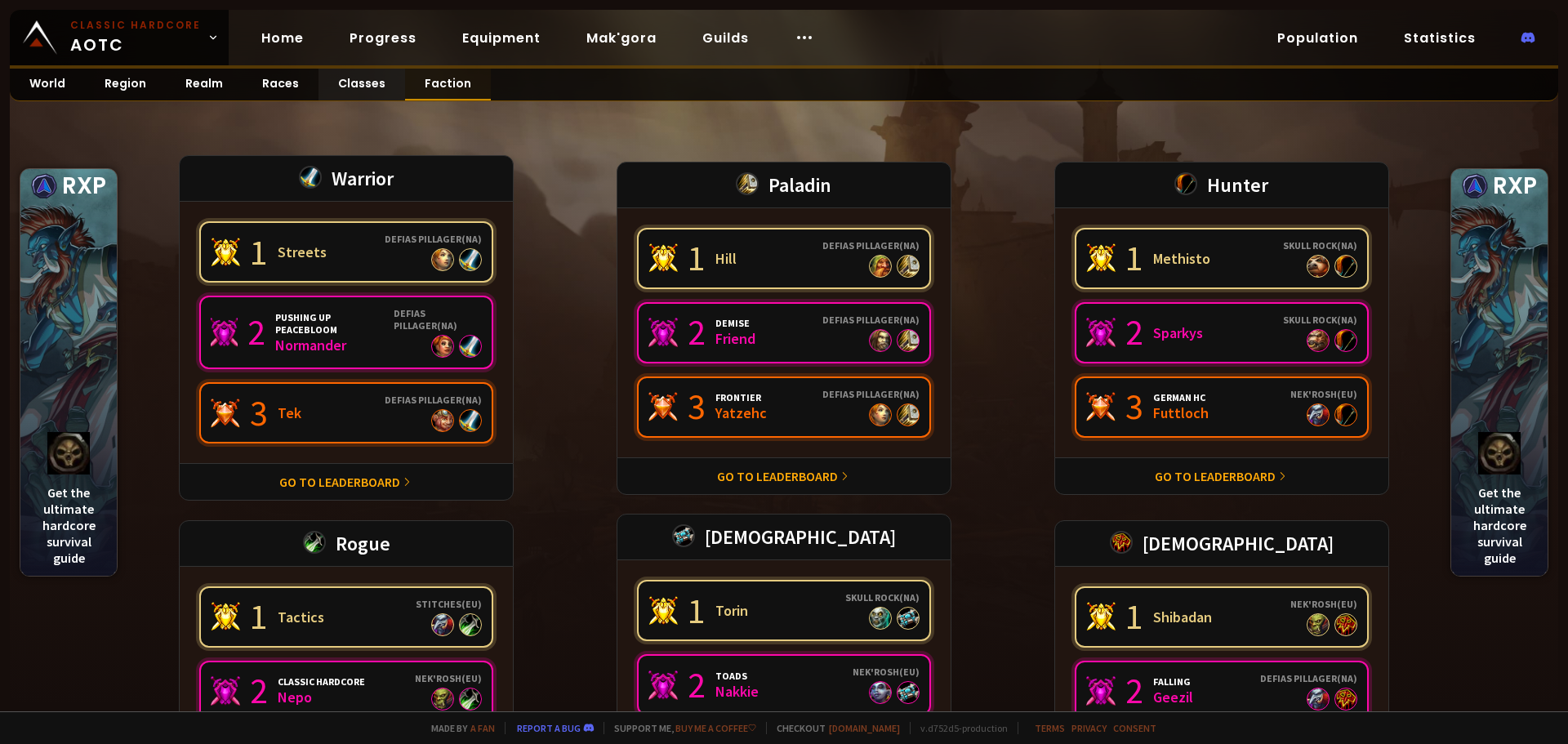
click at [423, 81] on link "Faction" at bounding box center [448, 84] width 86 height 32
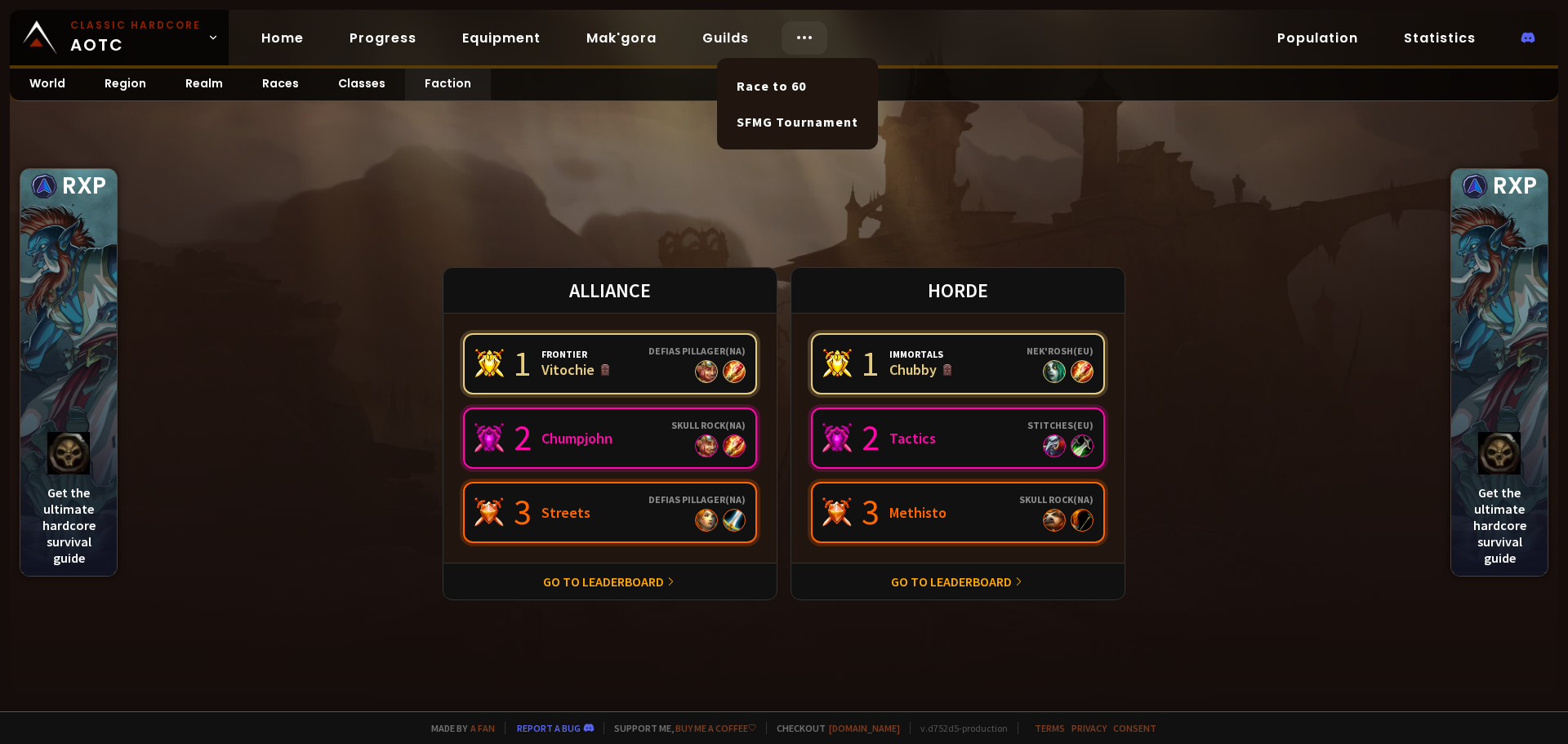
click at [812, 32] on div at bounding box center [804, 38] width 45 height 34
click at [782, 81] on link "Race to 60" at bounding box center [797, 86] width 141 height 36
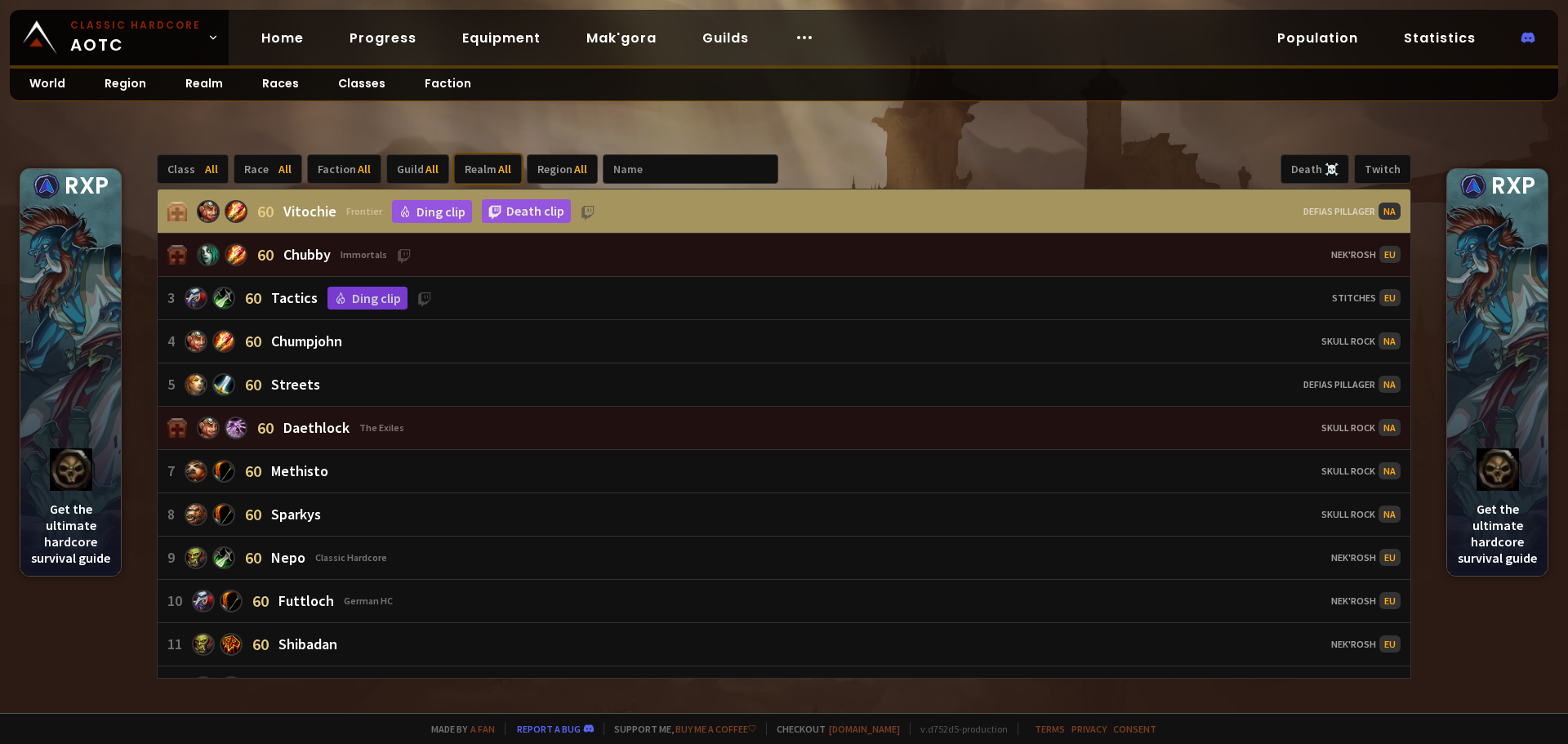
click at [486, 172] on div "Realm All" at bounding box center [487, 168] width 68 height 29
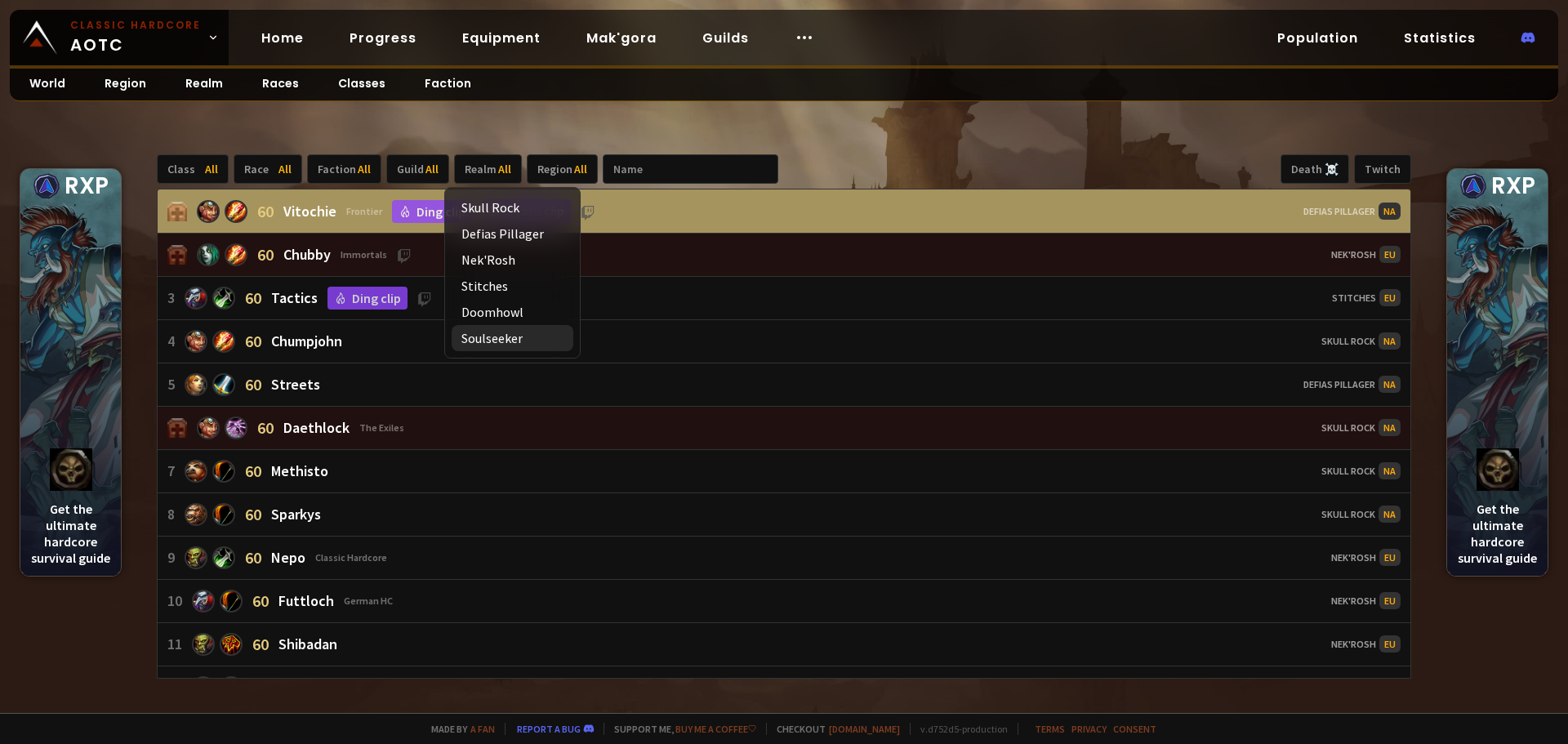
click at [509, 339] on div "Soulseeker" at bounding box center [512, 337] width 122 height 26
